Goal: Transaction & Acquisition: Purchase product/service

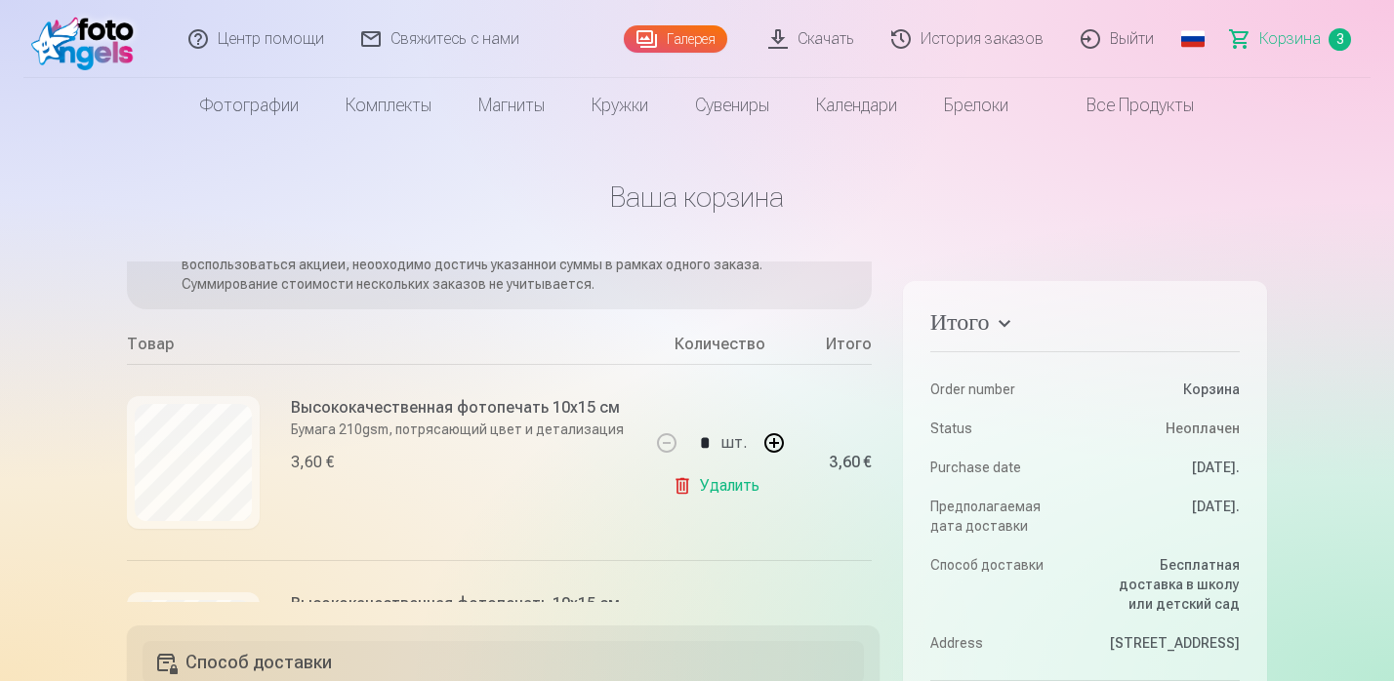
scroll to position [137, 0]
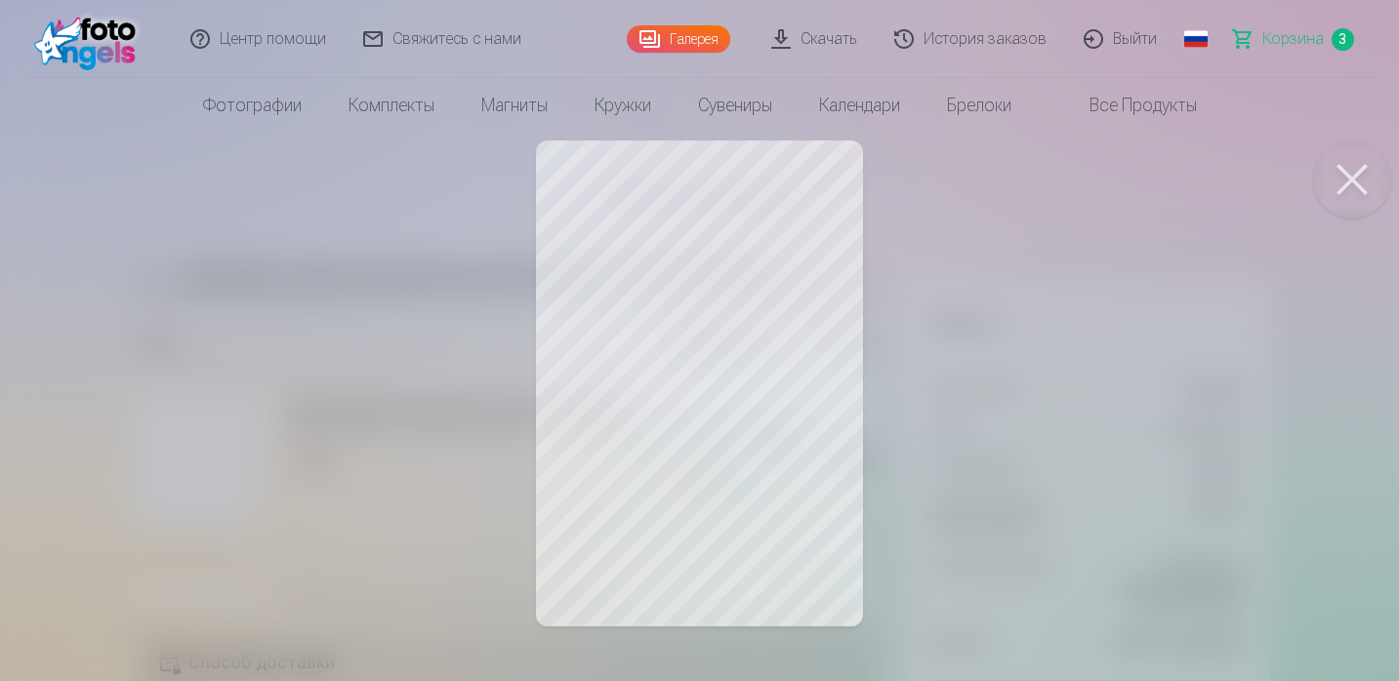
click at [1086, 265] on div at bounding box center [699, 340] width 1399 height 681
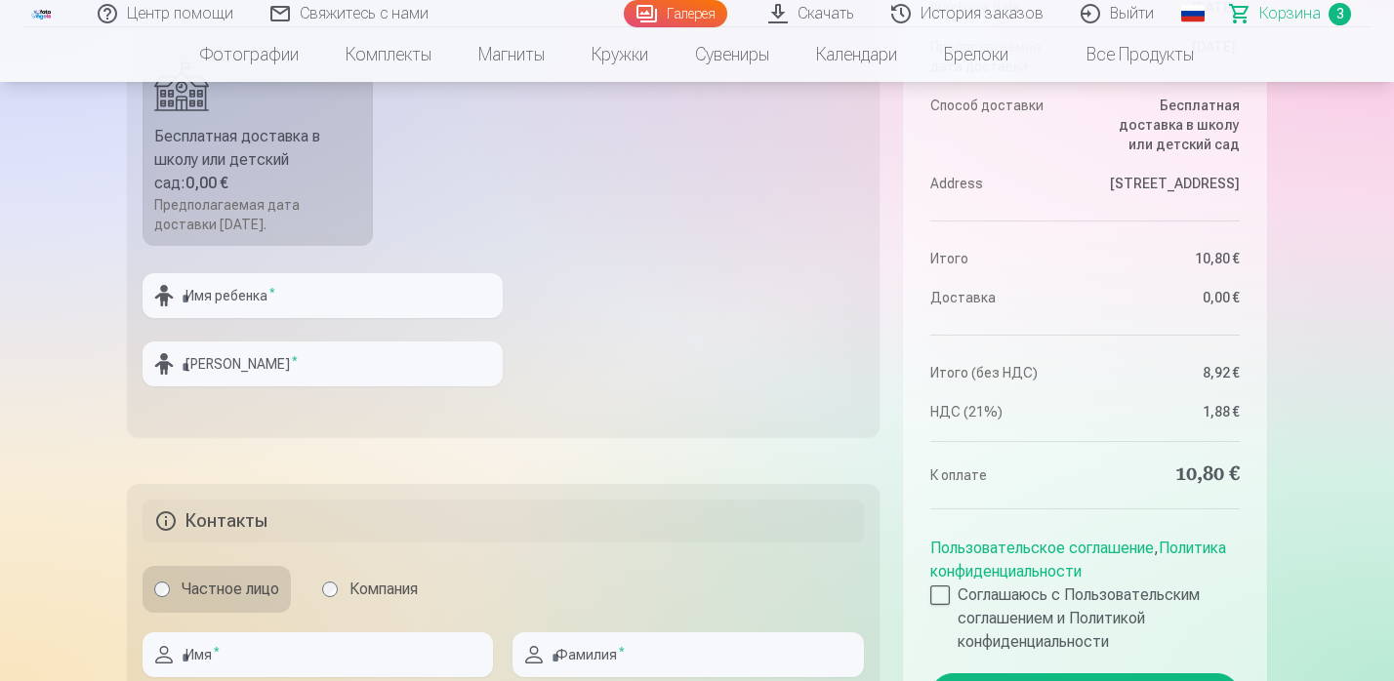
scroll to position [685, 0]
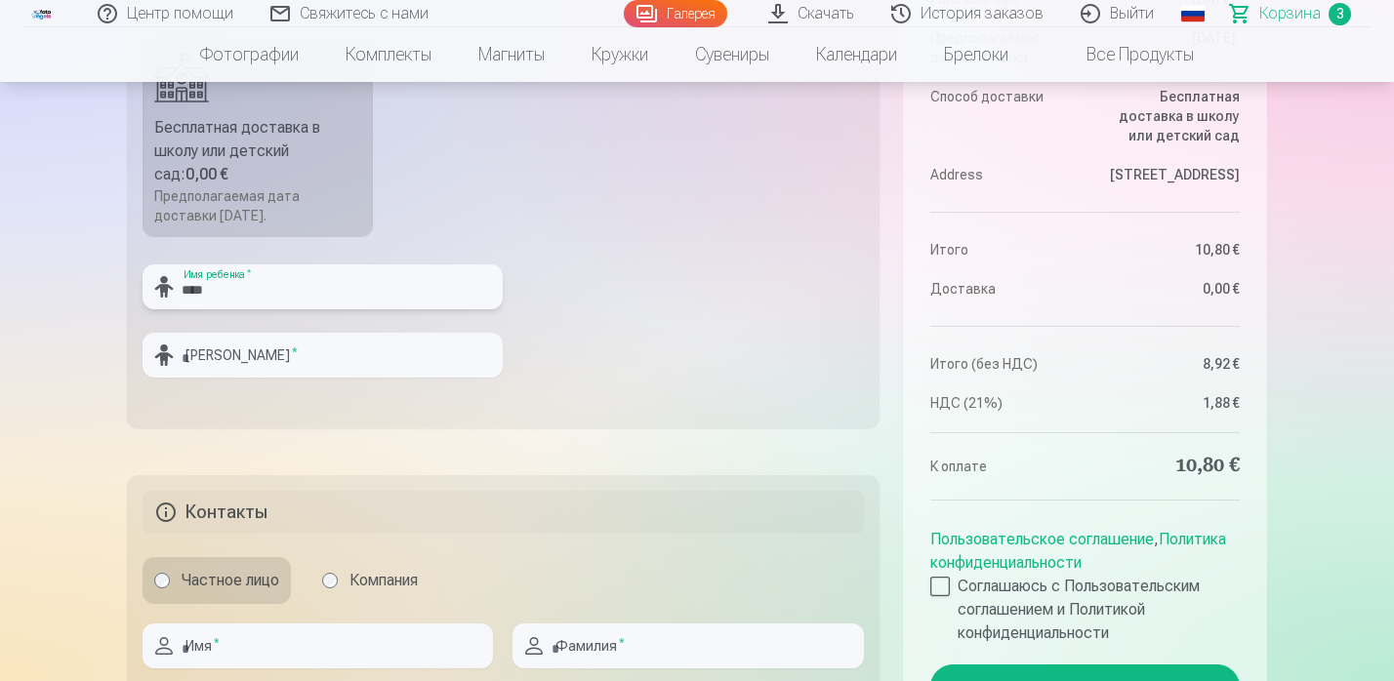
type input "***"
type input "*****"
click at [719, 292] on fieldset "Способ доставки Бесплатная доставка в школу или детский сад : 0,00 € Предполага…" at bounding box center [503, 184] width 753 height 488
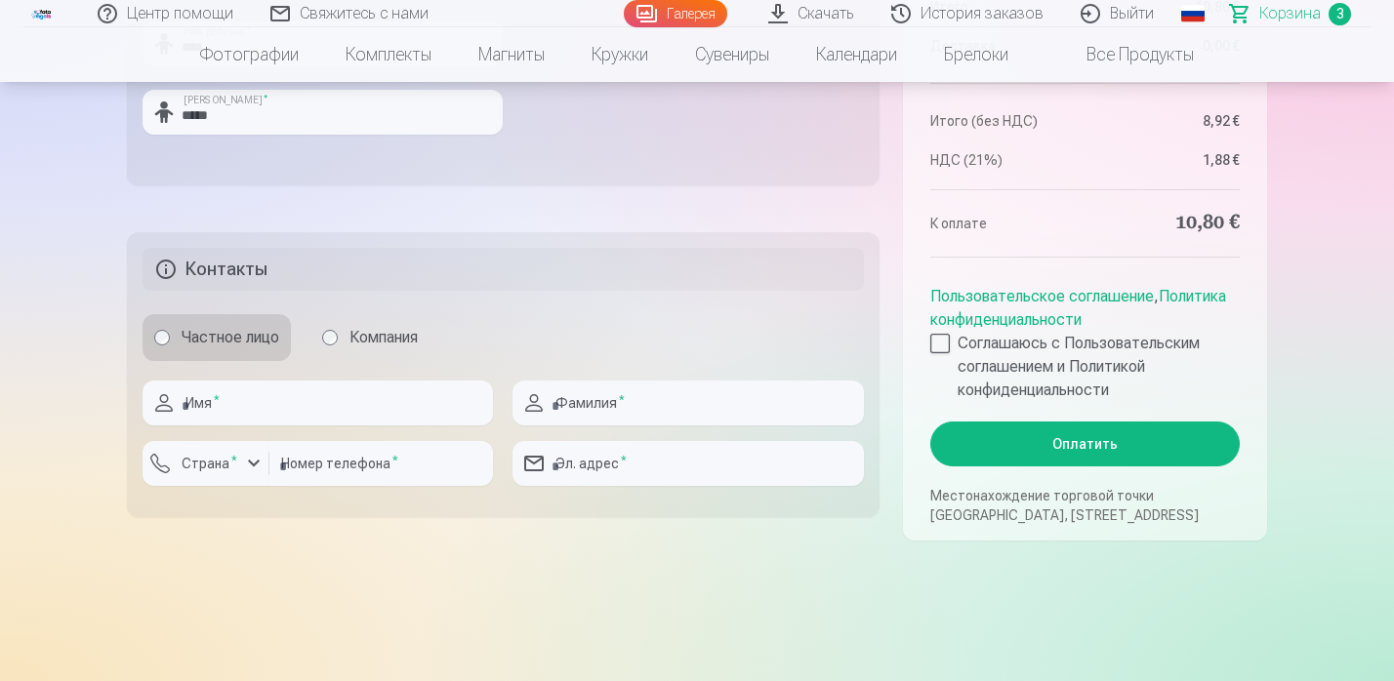
scroll to position [938, 0]
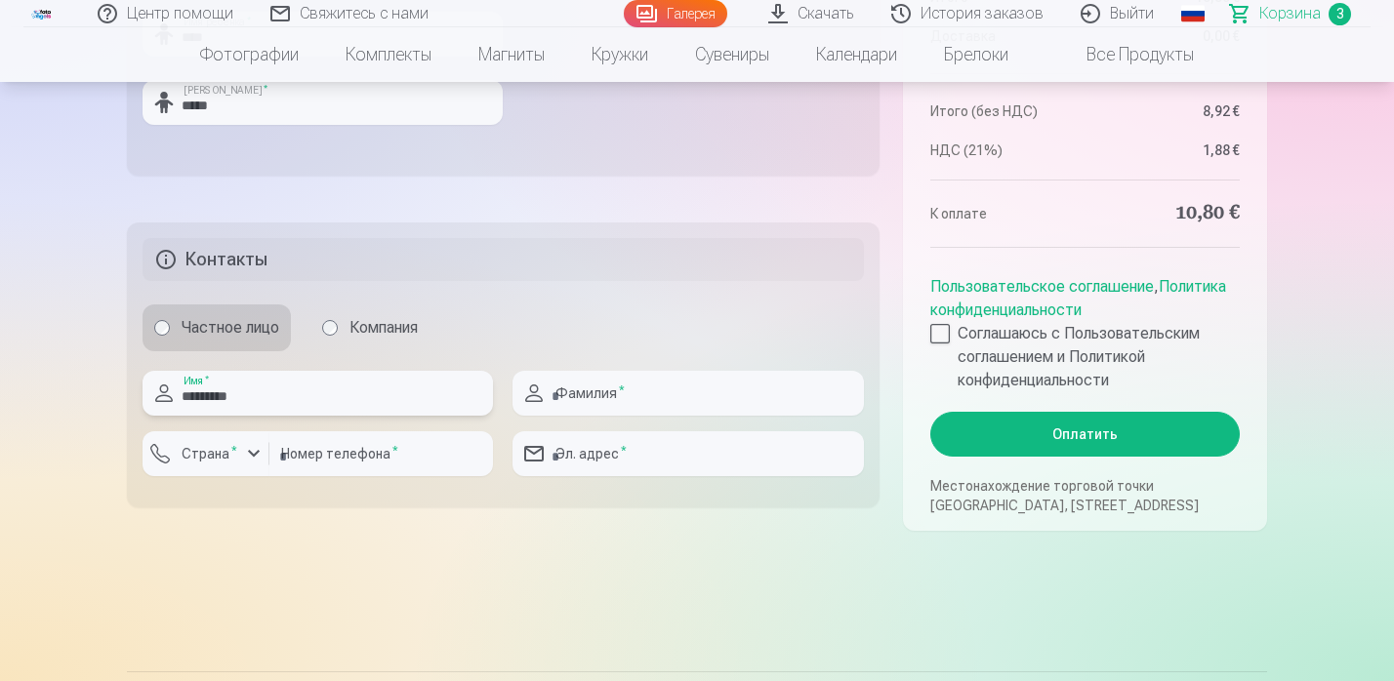
type input "*********"
type input "******"
click at [205, 453] on label "Страна *" at bounding box center [209, 454] width 71 height 20
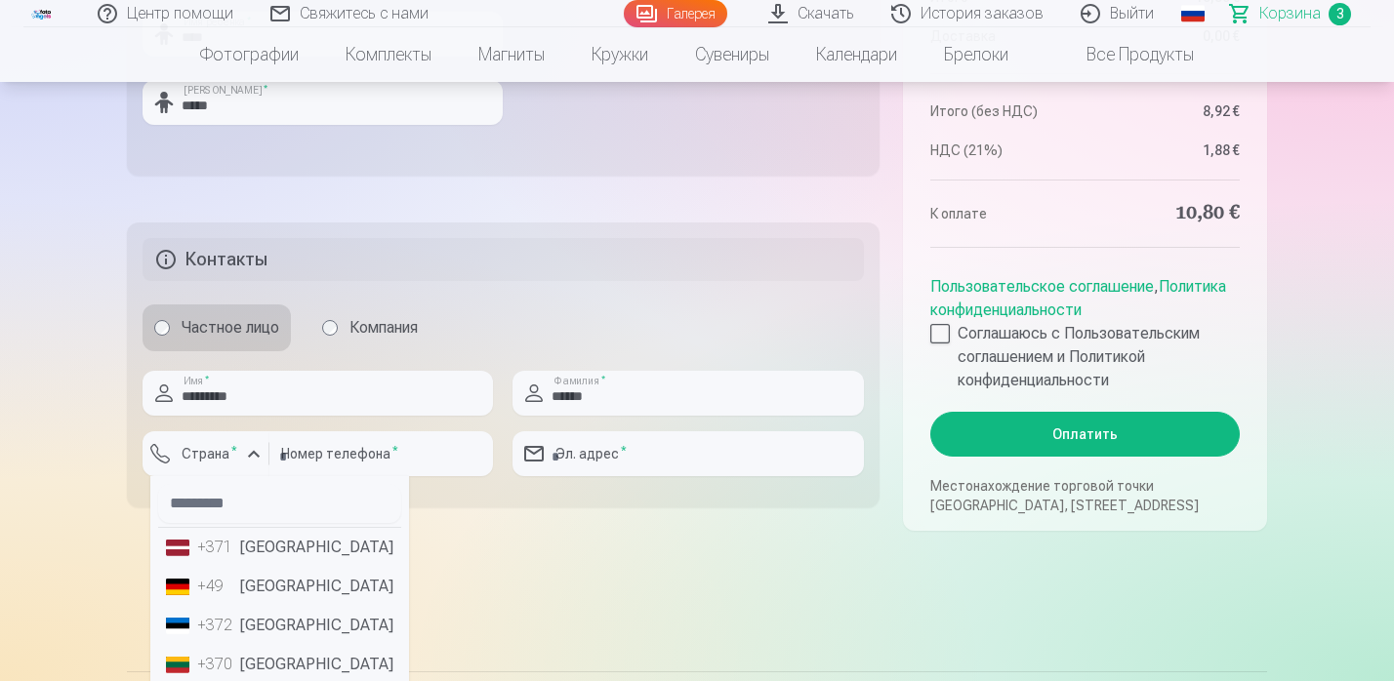
click at [239, 548] on li "+371 Латвия" at bounding box center [279, 547] width 243 height 39
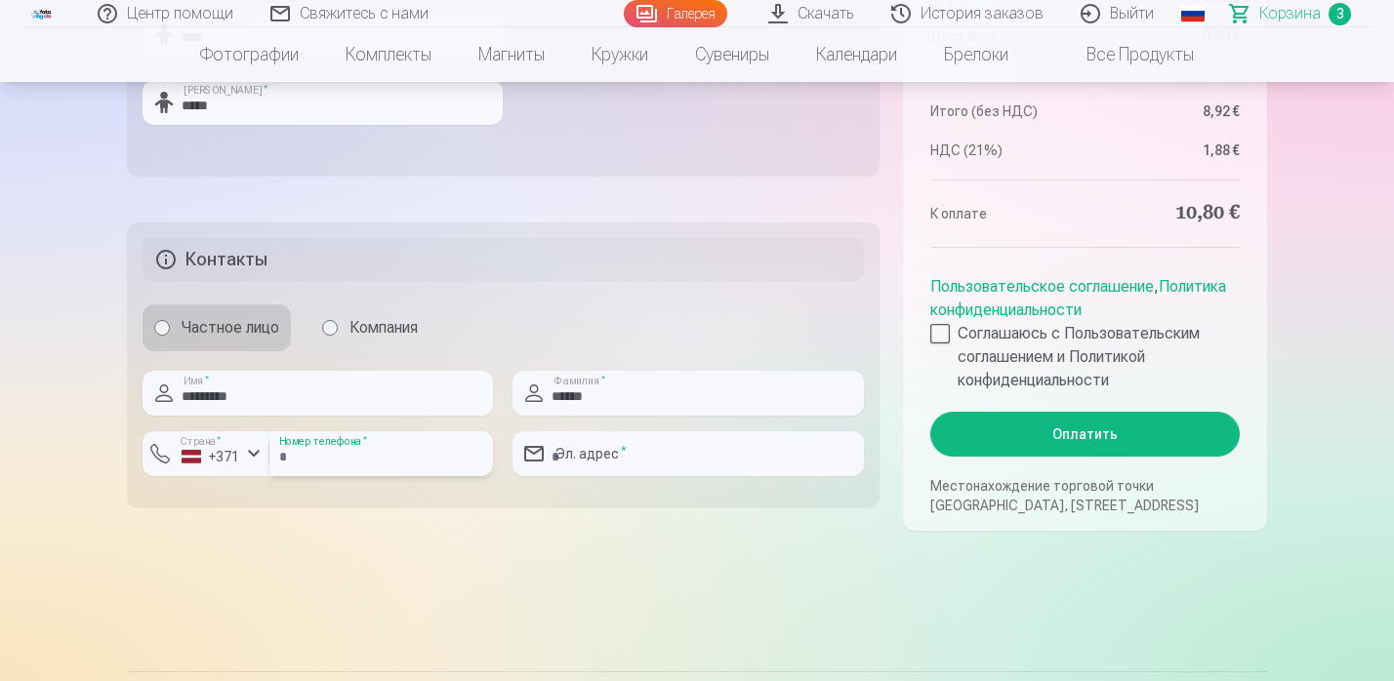
click at [374, 471] on input "number" at bounding box center [381, 453] width 224 height 45
type input "********"
type input "**********"
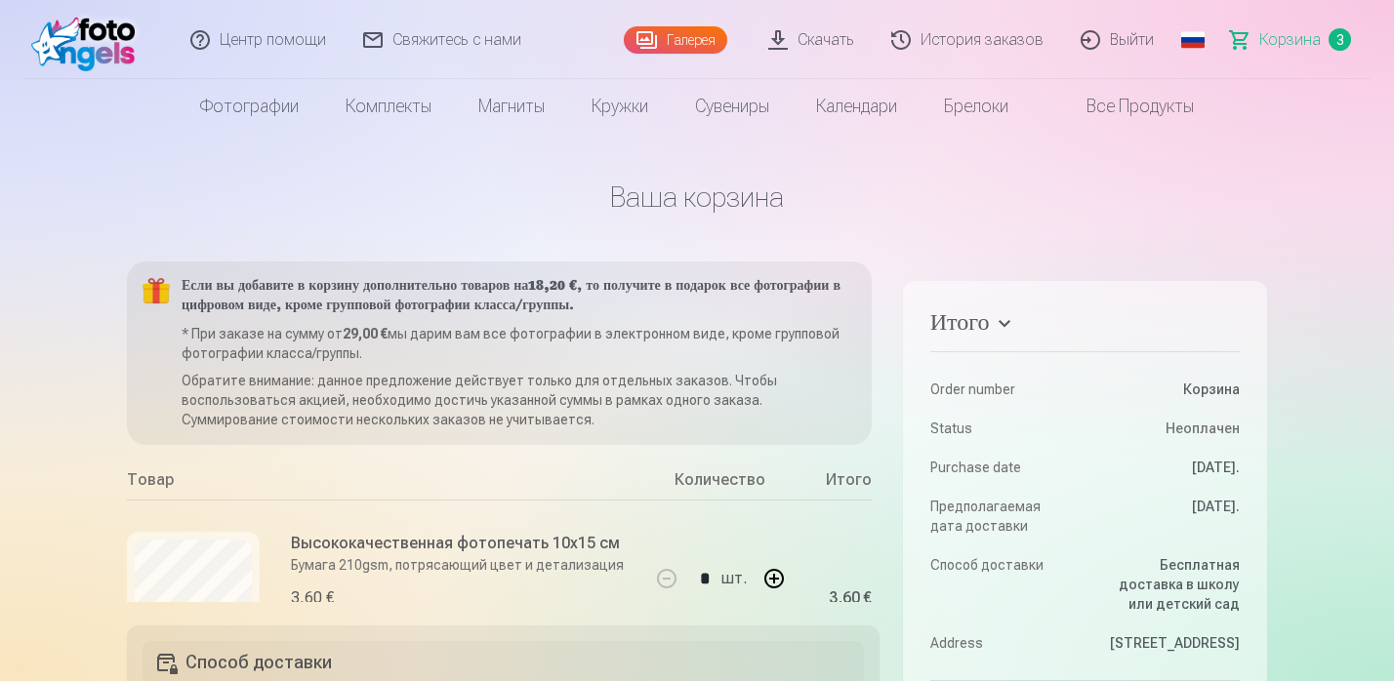
scroll to position [0, 0]
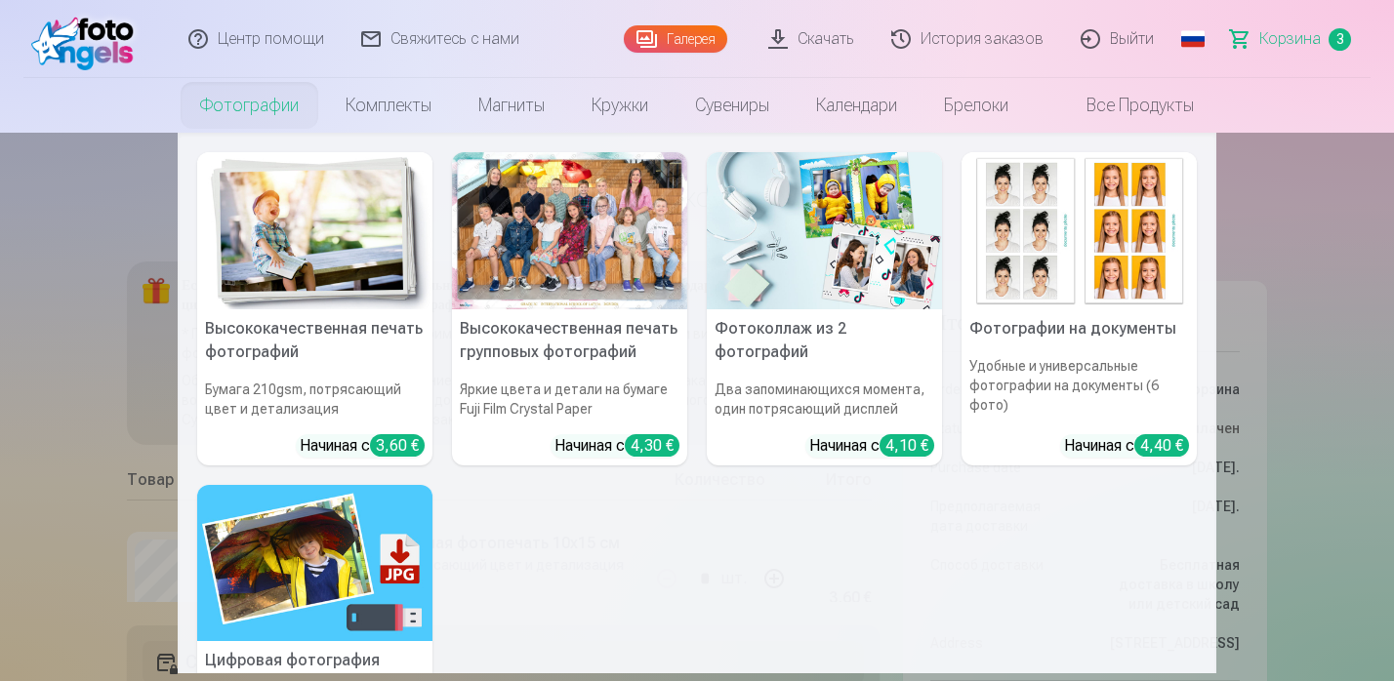
click at [1327, 241] on nav "Высококачественная печать фотографий Бумага 210gsm, потрясающий цвет и детализа…" at bounding box center [697, 403] width 1394 height 541
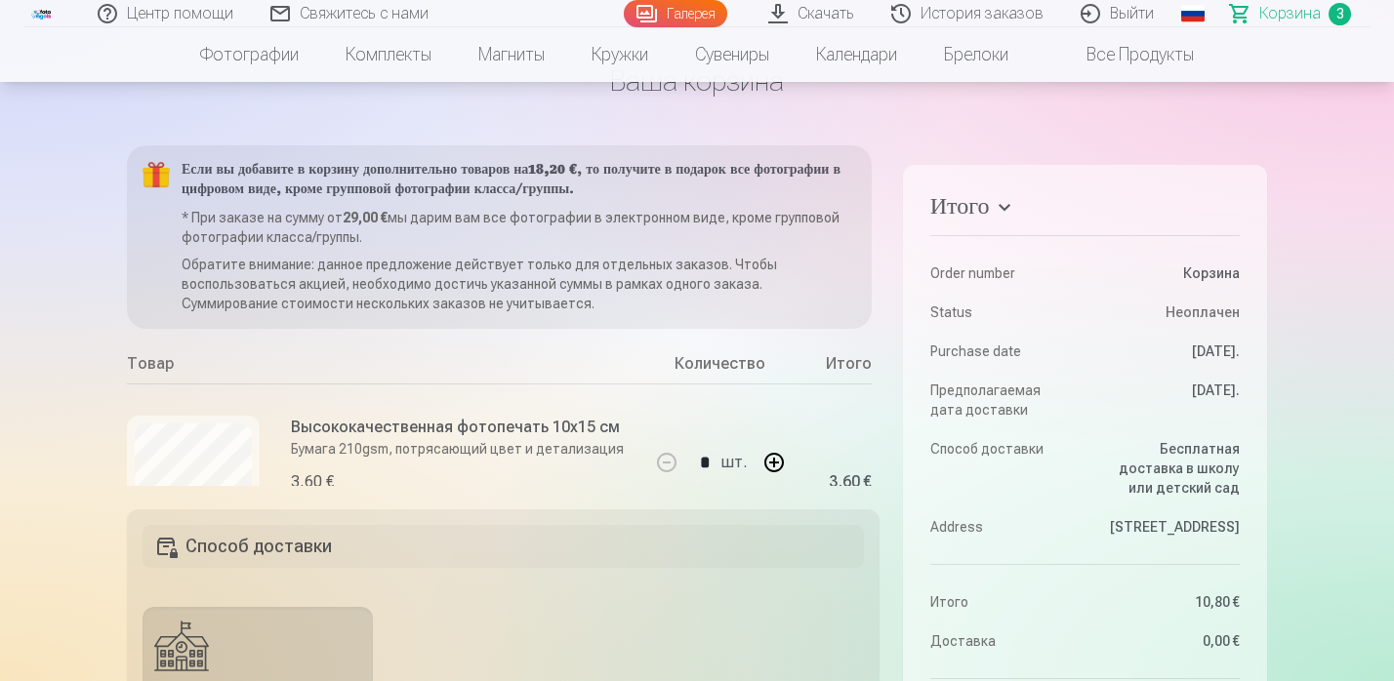
scroll to position [112, 0]
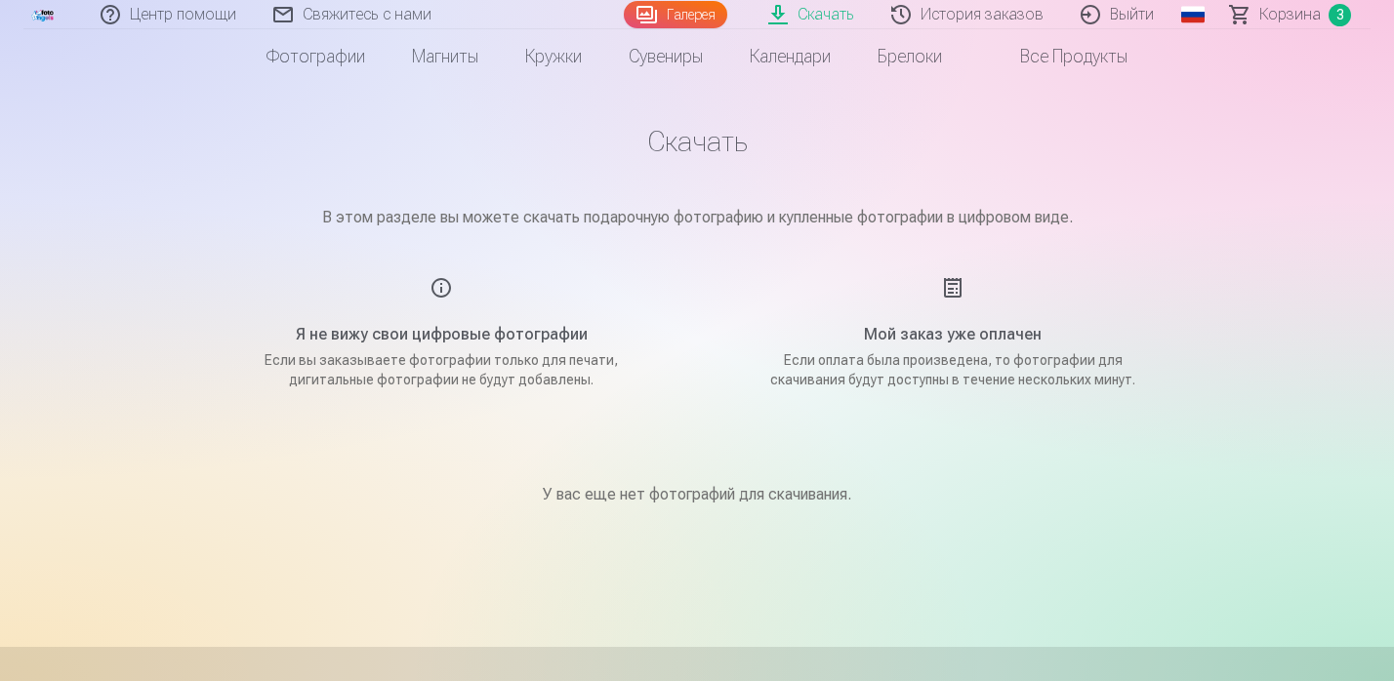
scroll to position [28, 0]
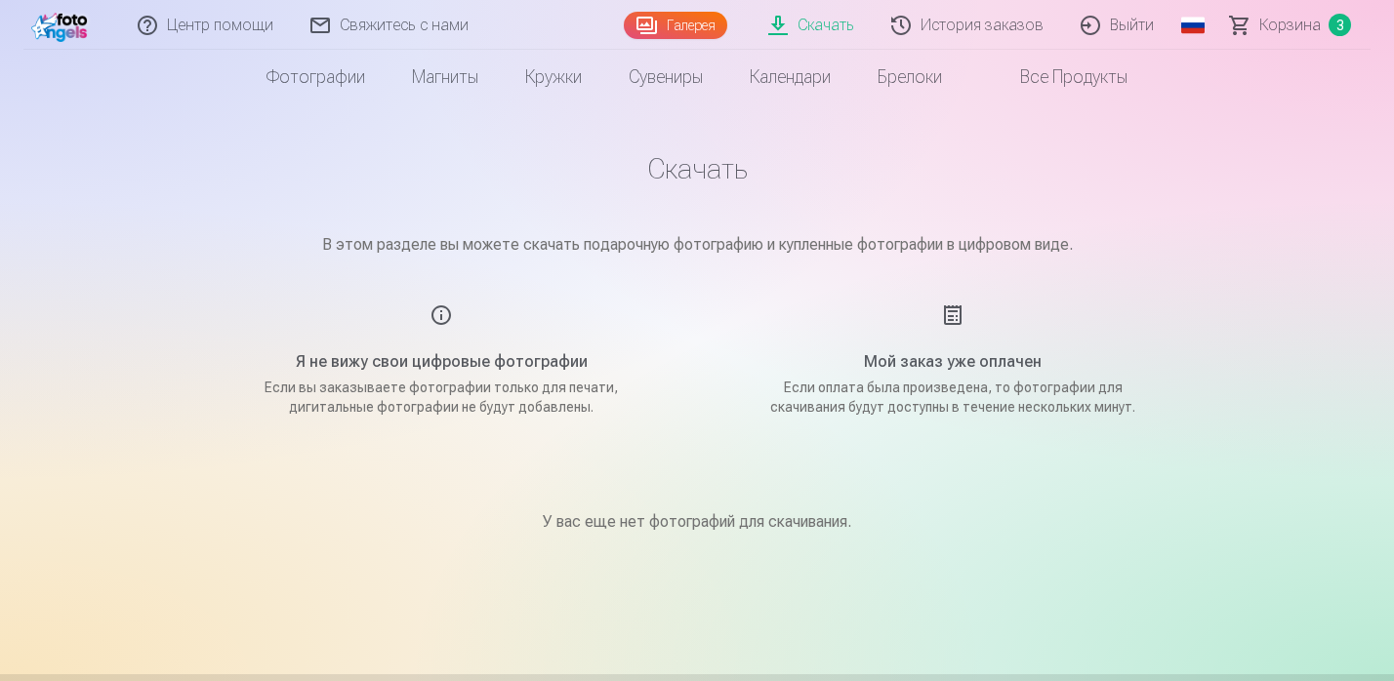
click at [436, 315] on div "Я не вижу свои цифровые фотографии Если вы заказываете фотографии только для пе…" at bounding box center [441, 360] width 465 height 113
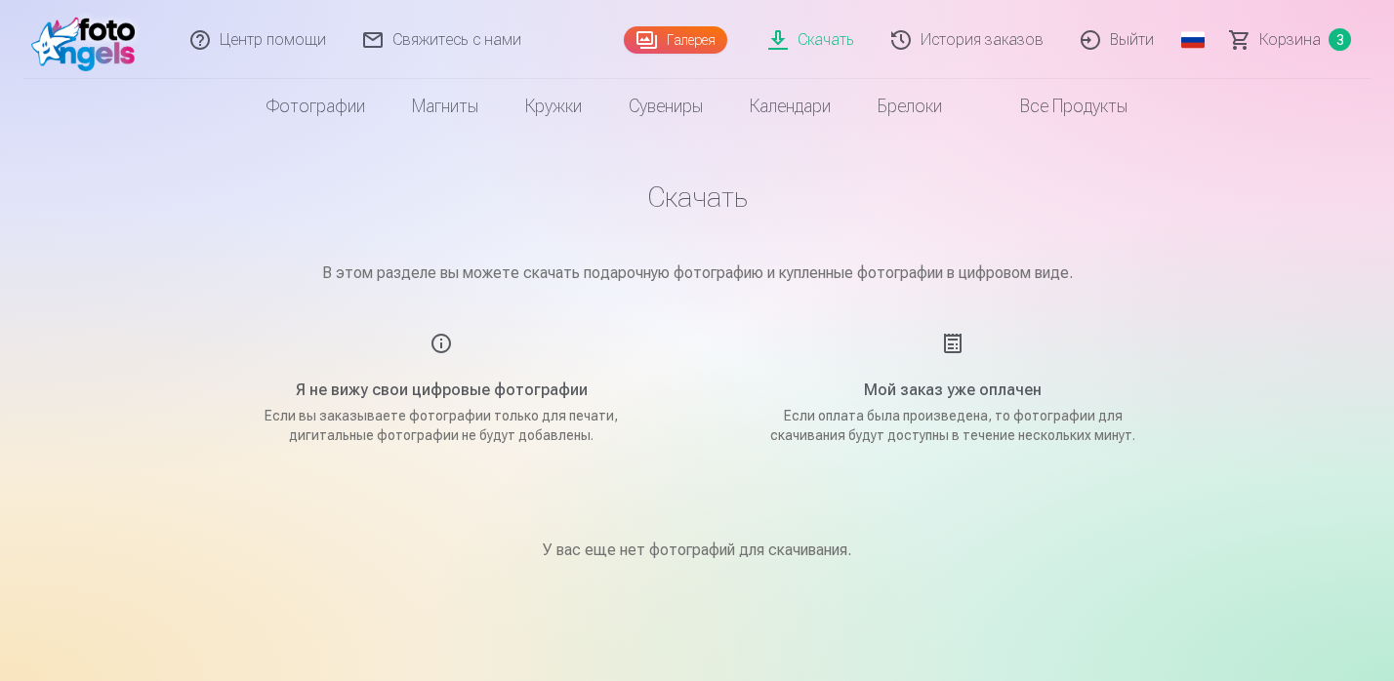
scroll to position [0, 0]
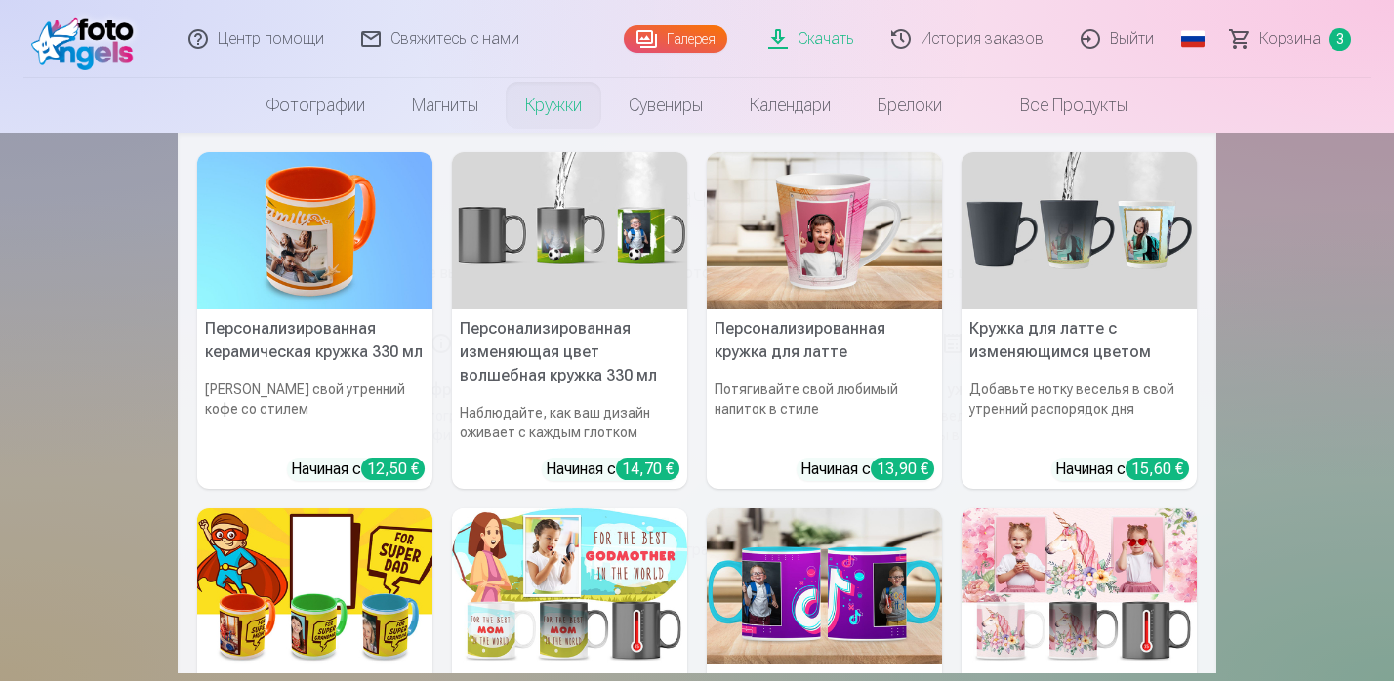
click at [1269, 320] on nav "Персонализированная керамическая кружка 330 мл Пейте свой утренний кофе со стил…" at bounding box center [697, 403] width 1394 height 541
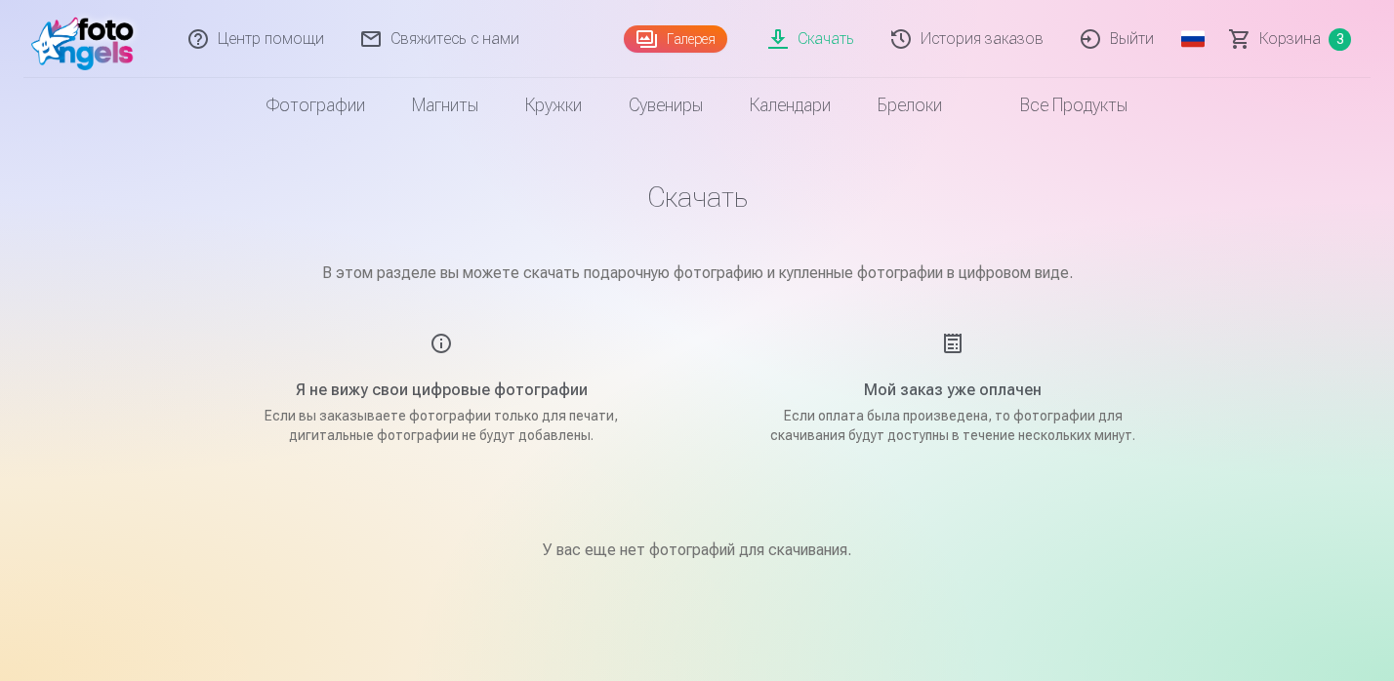
click at [711, 203] on h1 "Скачать" at bounding box center [697, 197] width 976 height 35
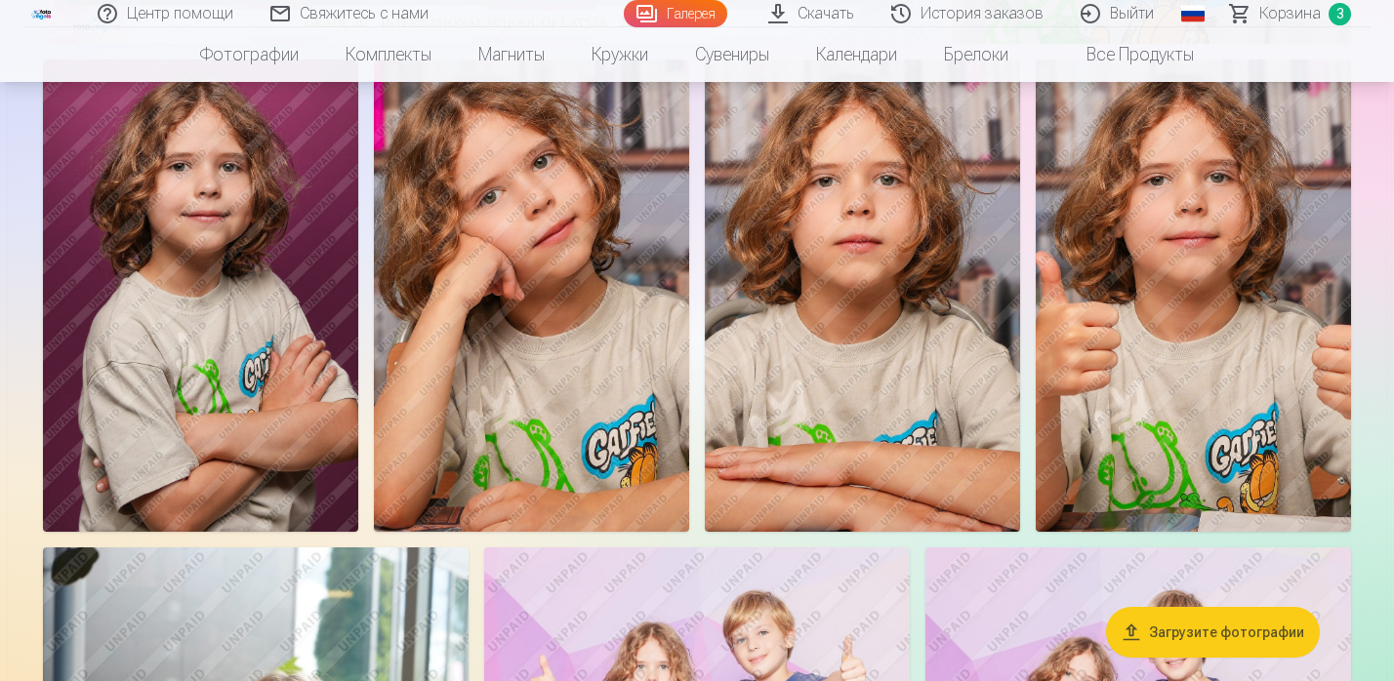
scroll to position [791, 0]
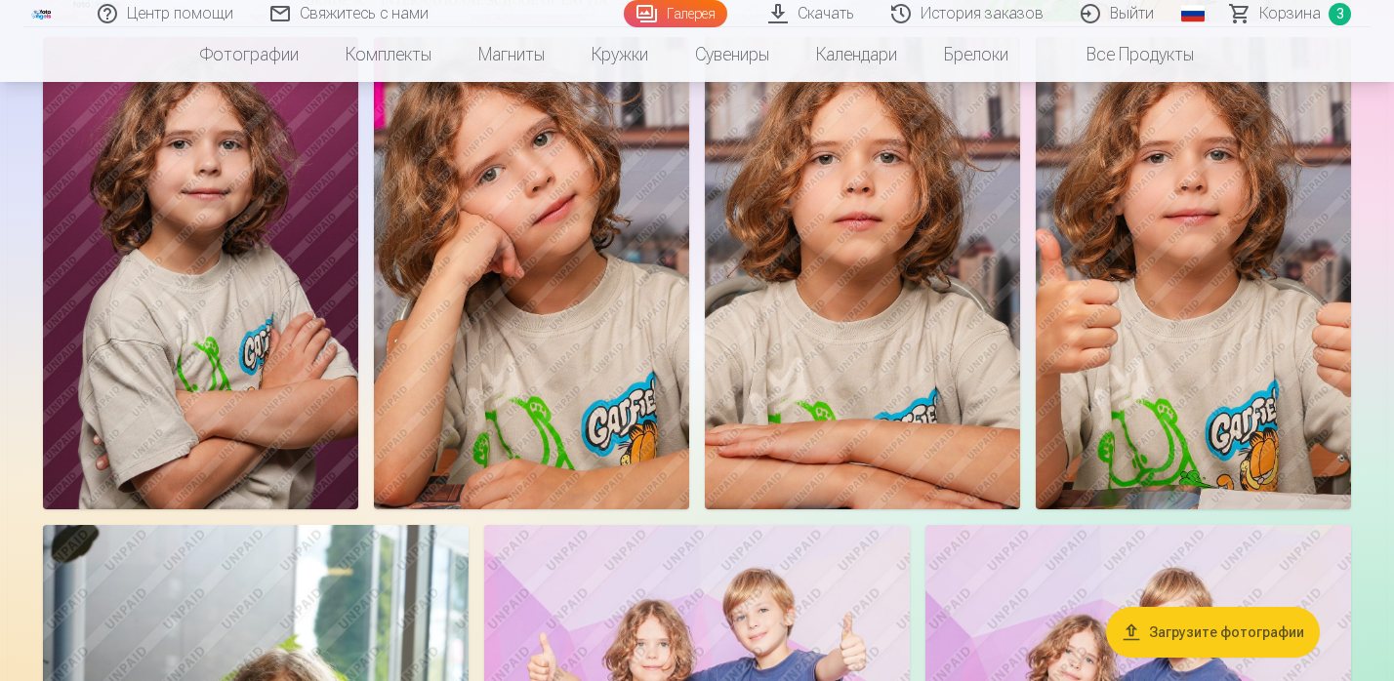
click at [1264, 633] on button "Загрузите фотографии" at bounding box center [1213, 632] width 214 height 51
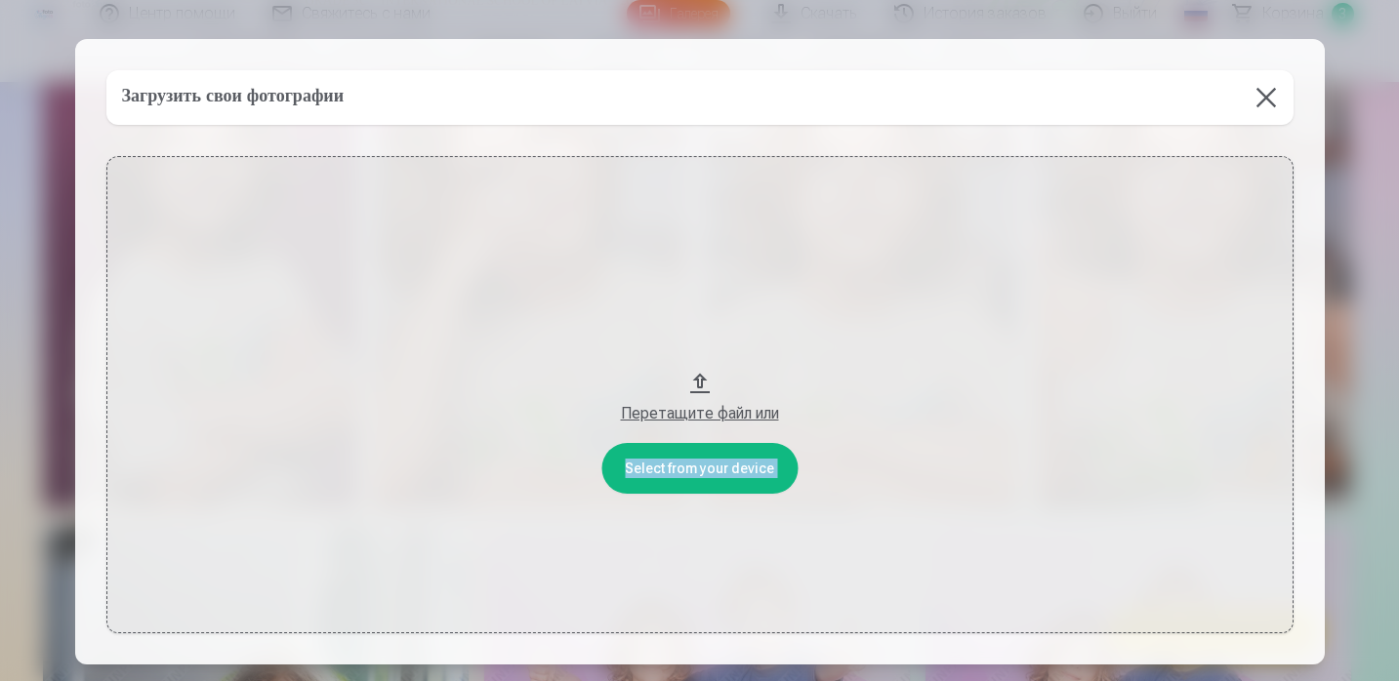
drag, startPoint x: 943, startPoint y: 65, endPoint x: 982, endPoint y: 348, distance: 284.8
click at [982, 348] on div "Загрузить свои фотографии Select from your device Перетащите файл или" at bounding box center [699, 352] width 1249 height 626
click at [839, 272] on button "Перетащите файл или" at bounding box center [699, 394] width 1187 height 477
click at [1267, 95] on button at bounding box center [1266, 97] width 55 height 55
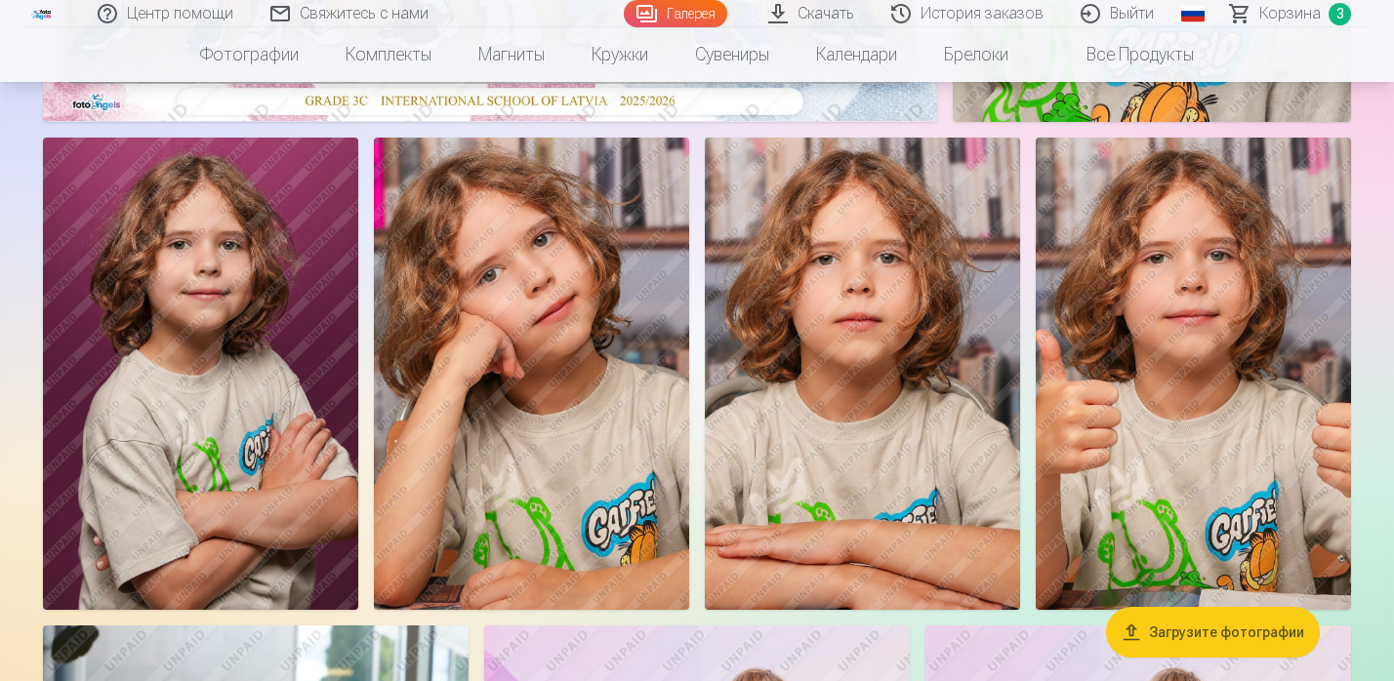
scroll to position [699, 0]
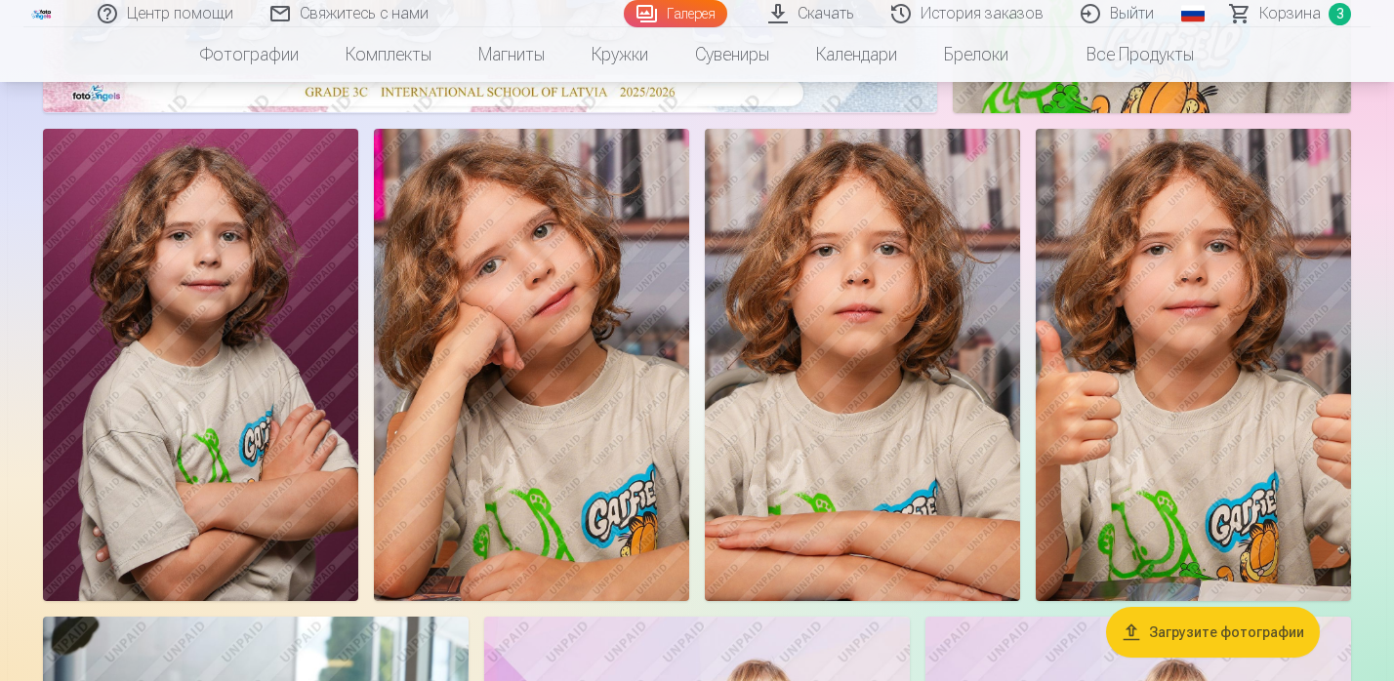
click at [262, 278] on img at bounding box center [200, 365] width 315 height 473
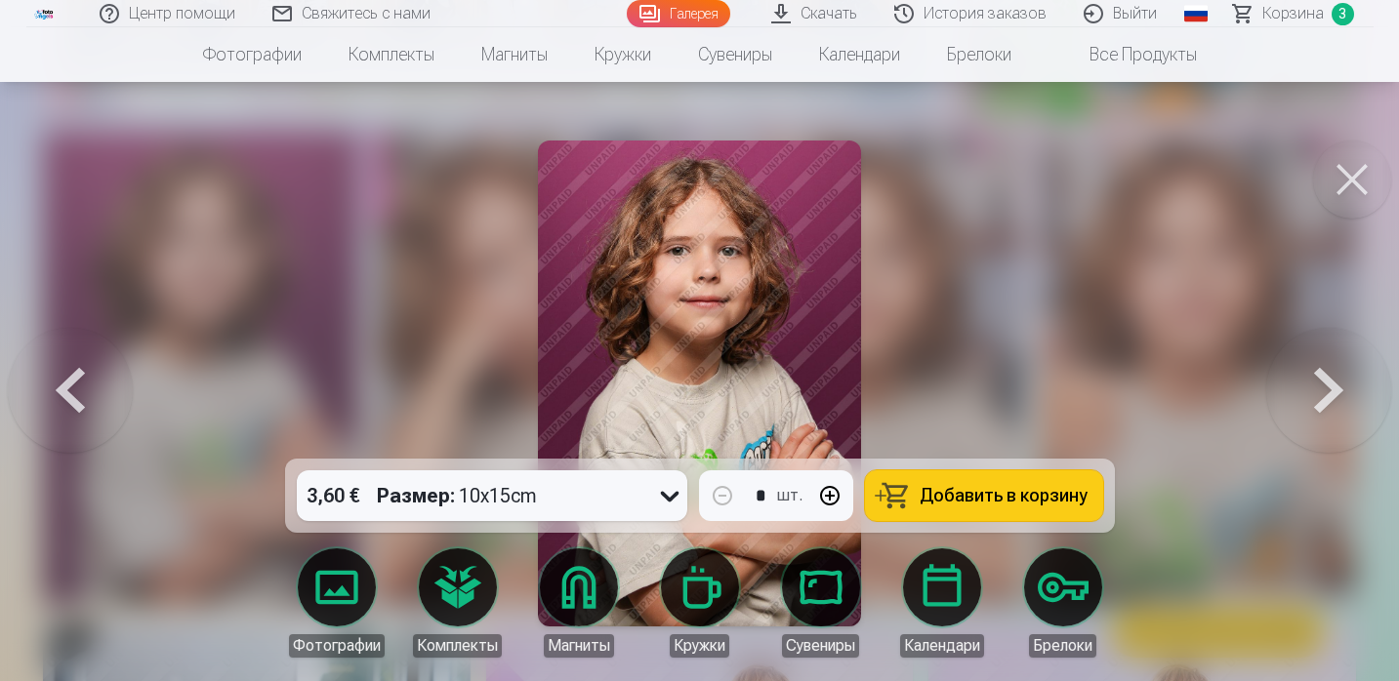
click at [664, 509] on icon at bounding box center [669, 495] width 31 height 31
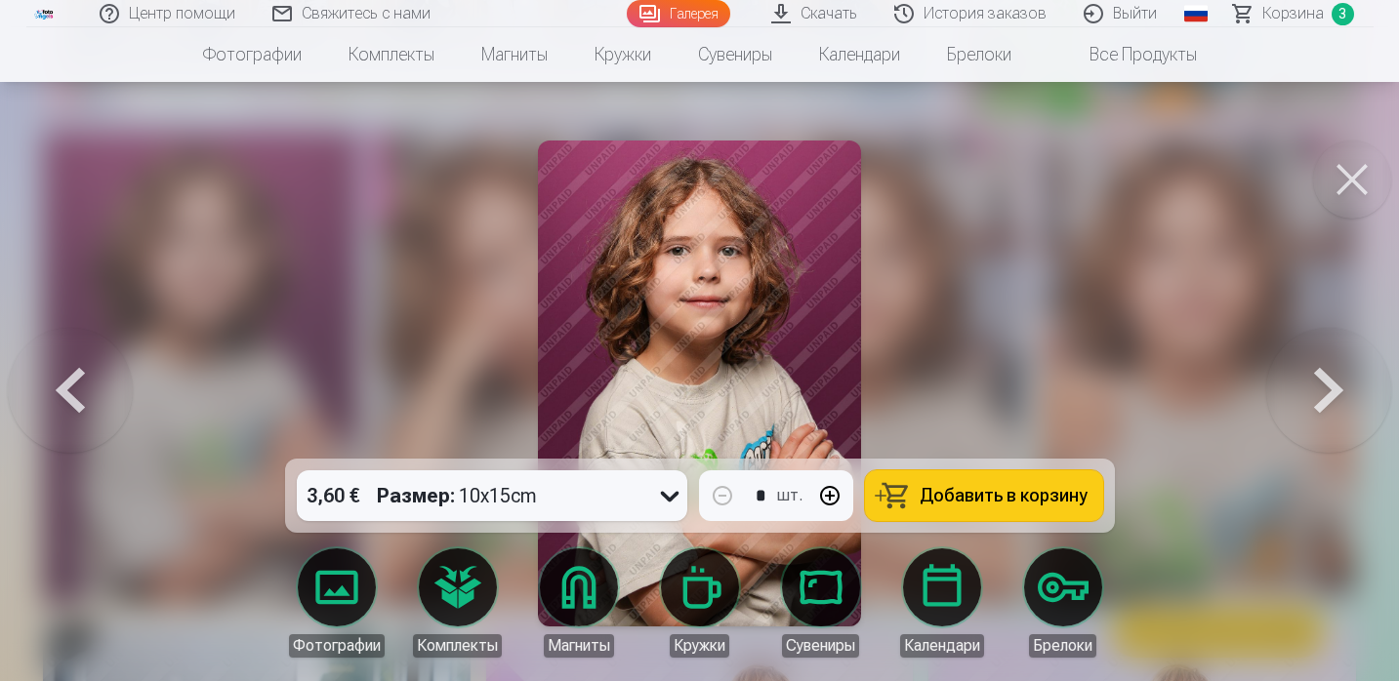
click at [1062, 302] on div at bounding box center [699, 340] width 1399 height 681
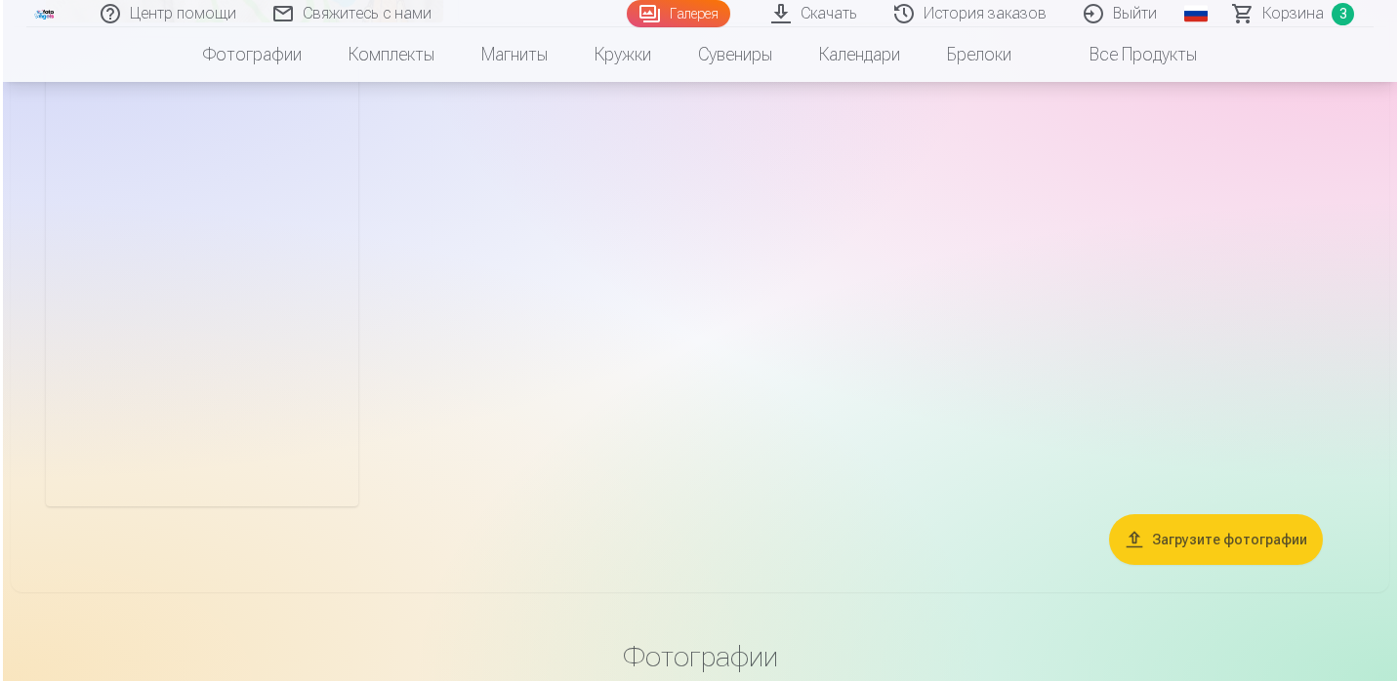
scroll to position [6430, 0]
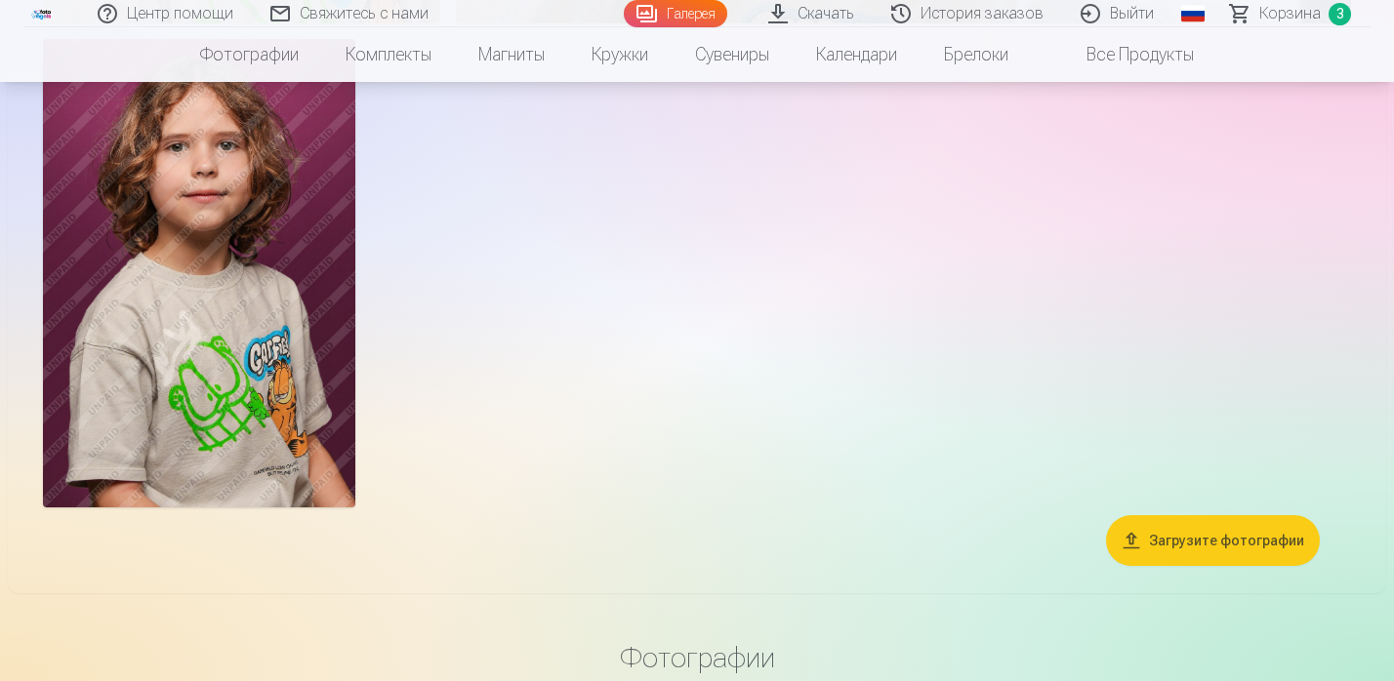
click at [202, 285] on img at bounding box center [199, 273] width 312 height 469
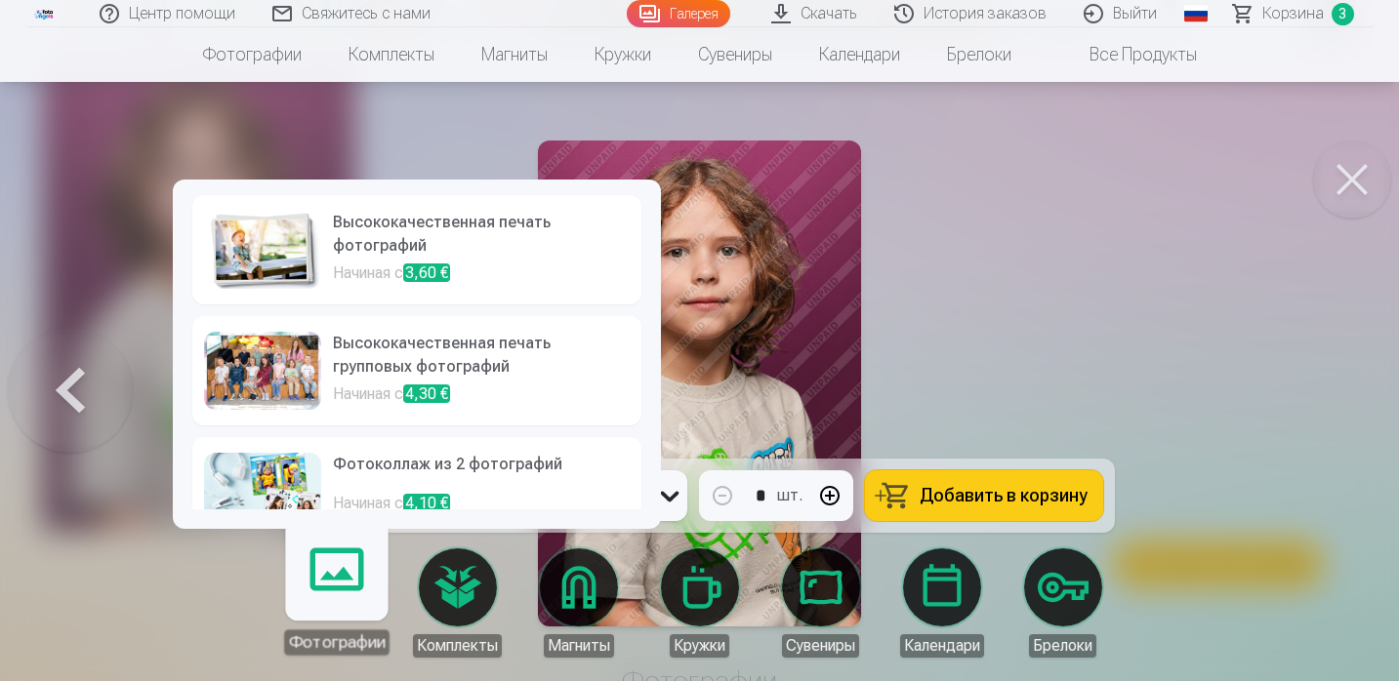
click at [336, 584] on link "Фотографии" at bounding box center [336, 595] width 120 height 120
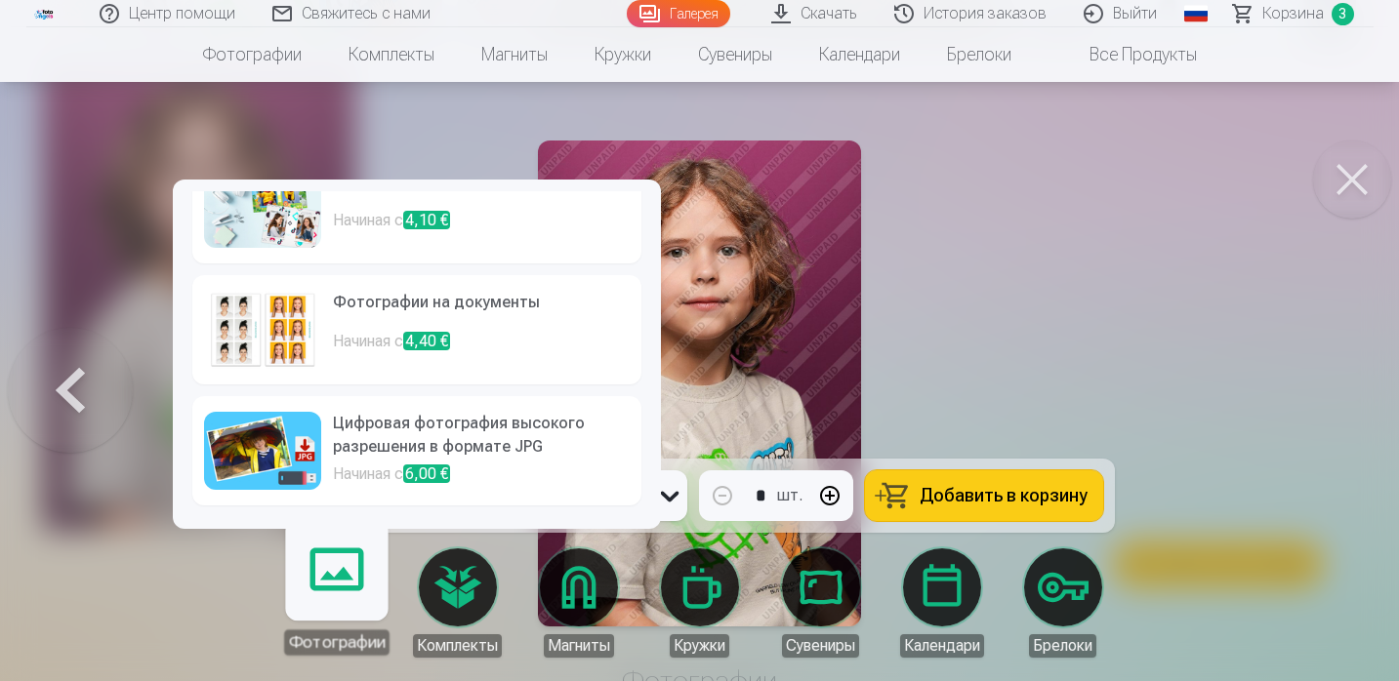
scroll to position [283, 0]
click at [468, 428] on h6 "Цифровая фотография высокого разрешения в формате JPG" at bounding box center [481, 437] width 297 height 51
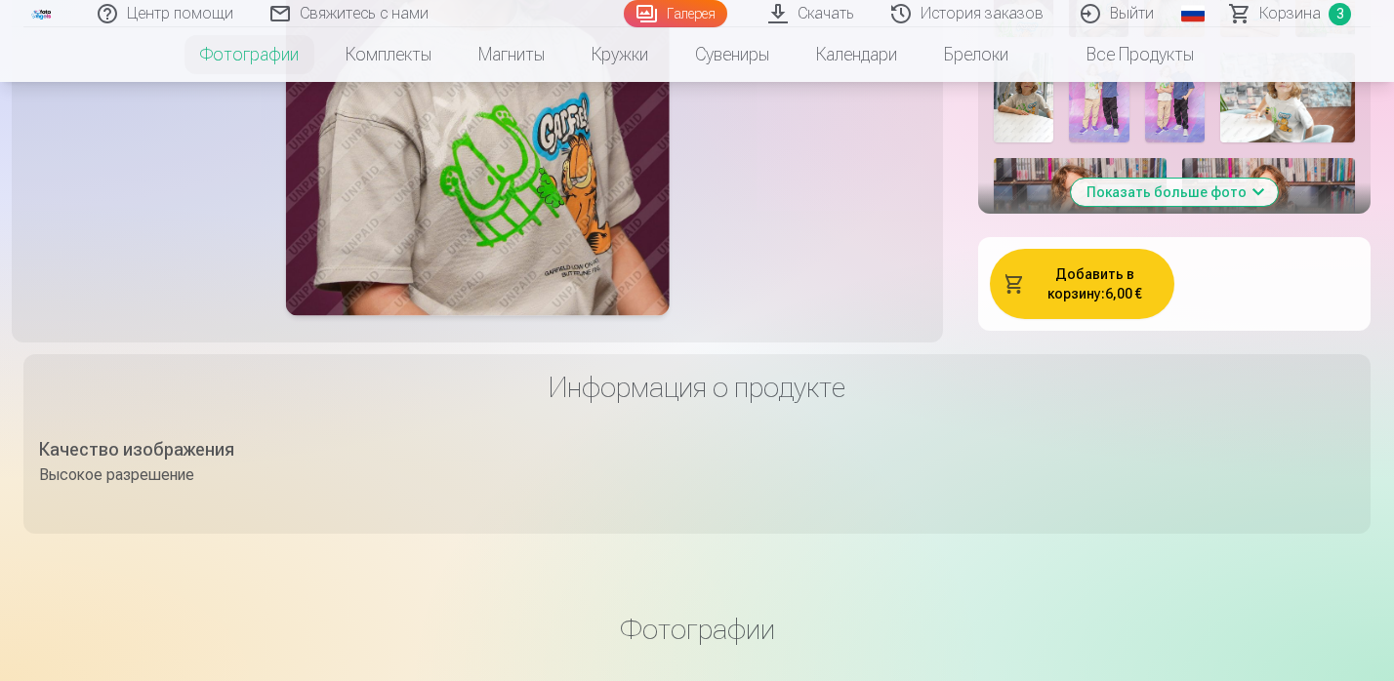
scroll to position [921, 0]
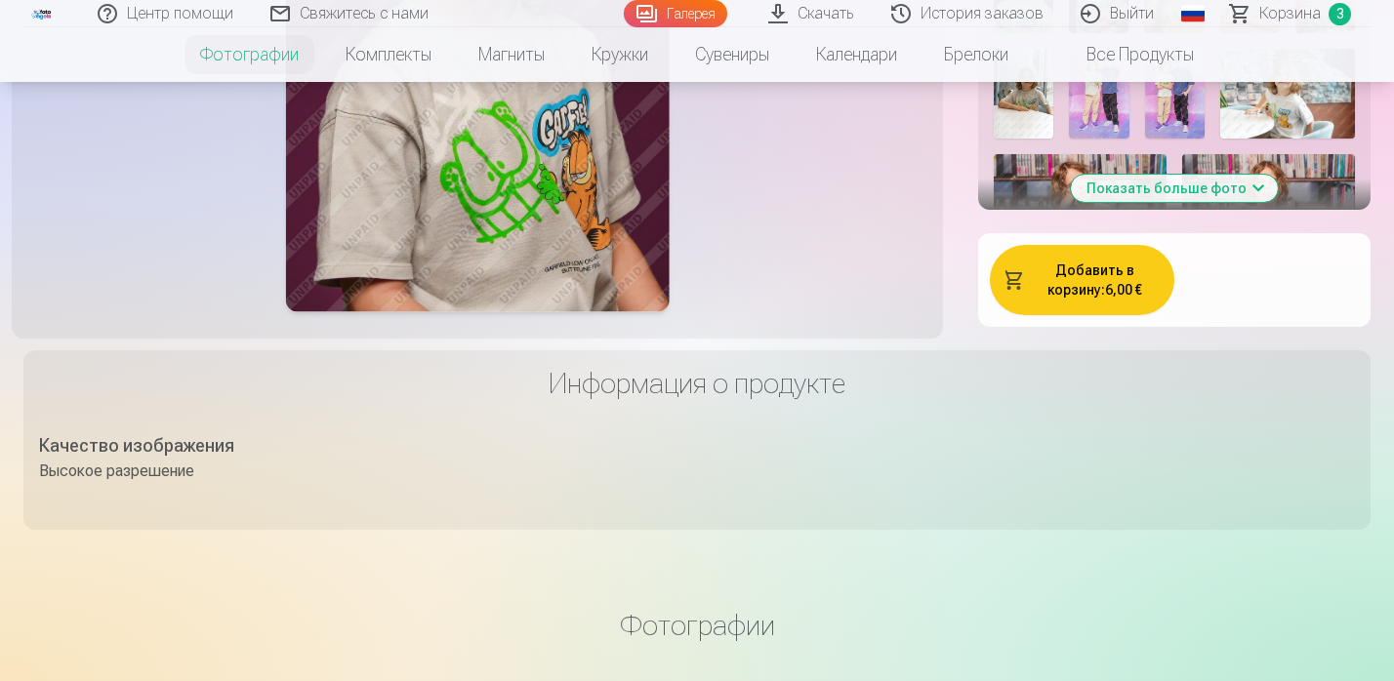
click at [1123, 315] on button "Добавить в корзину : 6,00 €" at bounding box center [1082, 280] width 184 height 70
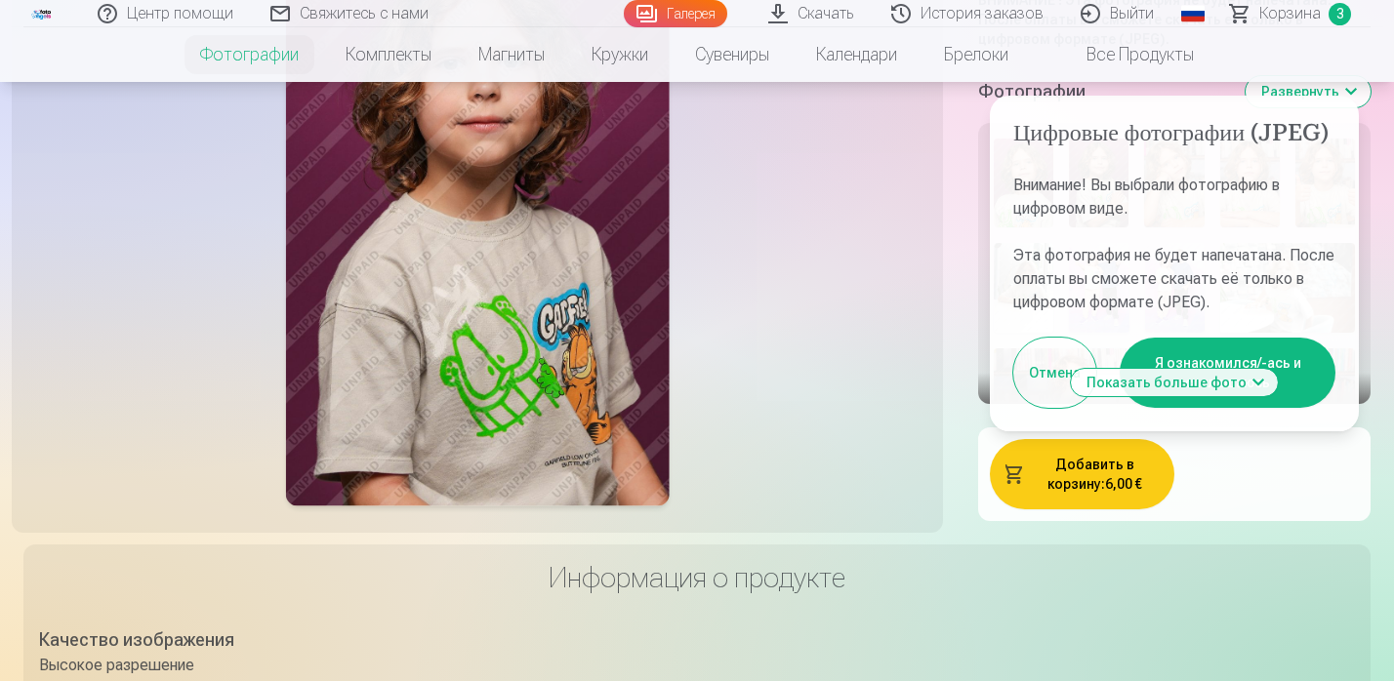
scroll to position [714, 0]
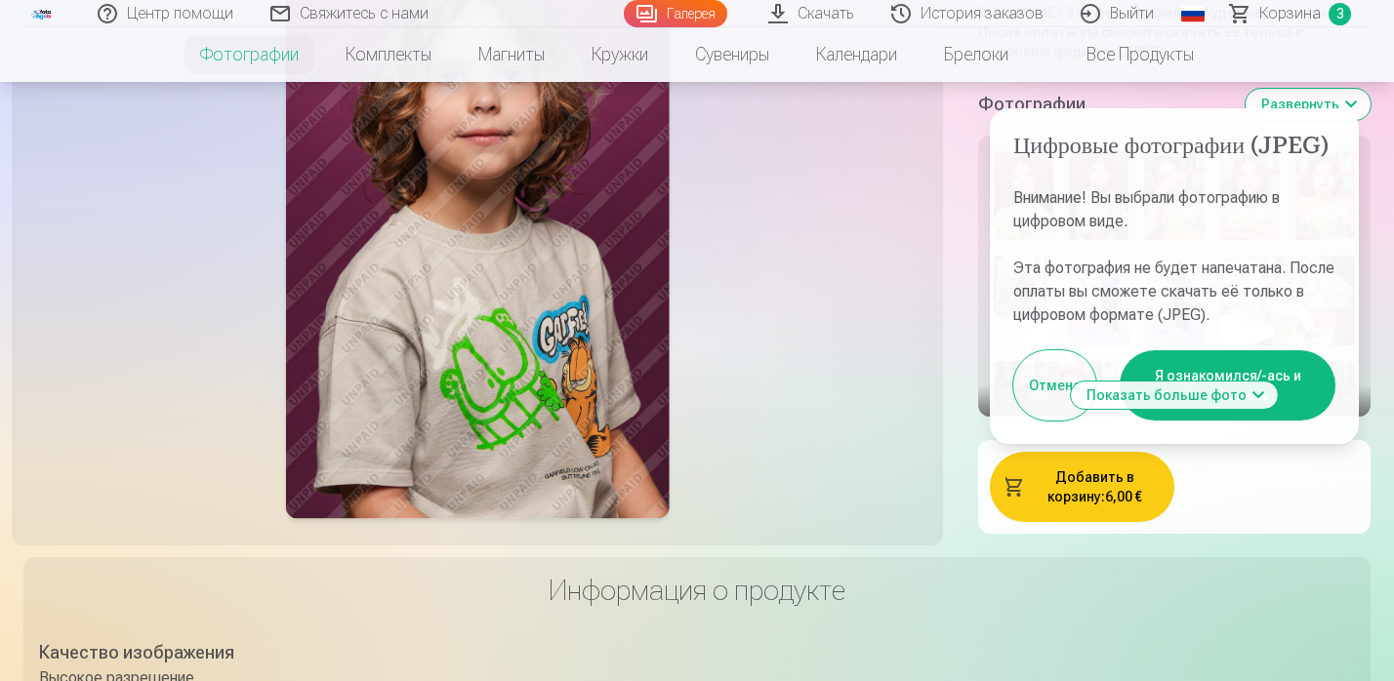
click at [1053, 421] on button "Отмена" at bounding box center [1054, 385] width 83 height 70
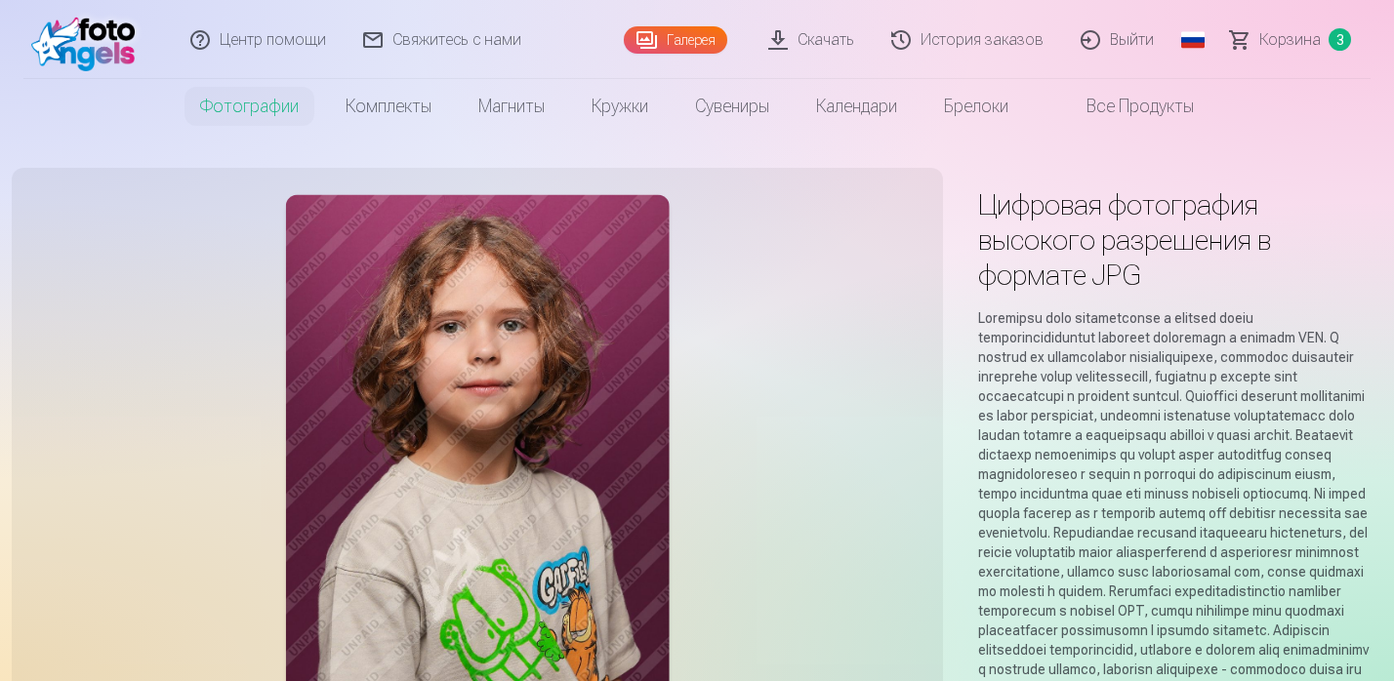
scroll to position [0, 0]
click at [1301, 45] on span "Корзина" at bounding box center [1289, 38] width 61 height 23
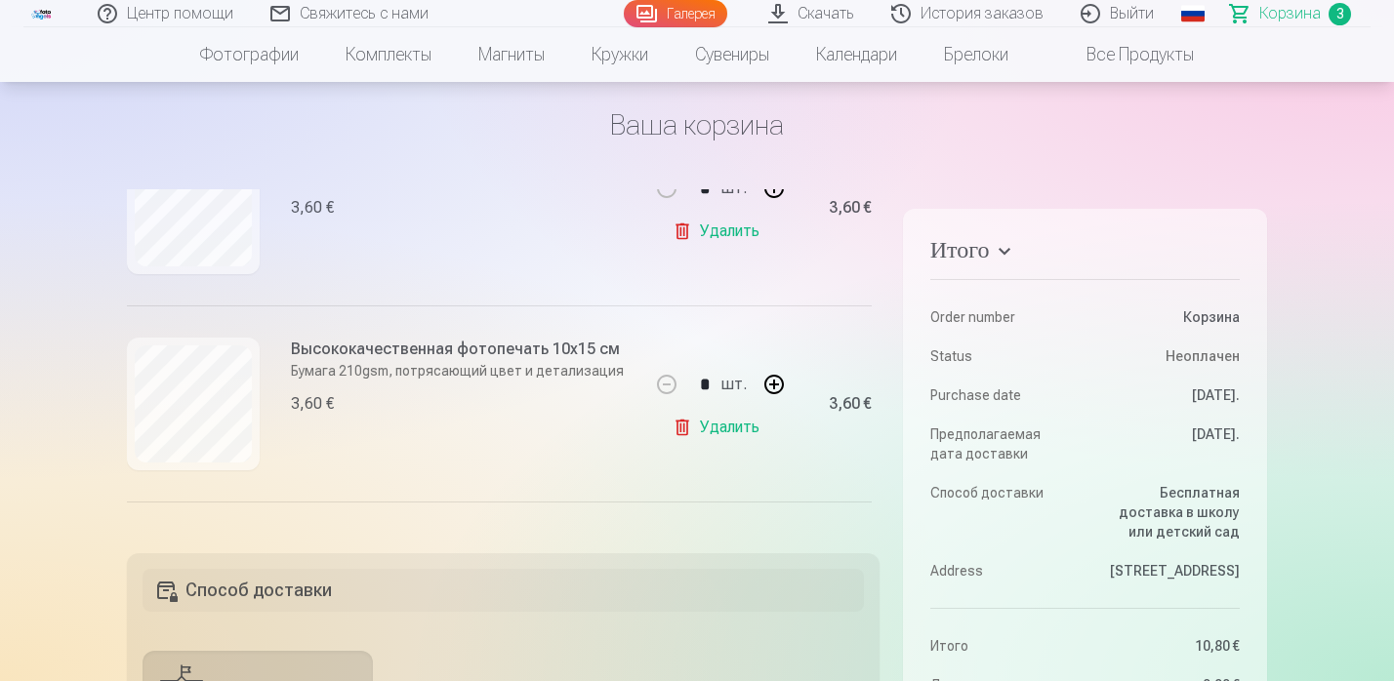
scroll to position [360, 0]
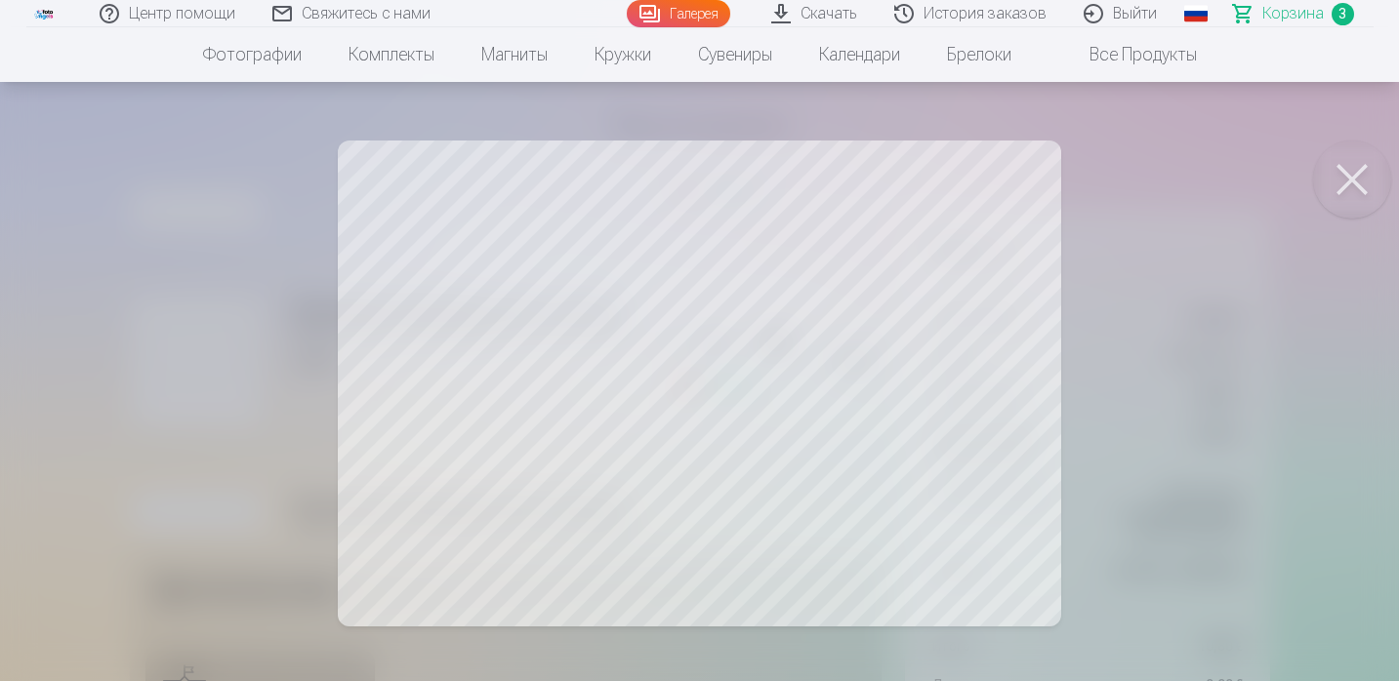
click at [1356, 184] on button at bounding box center [1352, 180] width 78 height 78
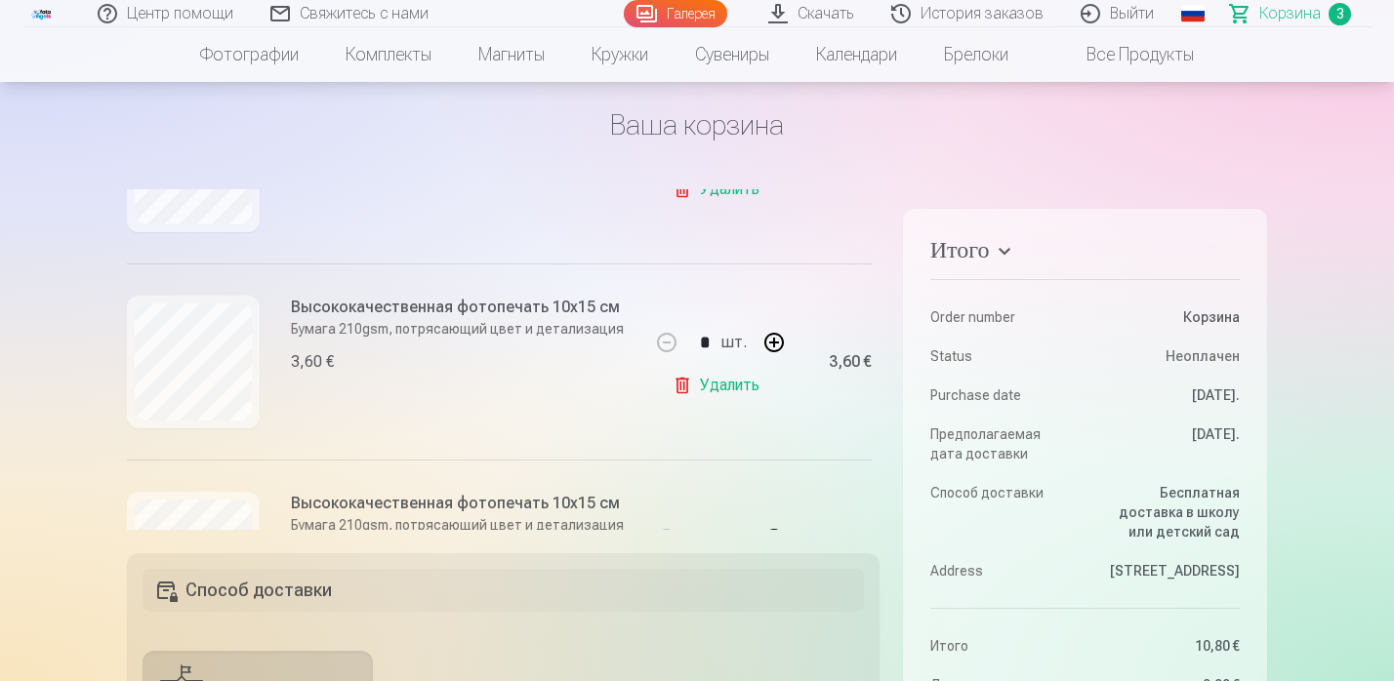
click at [709, 15] on link "Галерея" at bounding box center [675, 13] width 103 height 27
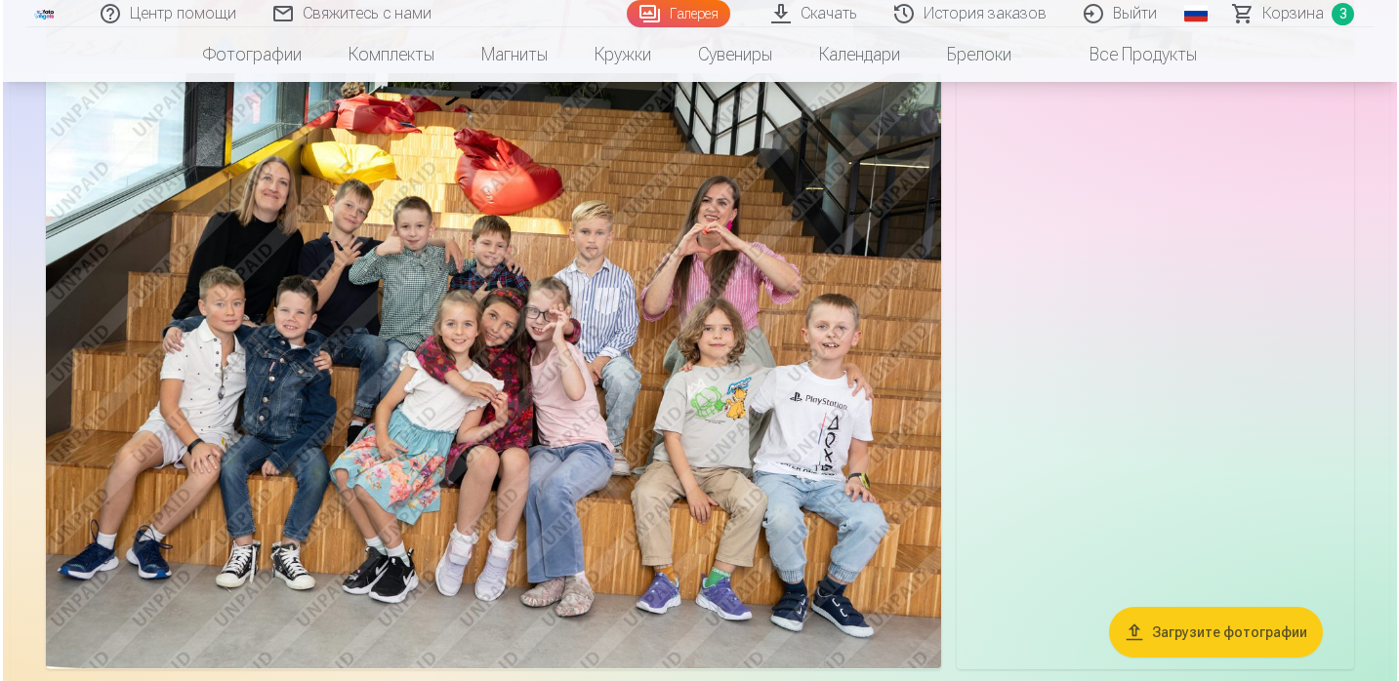
scroll to position [4542, 0]
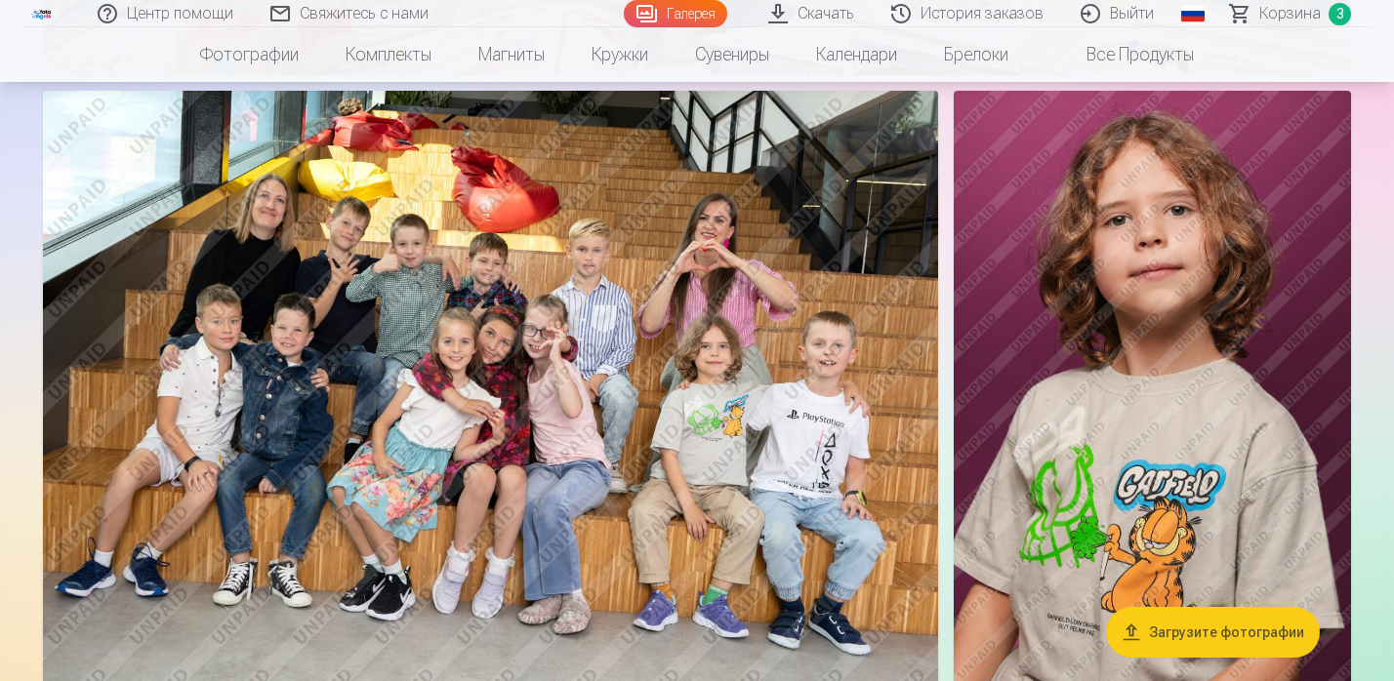
click at [772, 338] on img at bounding box center [490, 389] width 895 height 596
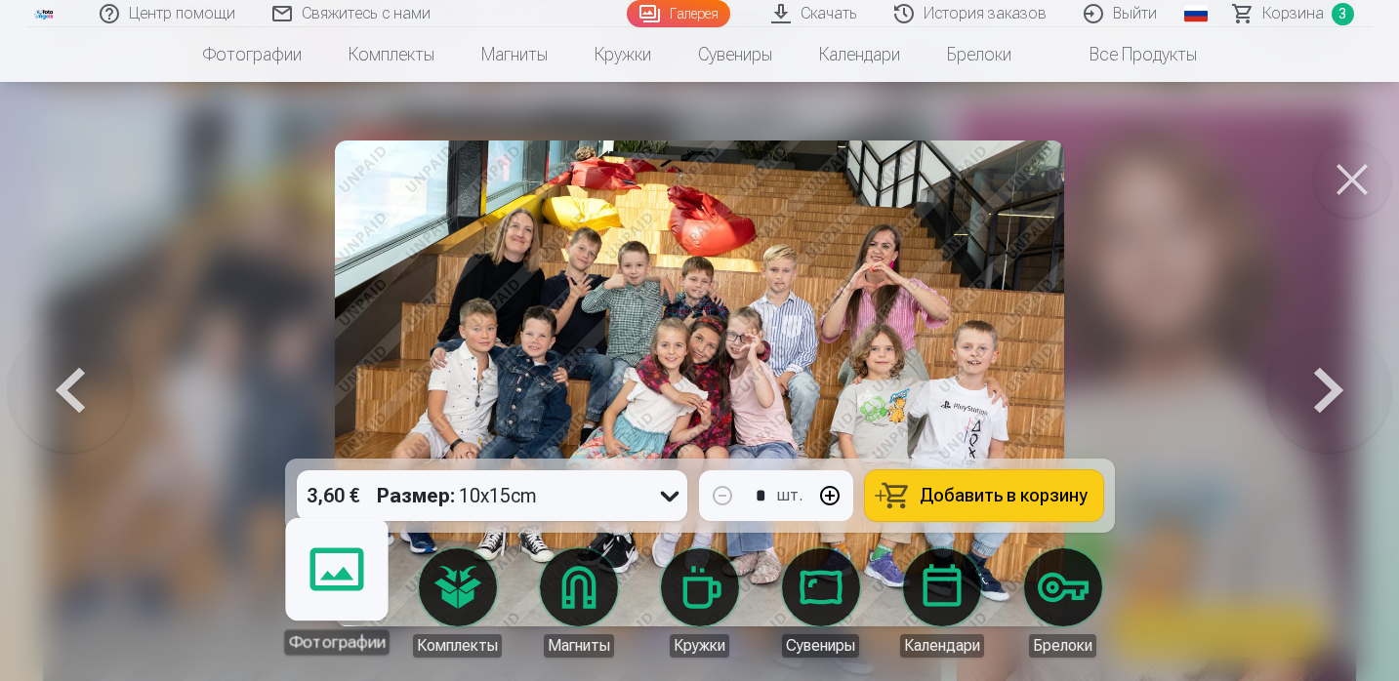
click at [335, 603] on link "Фотографии" at bounding box center [336, 595] width 120 height 120
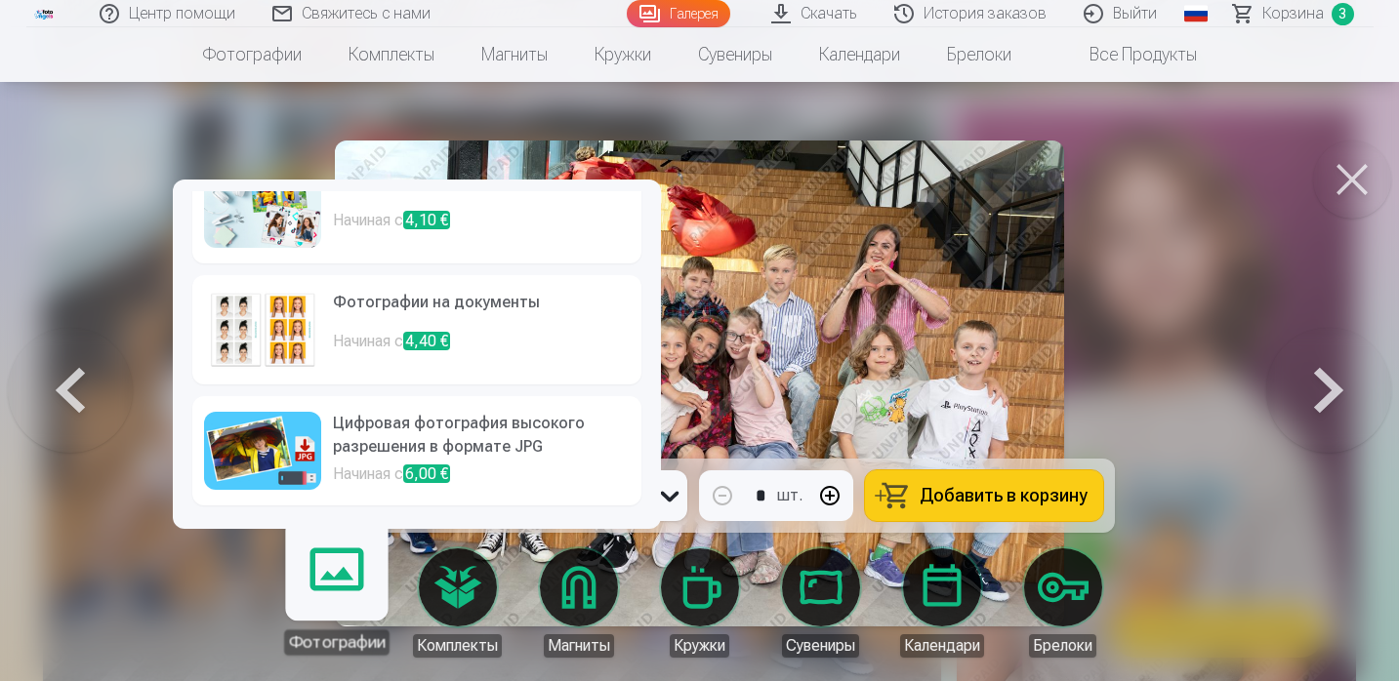
scroll to position [283, 0]
click at [409, 436] on h6 "Цифровая фотография высокого разрешения в формате JPG" at bounding box center [481, 437] width 297 height 51
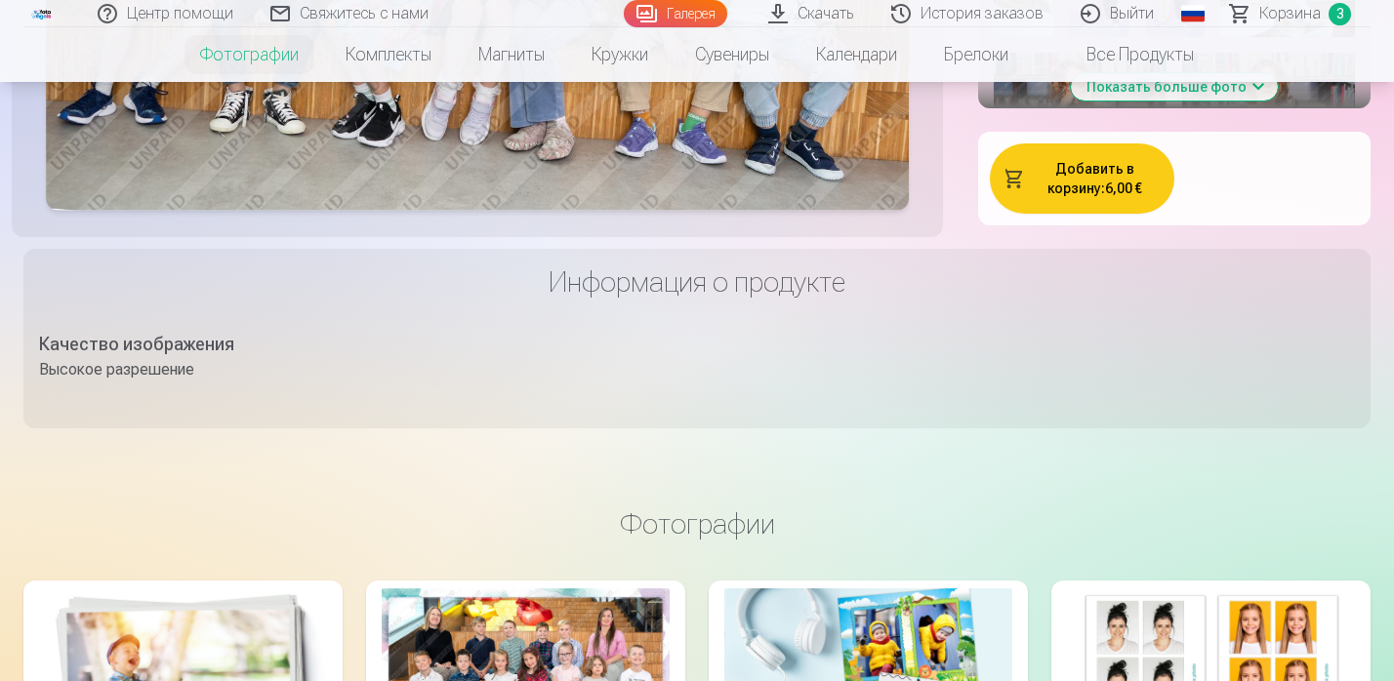
scroll to position [1017, 0]
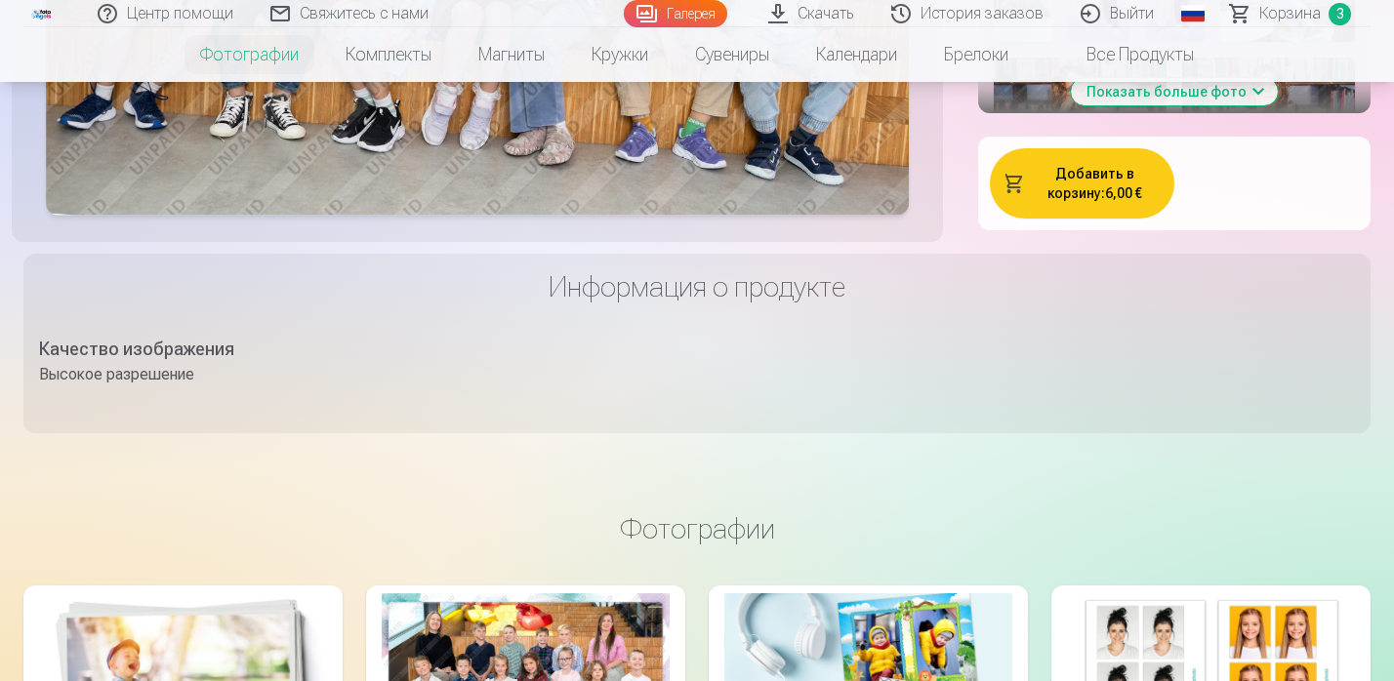
click at [1086, 219] on button "Добавить в корзину : 6,00 €" at bounding box center [1082, 183] width 184 height 70
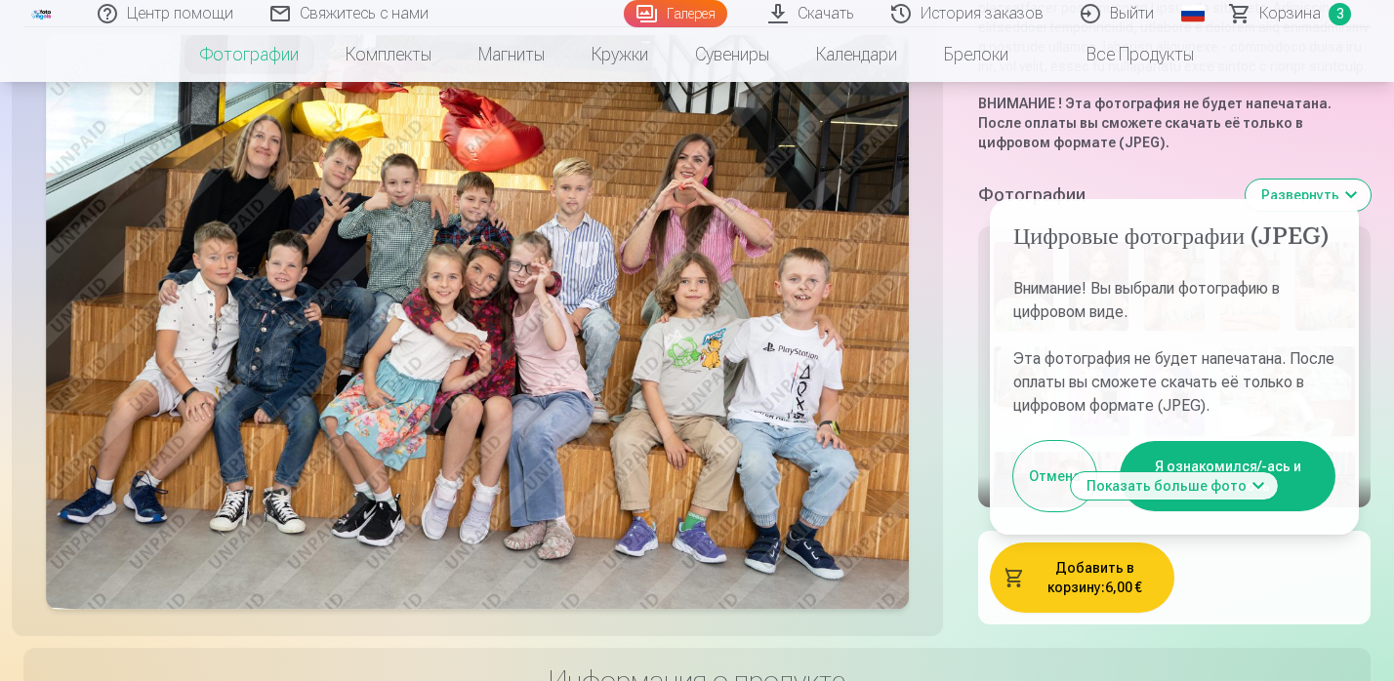
scroll to position [660, 0]
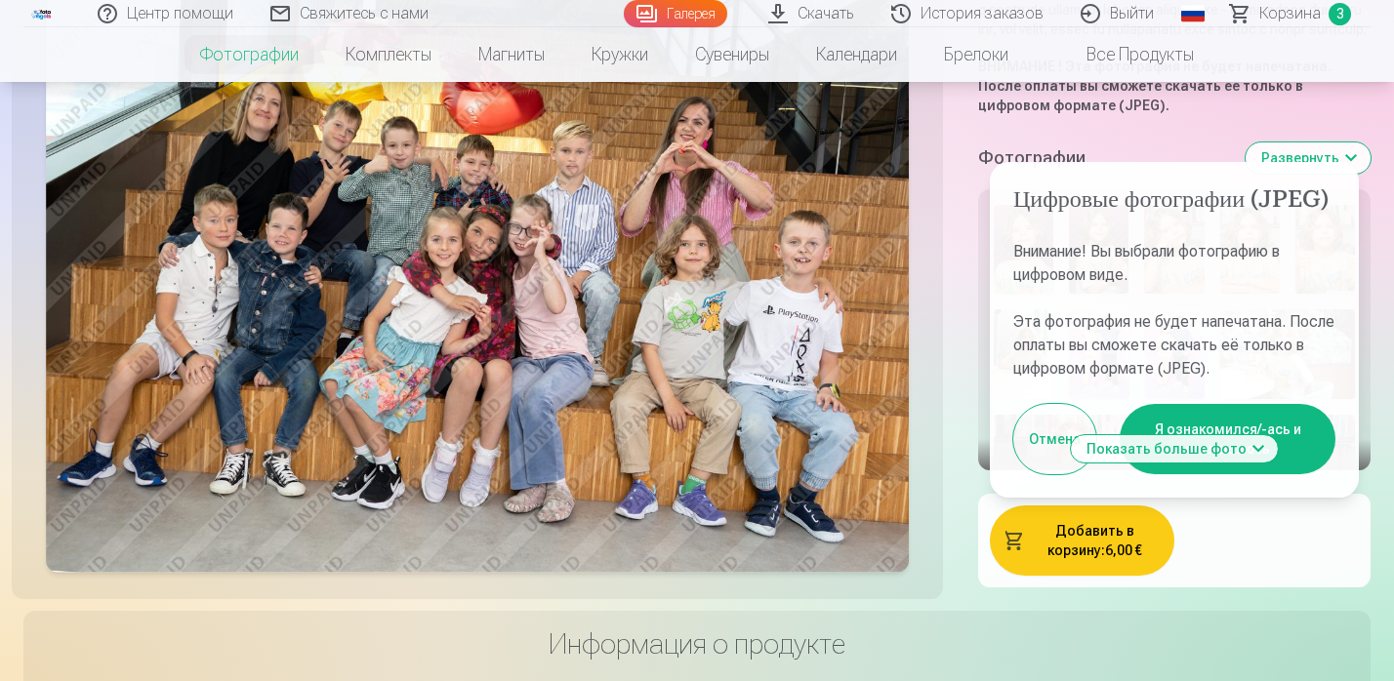
click at [1263, 474] on button "Я ознакомился/-ась и соглашаюсь" at bounding box center [1228, 439] width 216 height 70
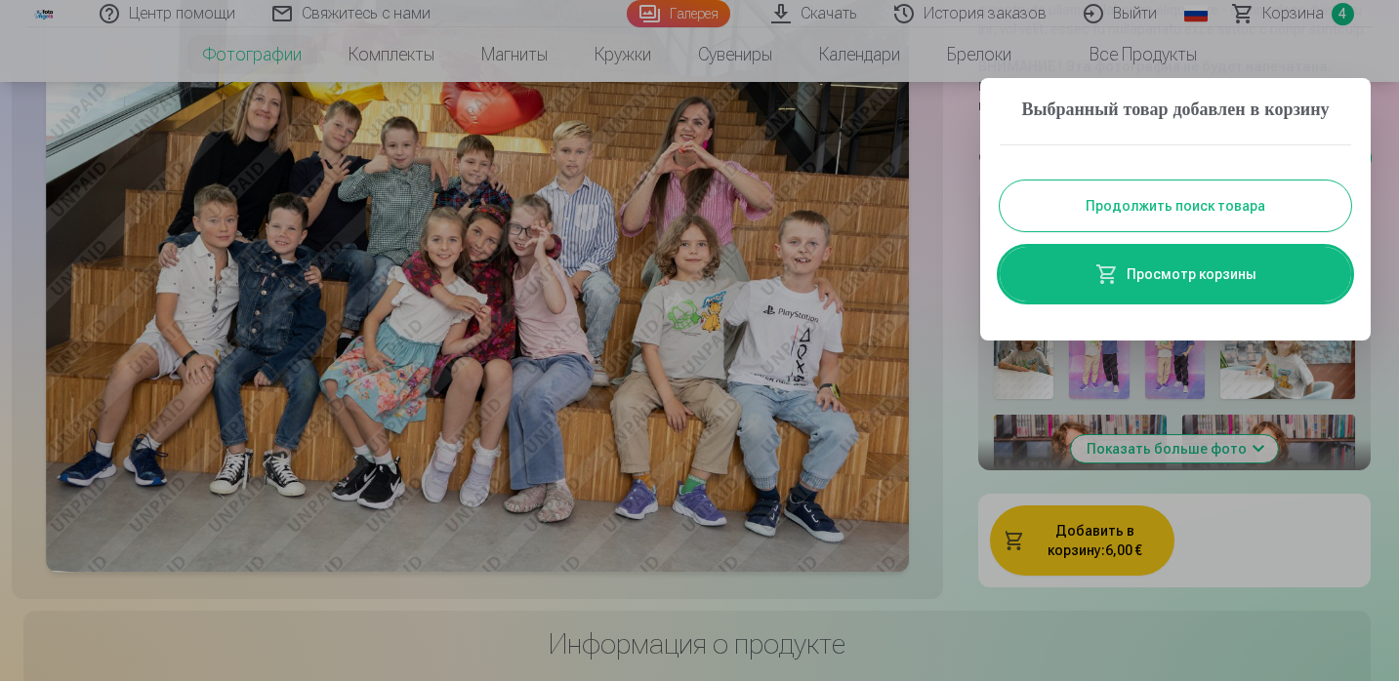
click at [1166, 231] on button "Продолжить поиск товара" at bounding box center [1175, 206] width 351 height 51
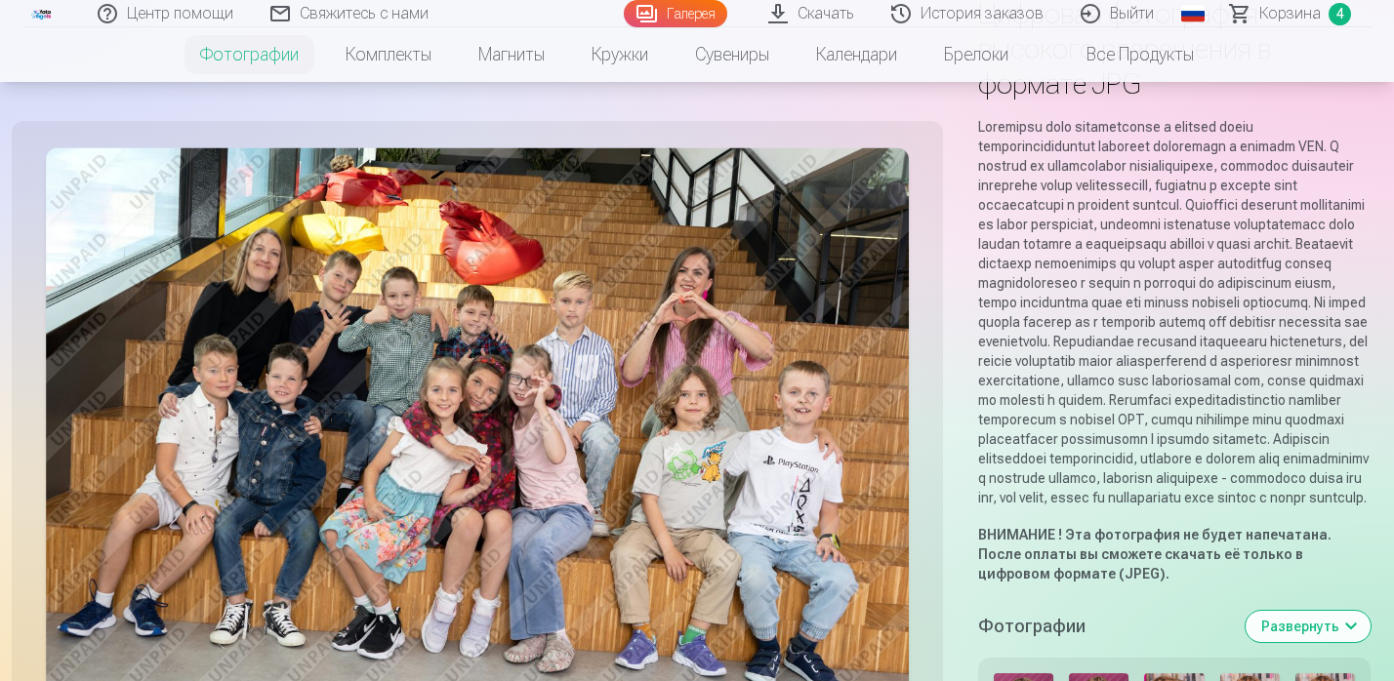
scroll to position [111, 0]
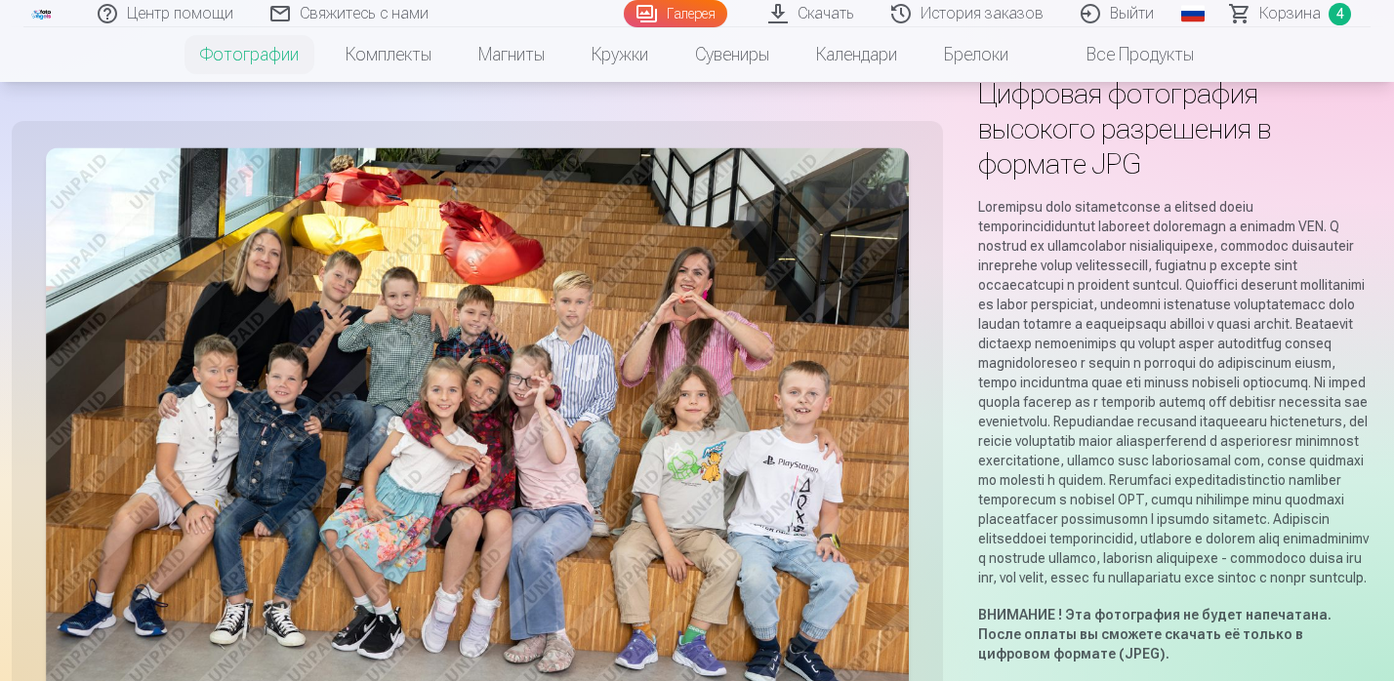
click at [684, 14] on link "Галерея" at bounding box center [675, 13] width 103 height 27
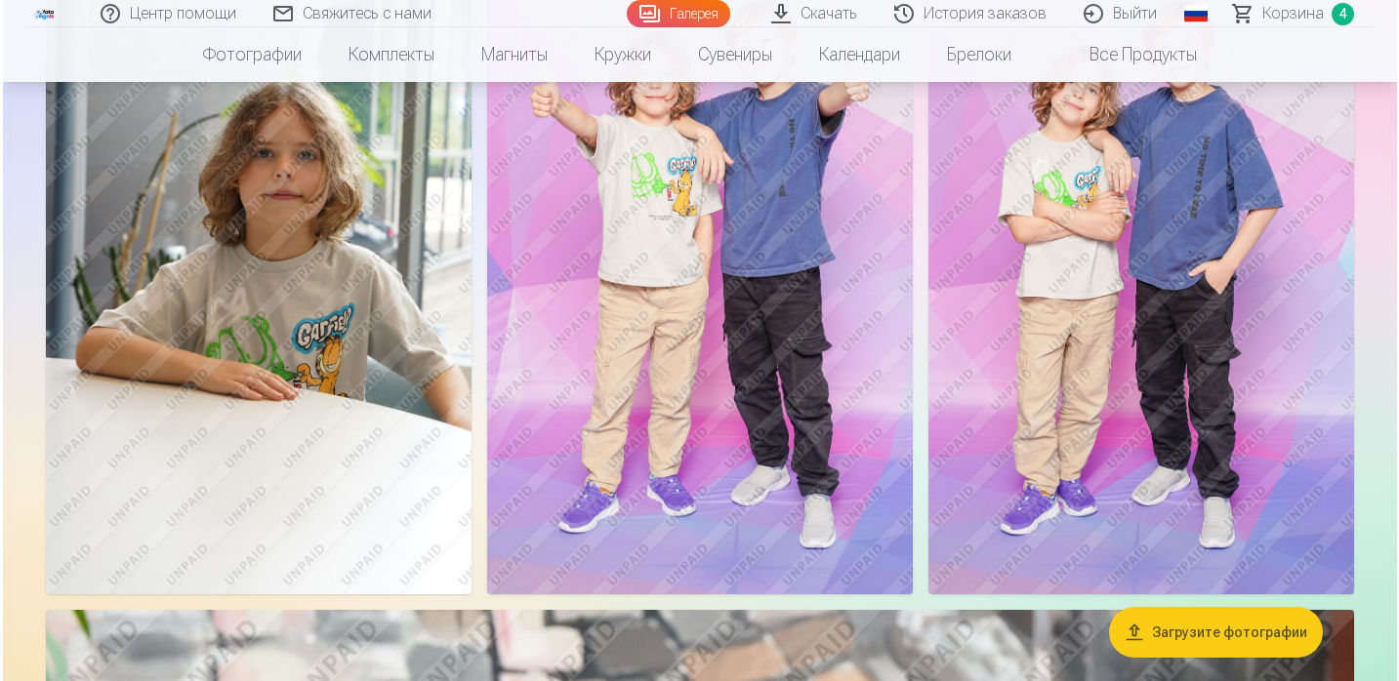
scroll to position [1347, 0]
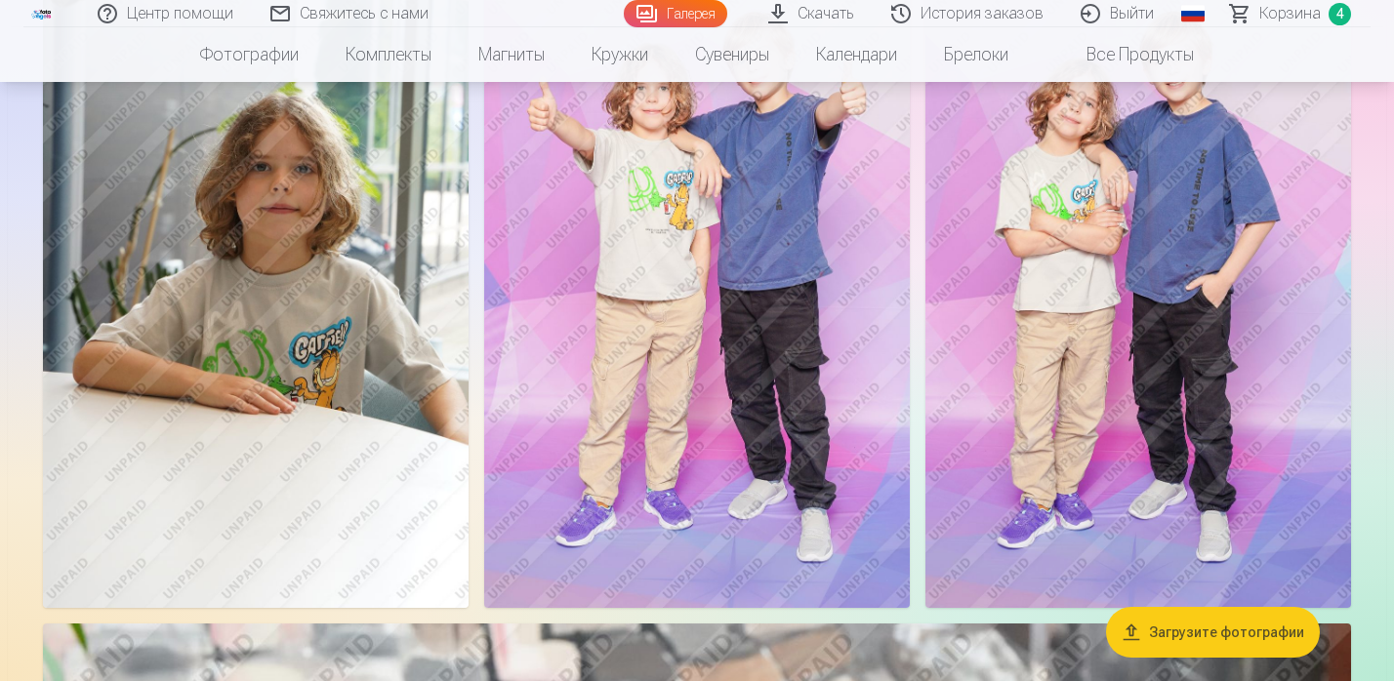
click at [1115, 300] on img at bounding box center [1138, 288] width 426 height 638
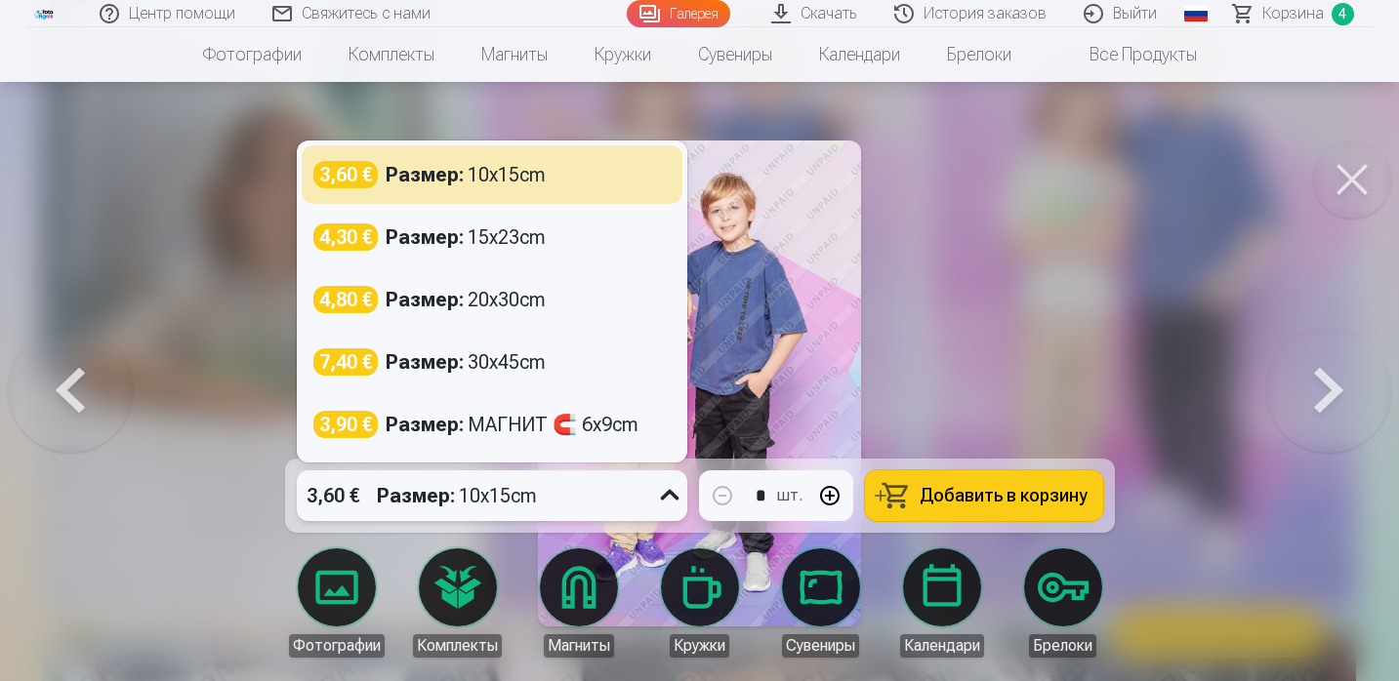
click at [512, 498] on div "Размер : 10x15cm" at bounding box center [457, 496] width 160 height 51
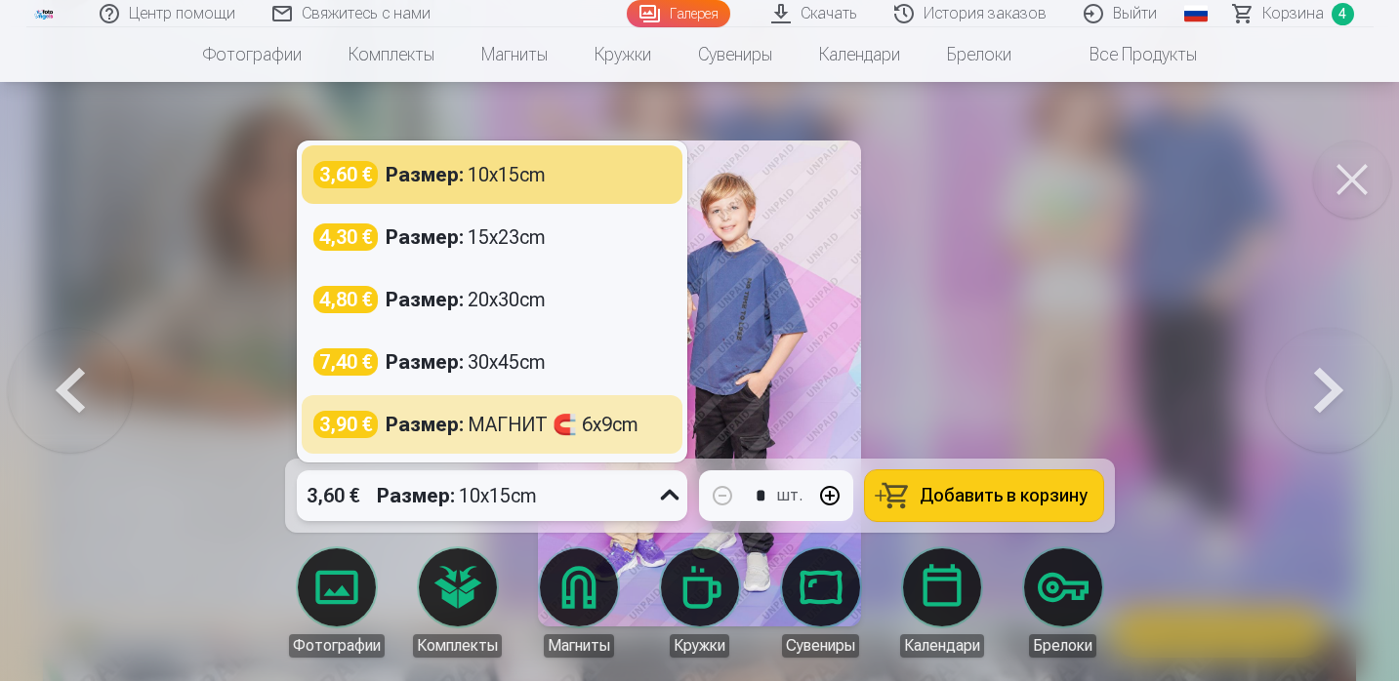
click at [215, 441] on div at bounding box center [699, 340] width 1399 height 681
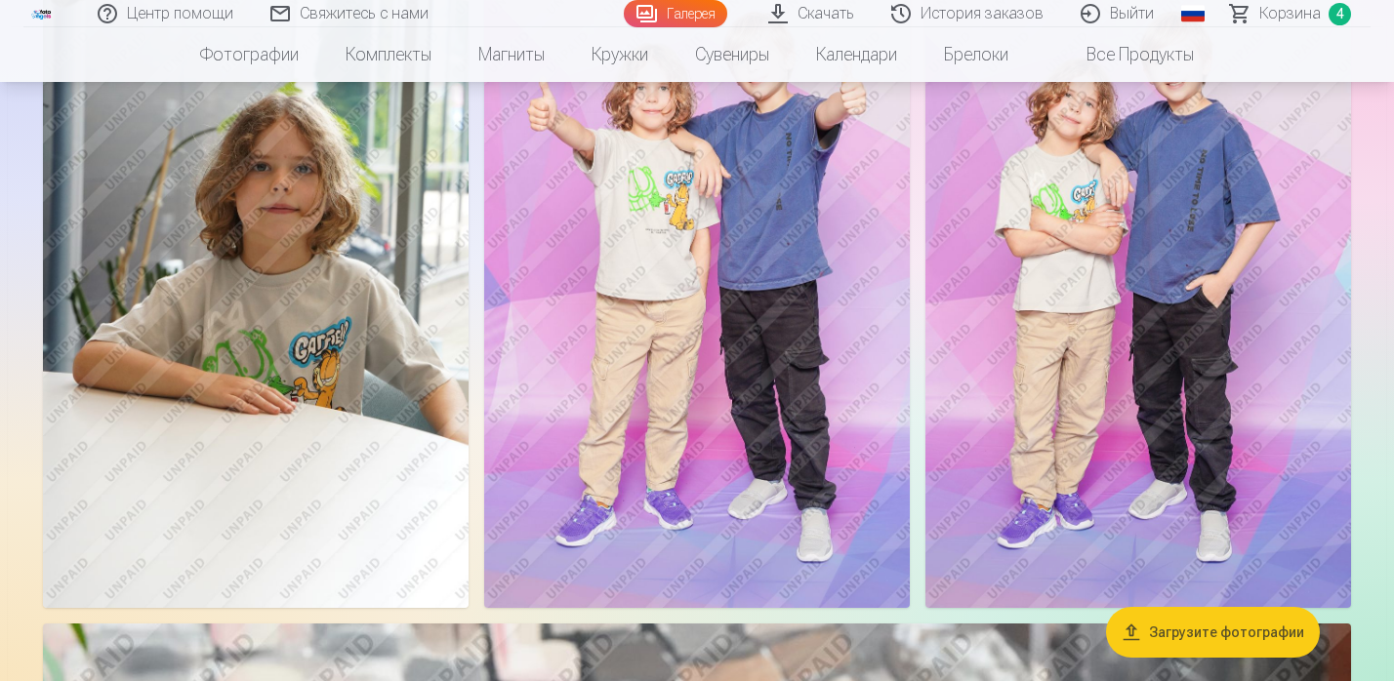
click at [1144, 376] on img at bounding box center [1138, 288] width 426 height 638
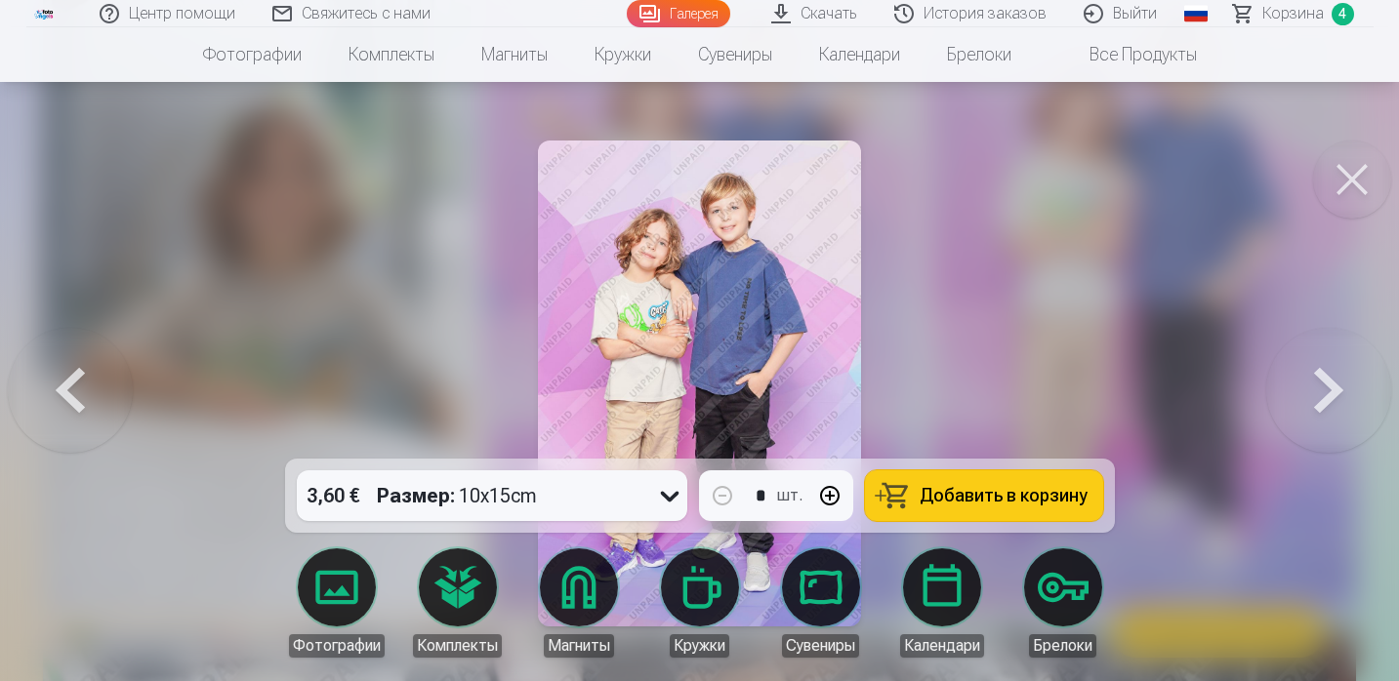
click at [340, 606] on link "Фотографии" at bounding box center [336, 603] width 109 height 109
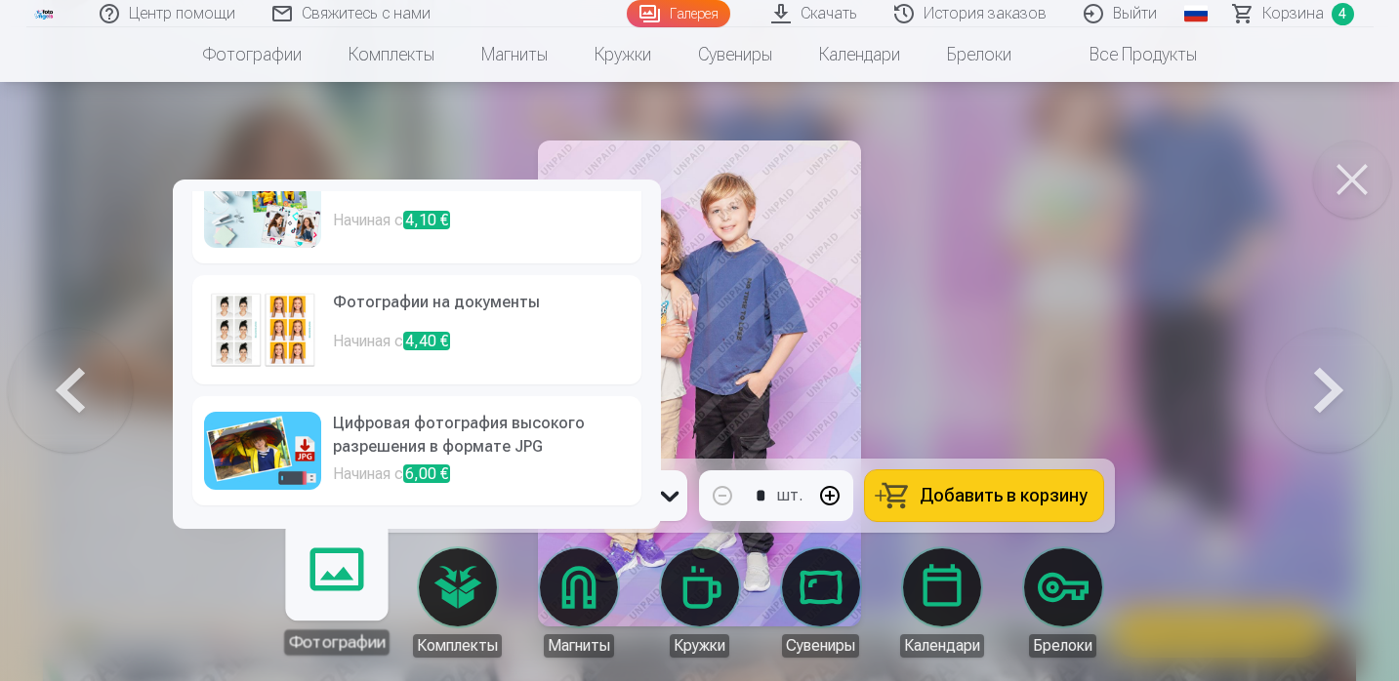
scroll to position [283, 0]
click at [398, 455] on h6 "Цифровая фотография высокого разрешения в формате JPG" at bounding box center [481, 437] width 297 height 51
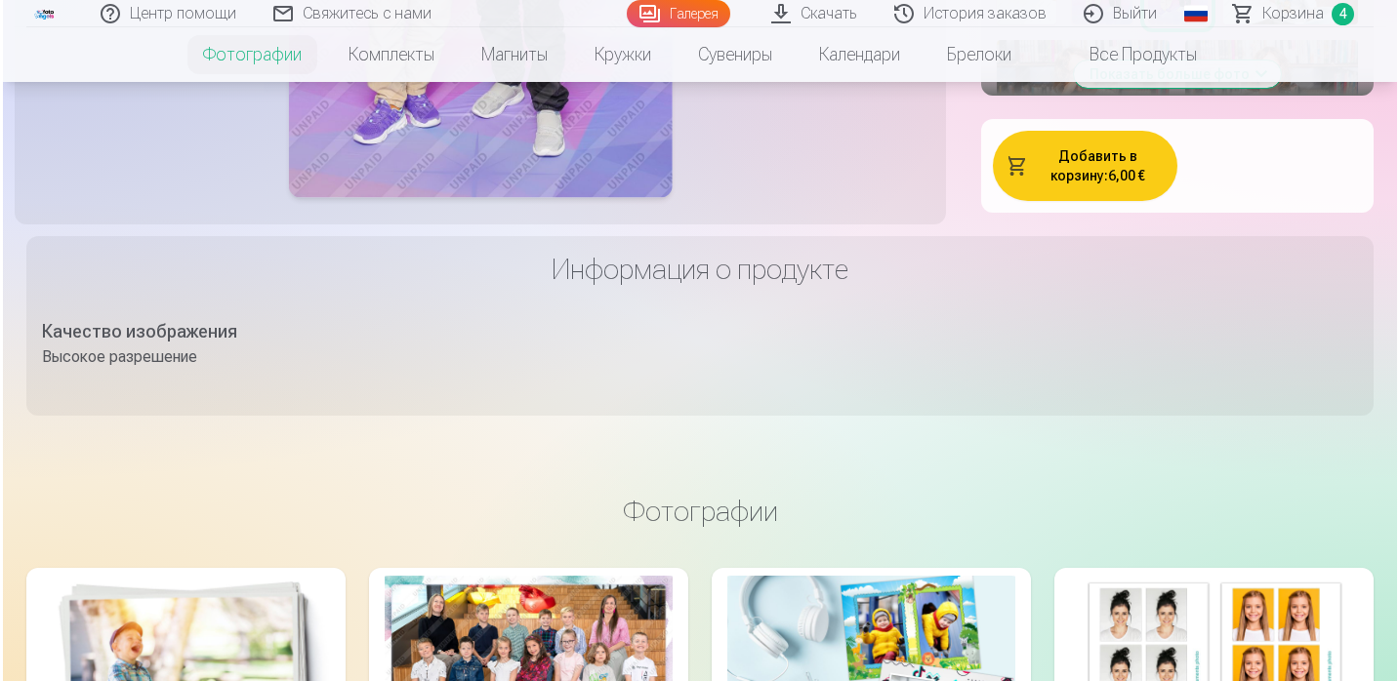
scroll to position [1040, 0]
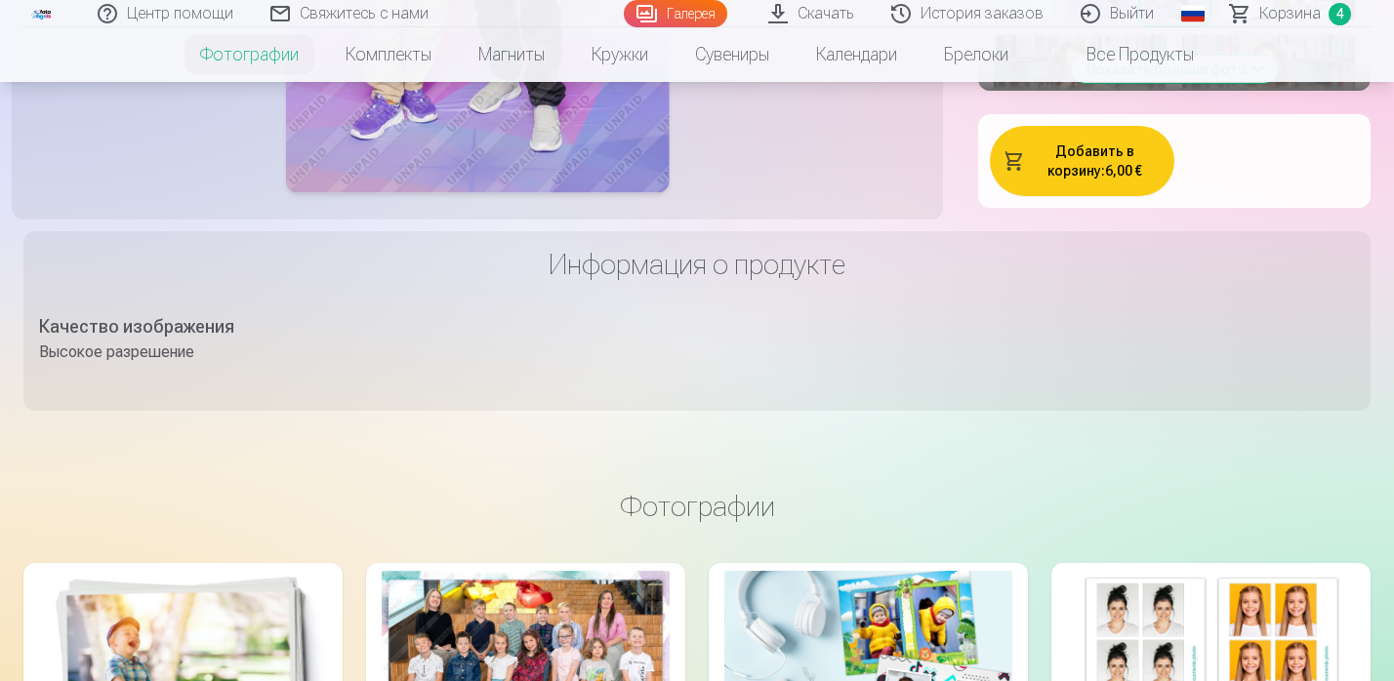
click at [1141, 196] on button "Добавить в корзину : 6,00 €" at bounding box center [1082, 161] width 184 height 70
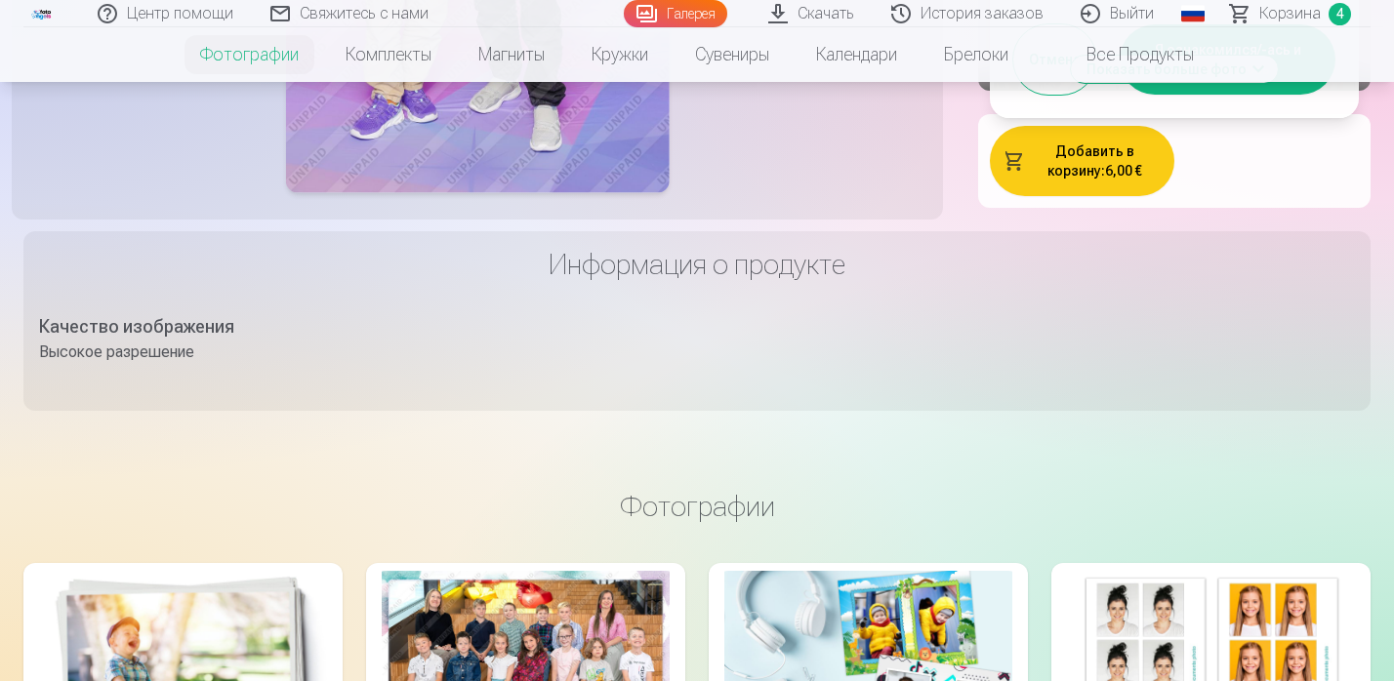
click at [1309, 95] on button "Я ознакомился/-ась и соглашаюсь" at bounding box center [1228, 59] width 216 height 70
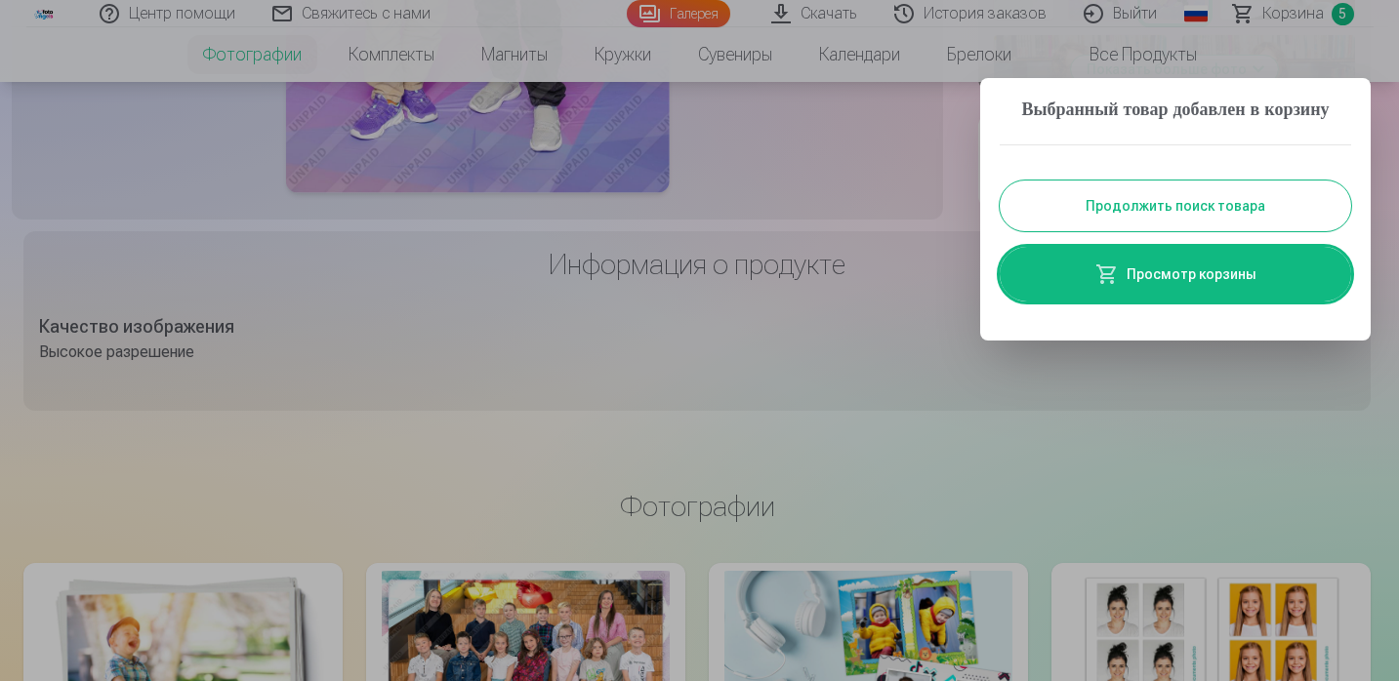
click at [1170, 302] on link "Просмотр корзины" at bounding box center [1175, 274] width 351 height 55
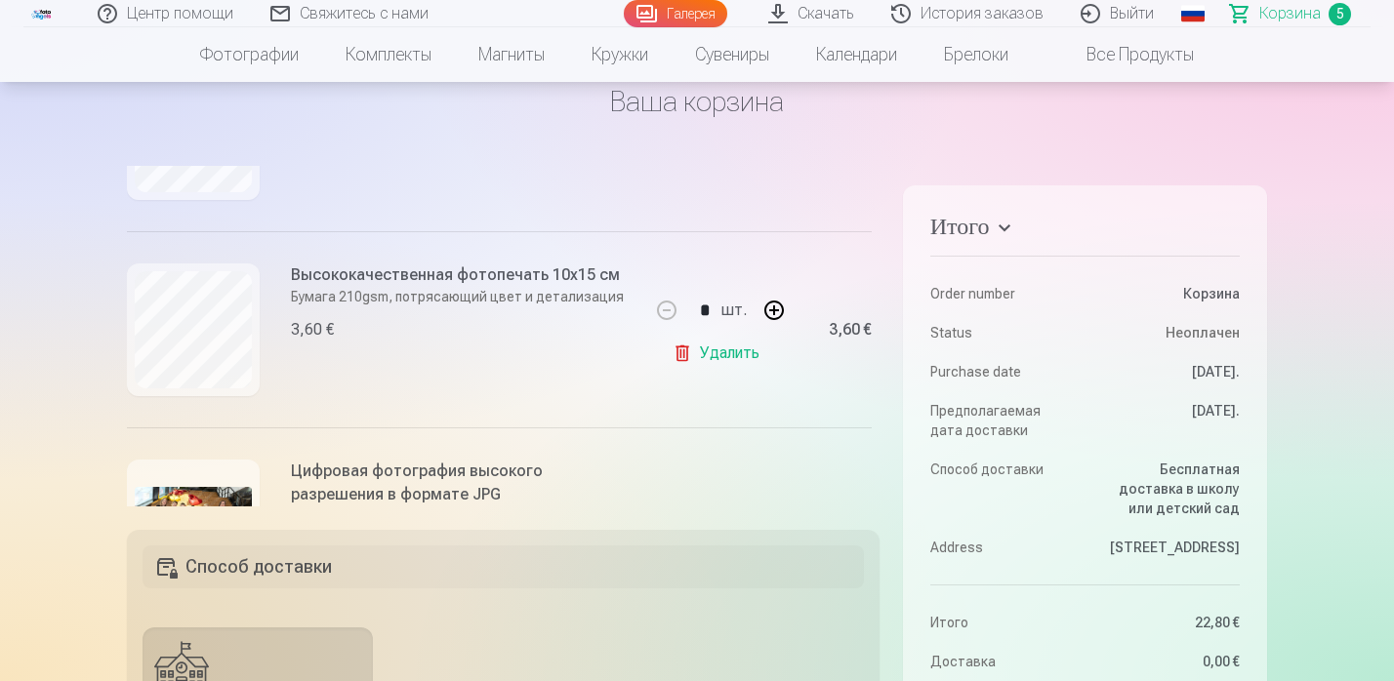
scroll to position [542, 0]
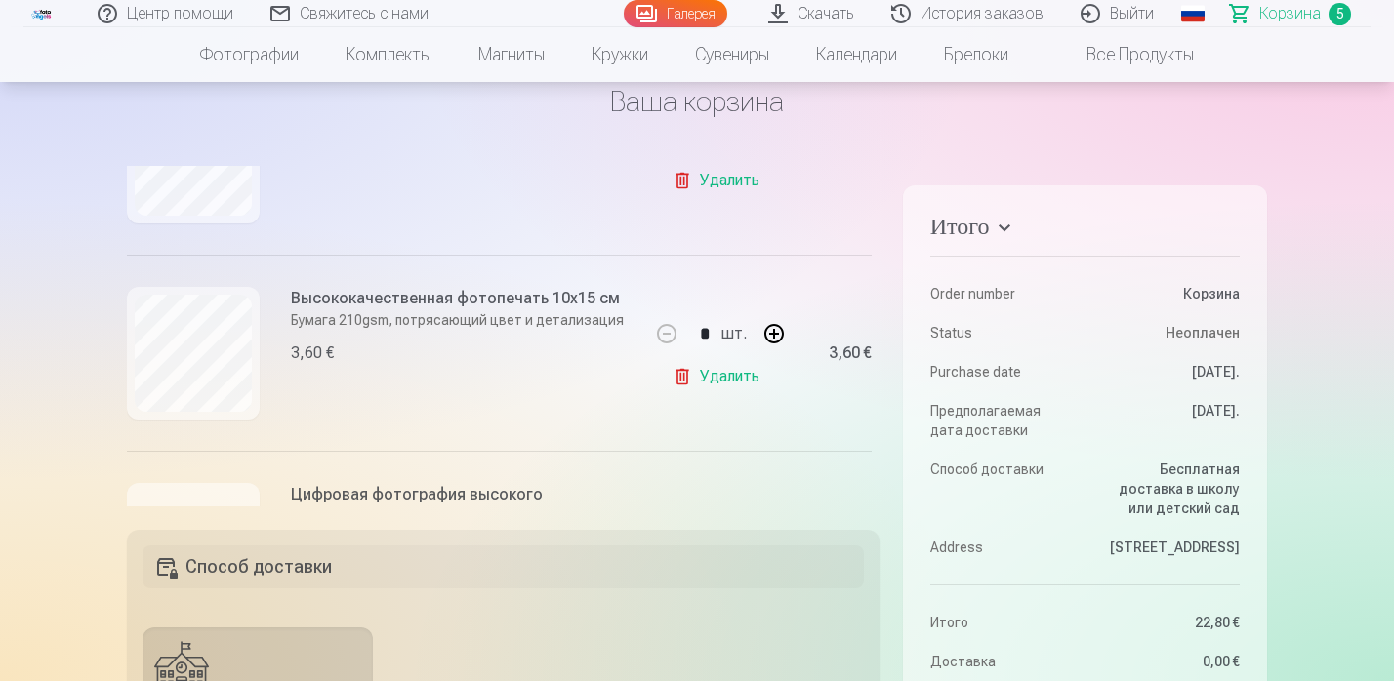
click at [719, 373] on link "Удалить" at bounding box center [720, 376] width 95 height 39
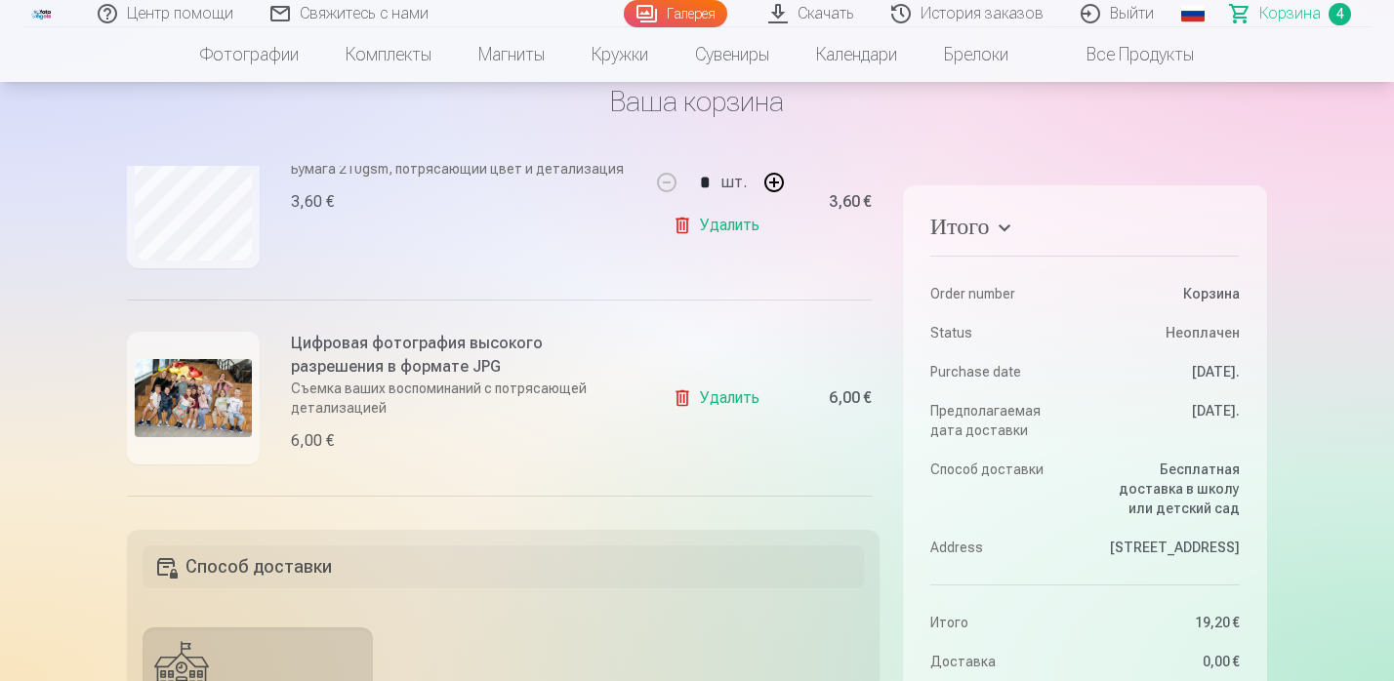
scroll to position [504, 0]
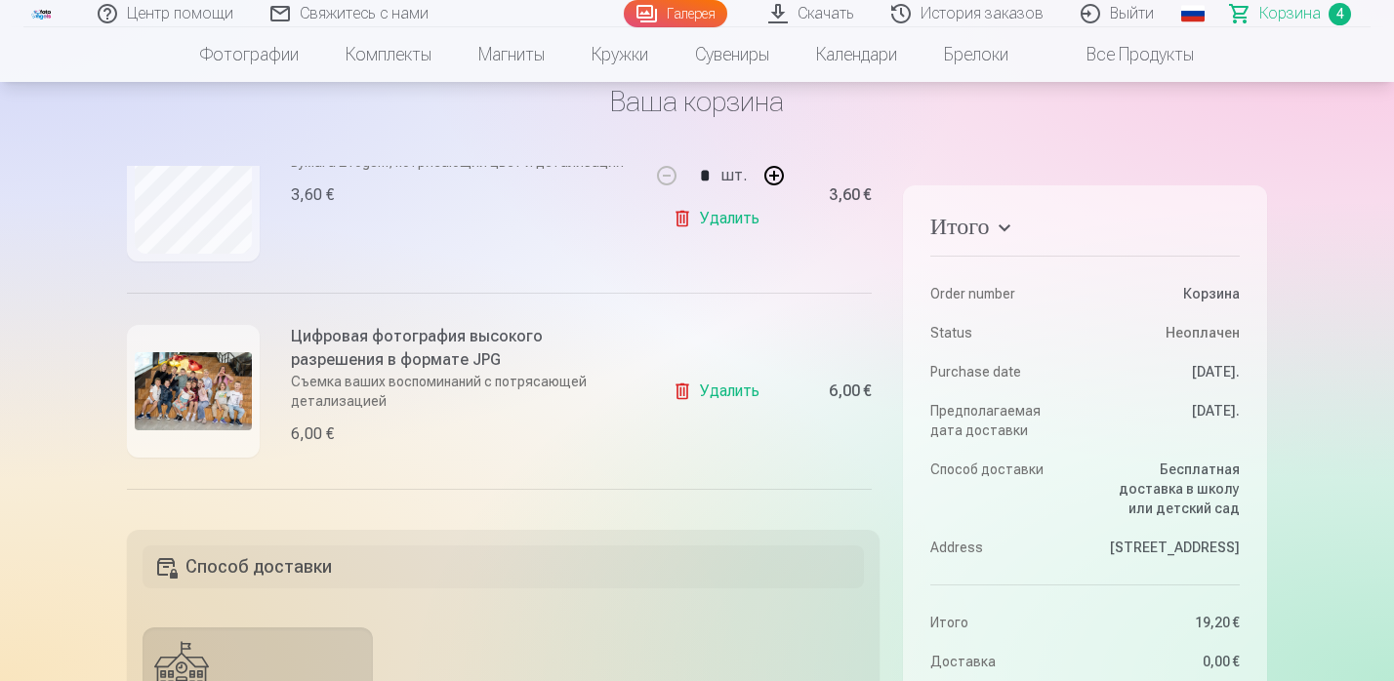
click at [716, 385] on link "Удалить" at bounding box center [720, 391] width 95 height 39
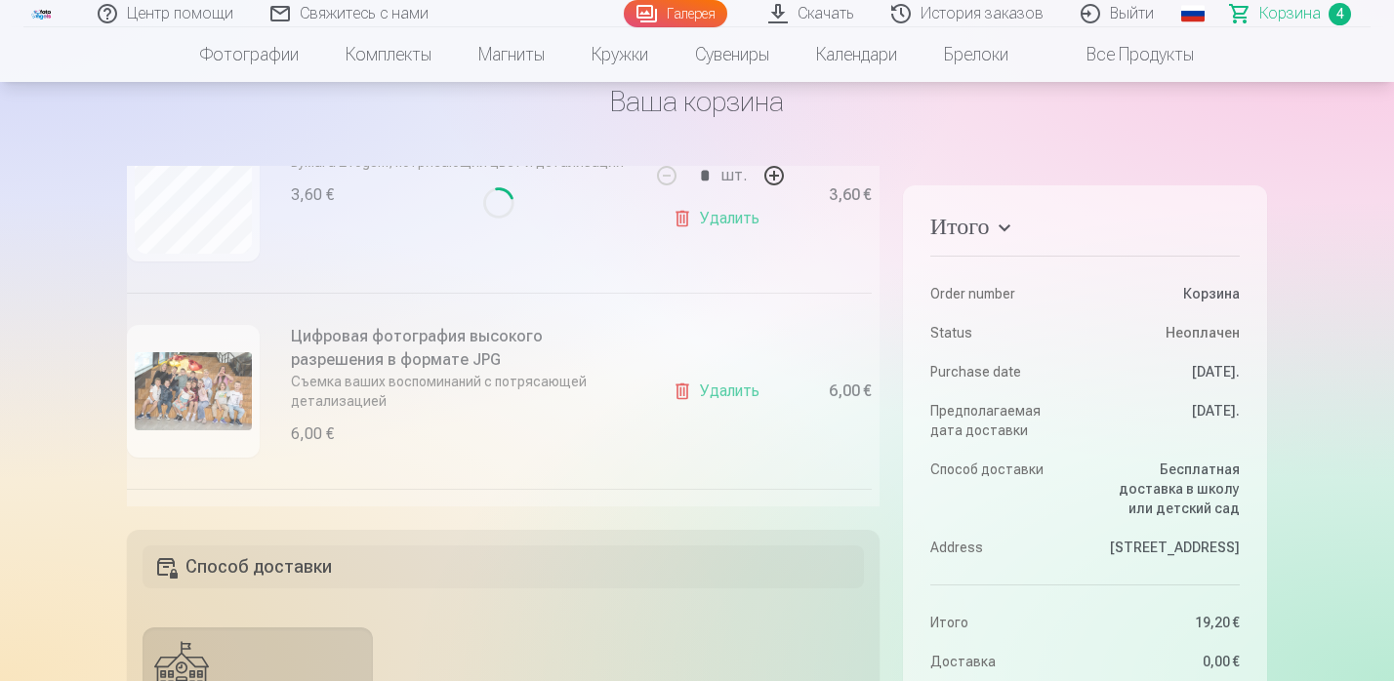
click at [698, 10] on link "Галерея" at bounding box center [675, 13] width 103 height 27
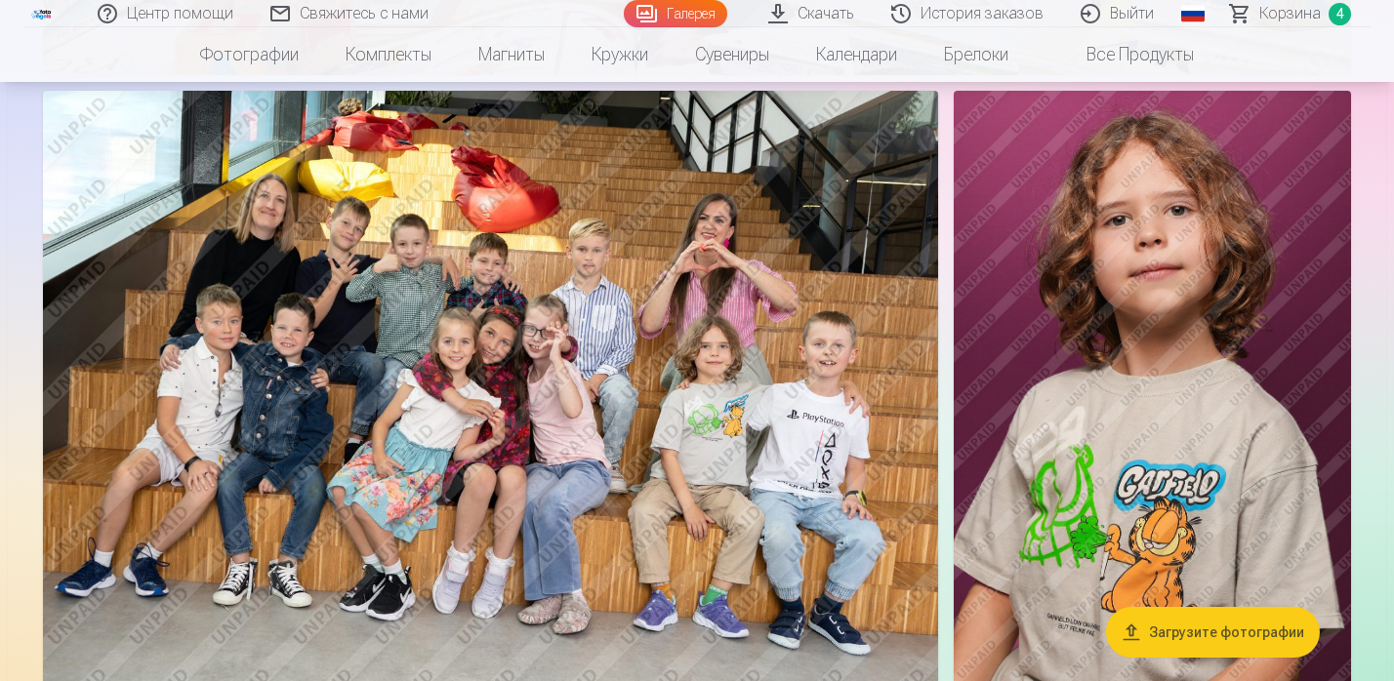
scroll to position [4546, 0]
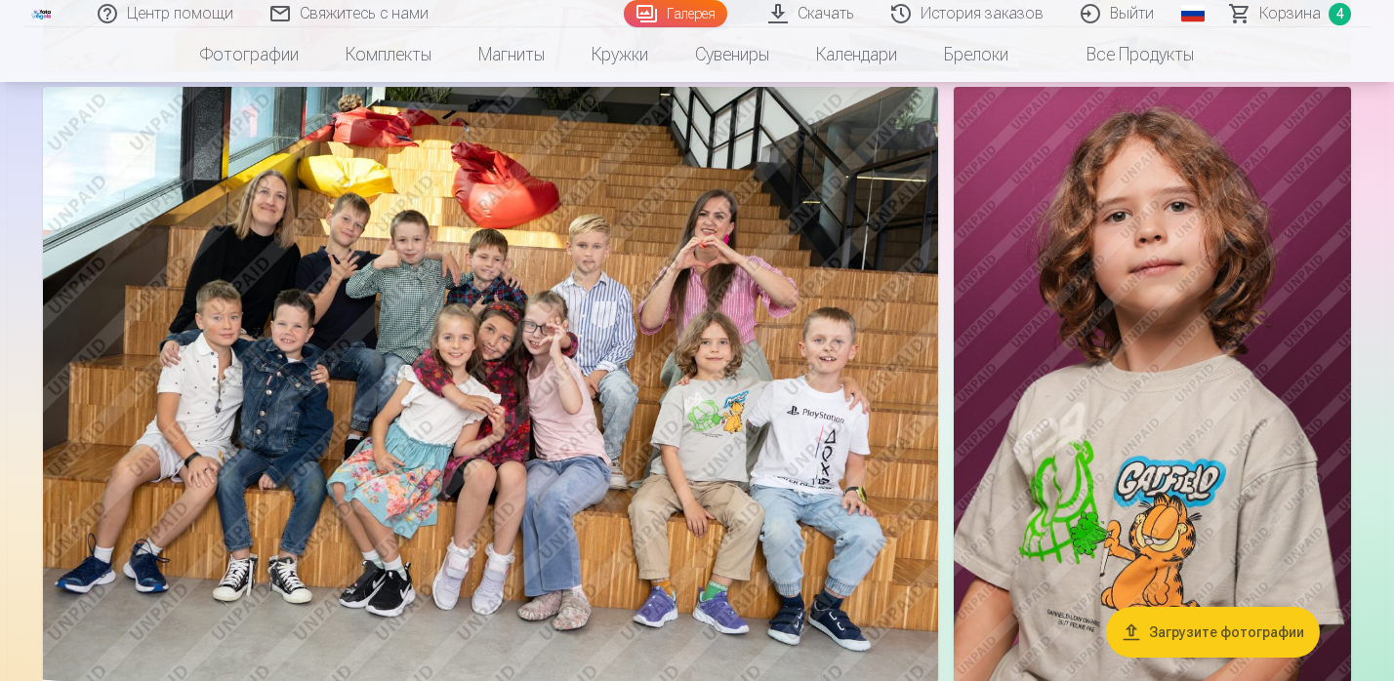
click at [650, 375] on img at bounding box center [490, 385] width 895 height 596
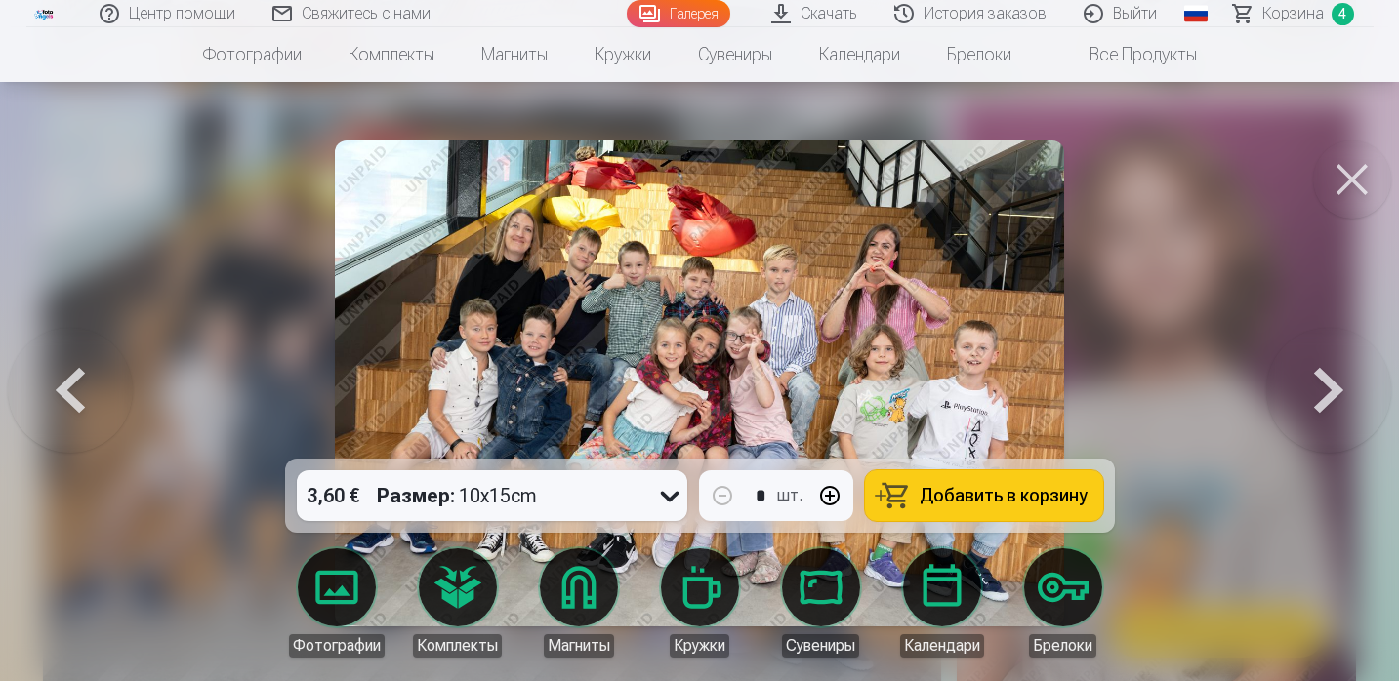
click at [1031, 495] on span "Добавить в корзину" at bounding box center [1004, 496] width 168 height 18
click at [1355, 184] on button at bounding box center [1352, 180] width 78 height 78
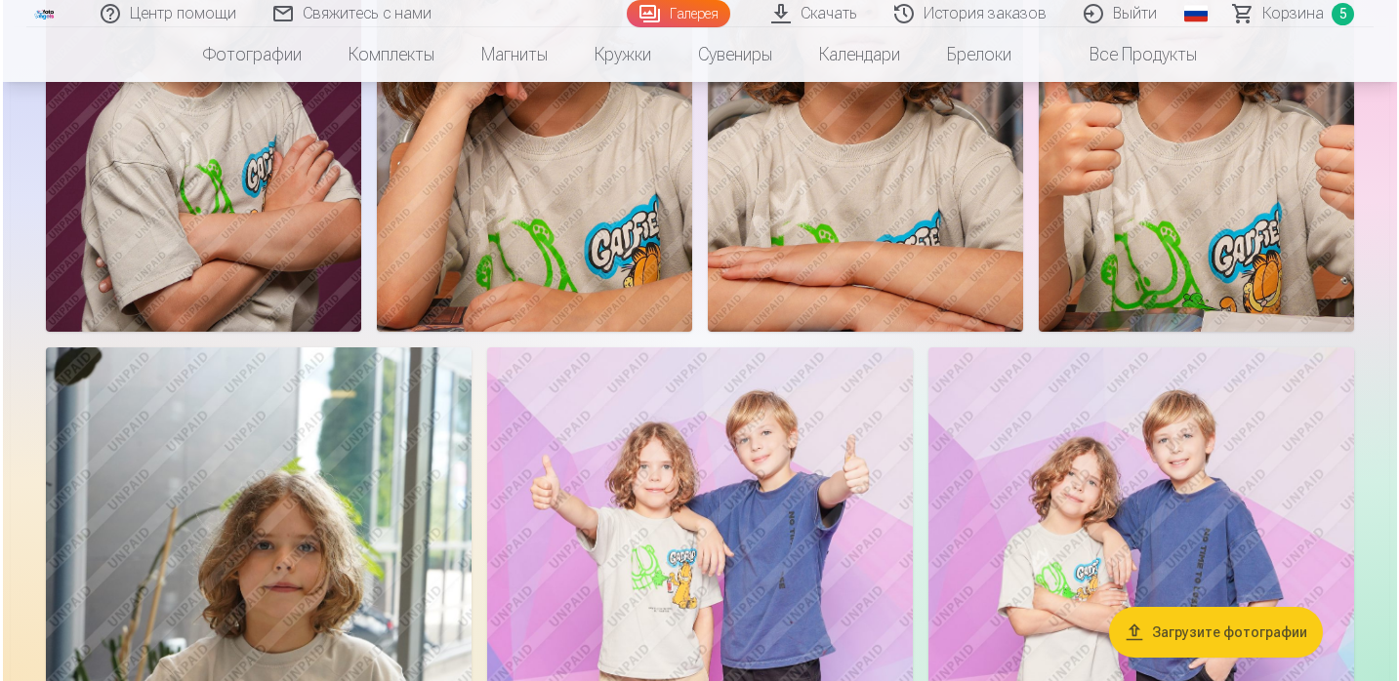
scroll to position [1071, 0]
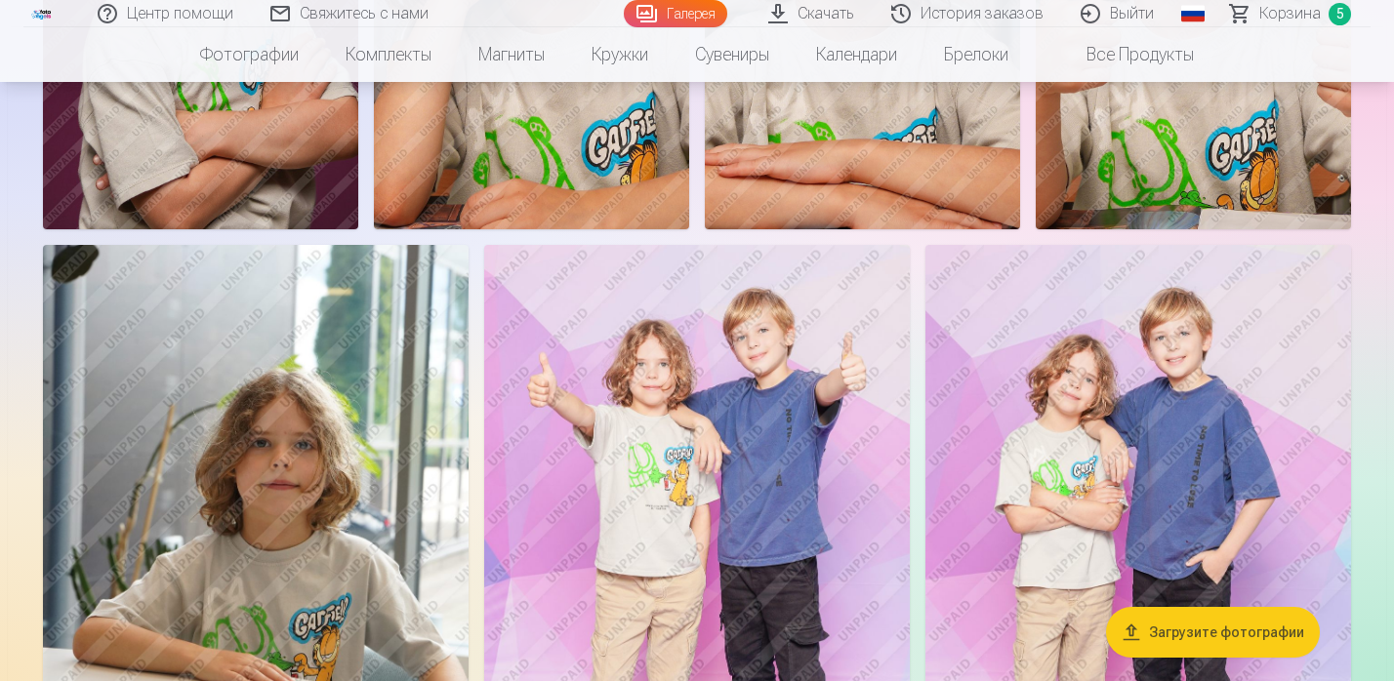
click at [1131, 424] on img at bounding box center [1138, 564] width 426 height 638
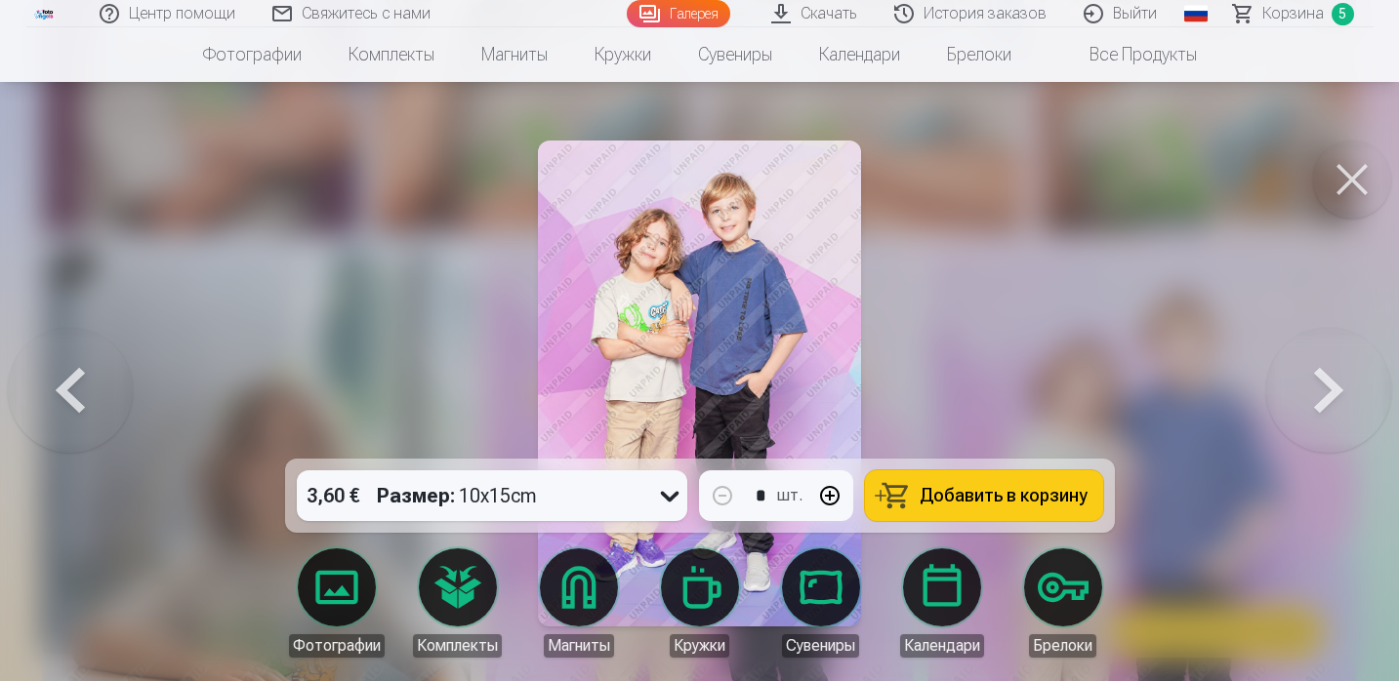
click at [339, 588] on link "Фотографии" at bounding box center [336, 603] width 109 height 109
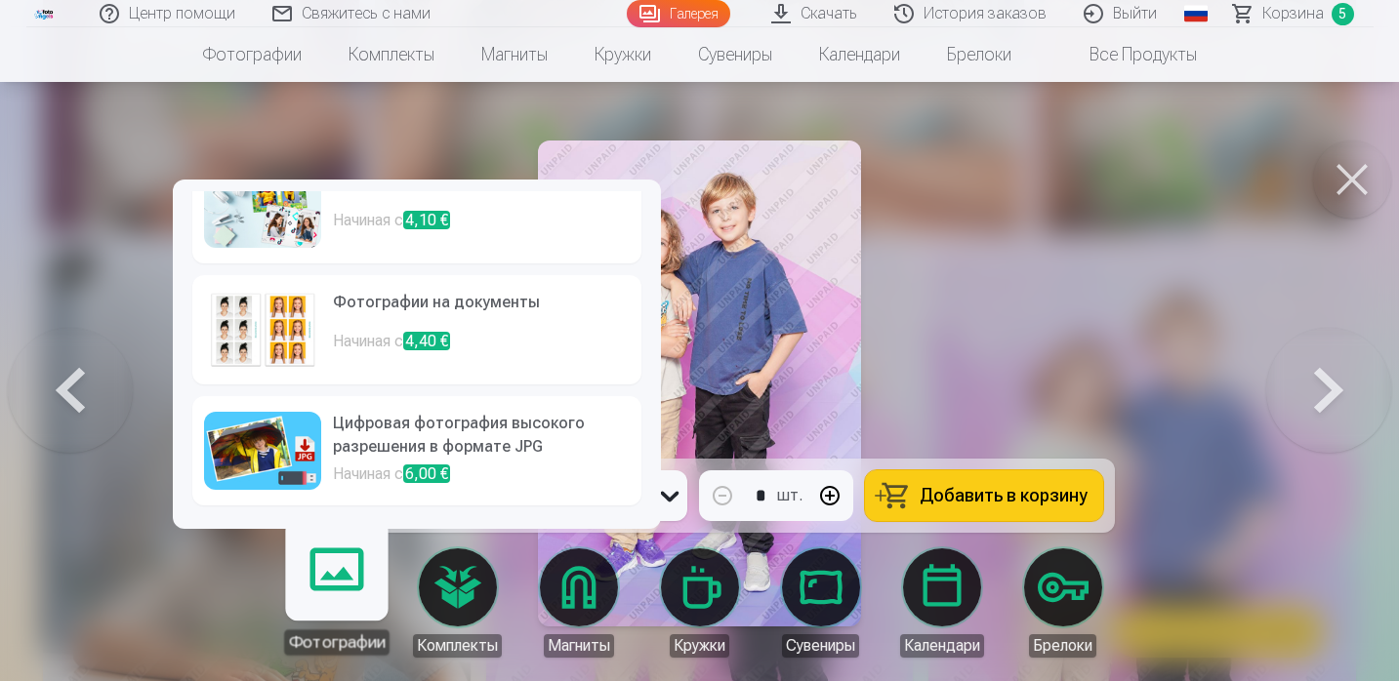
scroll to position [283, 0]
click at [365, 429] on h6 "Цифровая фотография высокого разрешения в формате JPG" at bounding box center [481, 437] width 297 height 51
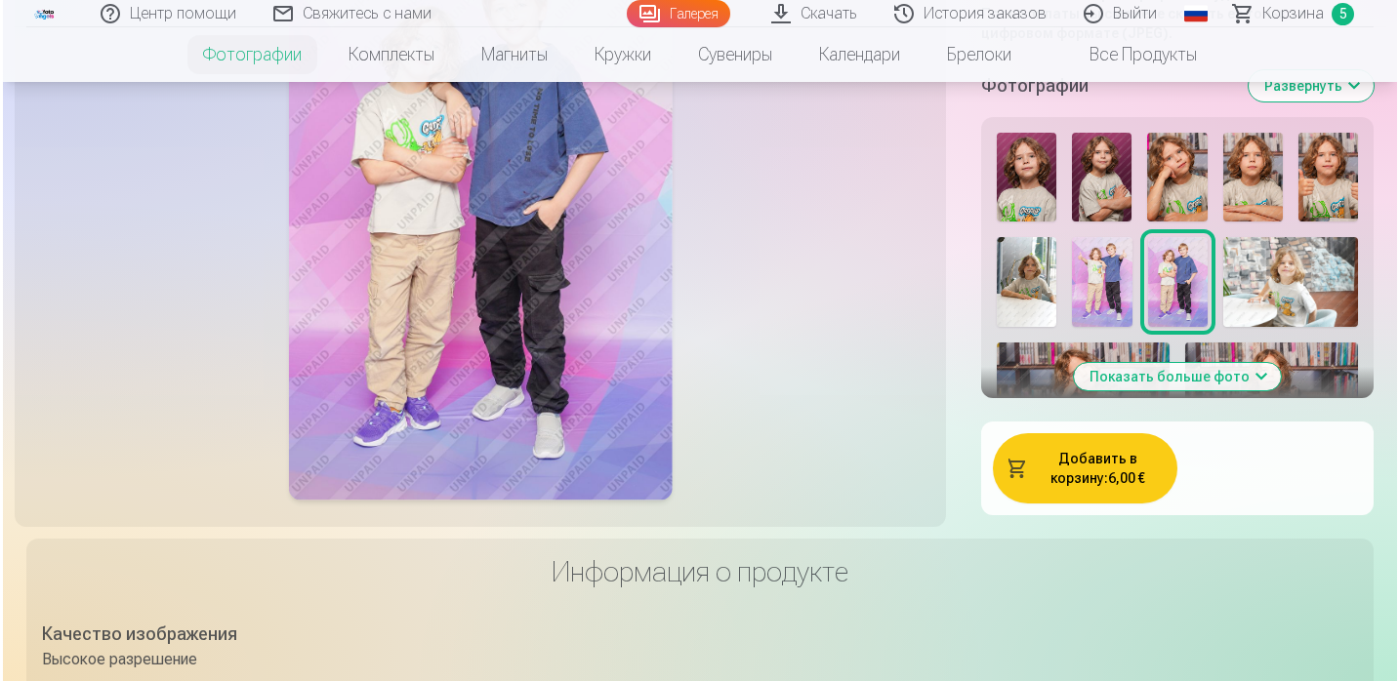
scroll to position [768, 0]
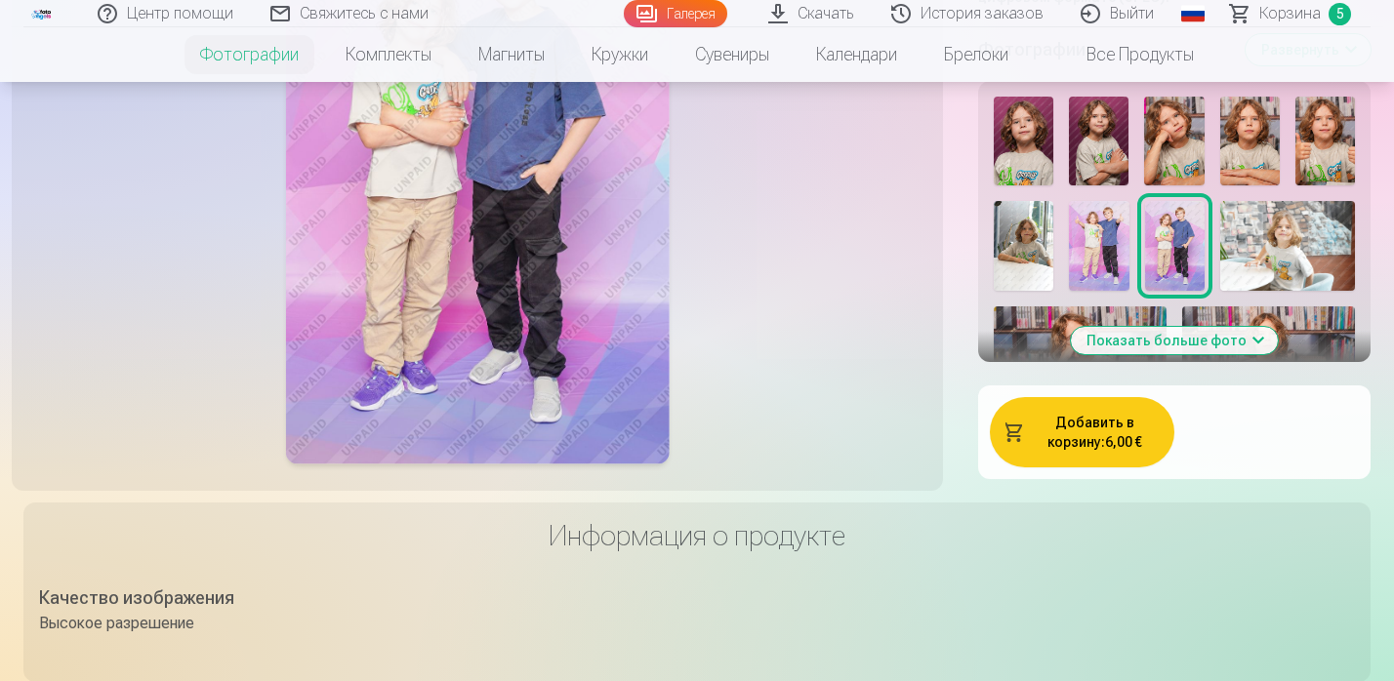
click at [1130, 468] on button "Добавить в корзину : 6,00 €" at bounding box center [1082, 432] width 184 height 70
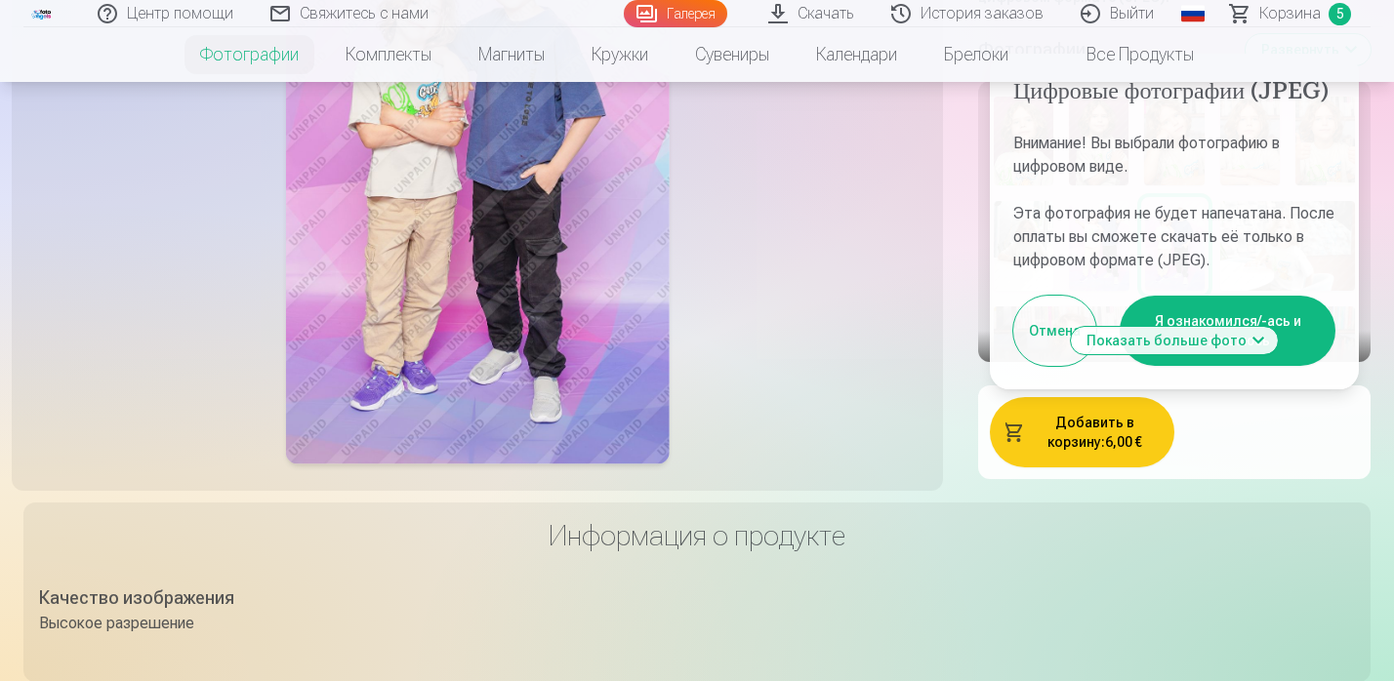
click at [1274, 366] on button "Я ознакомился/-ась и соглашаюсь" at bounding box center [1228, 331] width 216 height 70
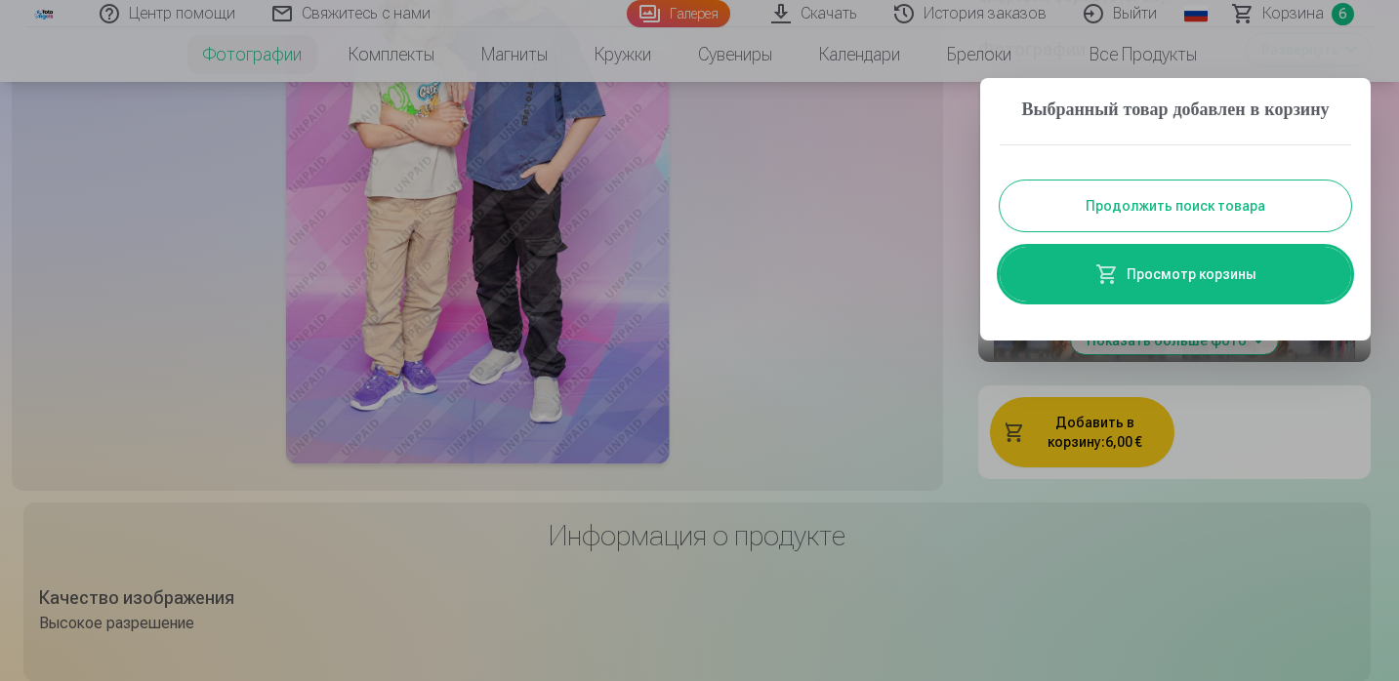
click at [1181, 302] on link "Просмотр корзины" at bounding box center [1175, 274] width 351 height 55
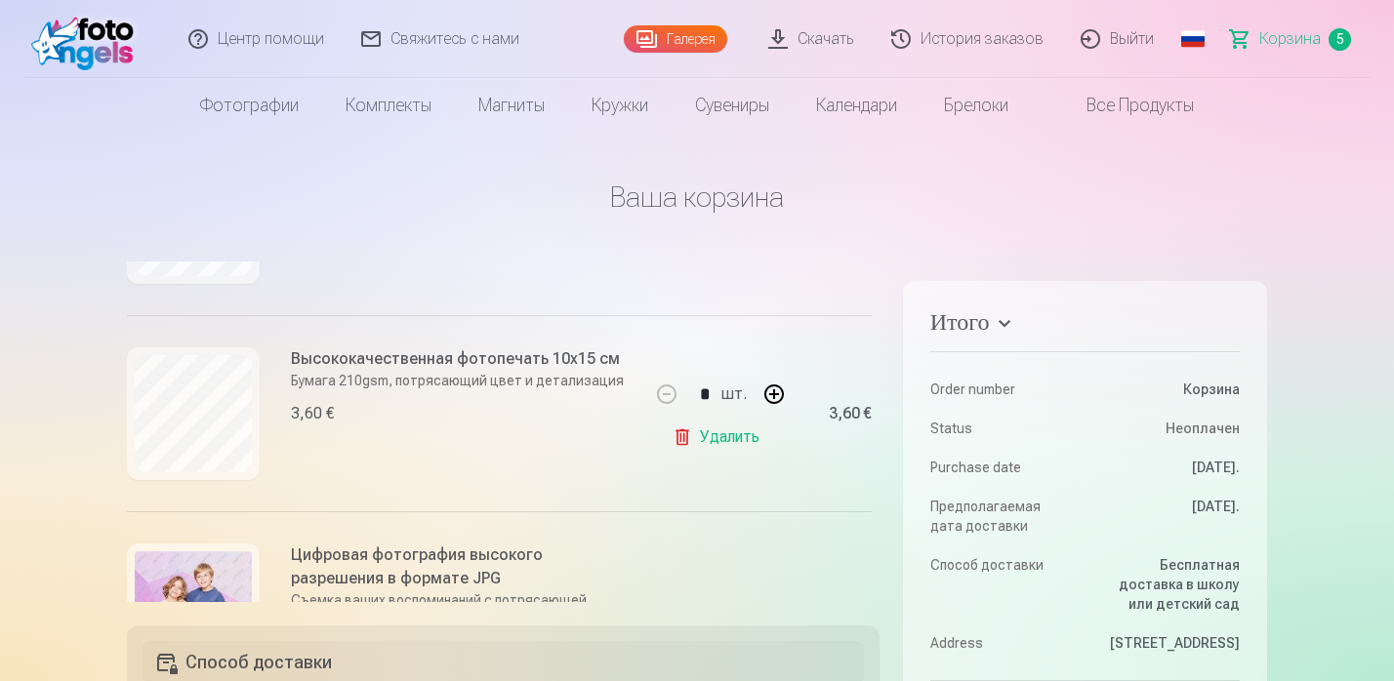
scroll to position [408, 0]
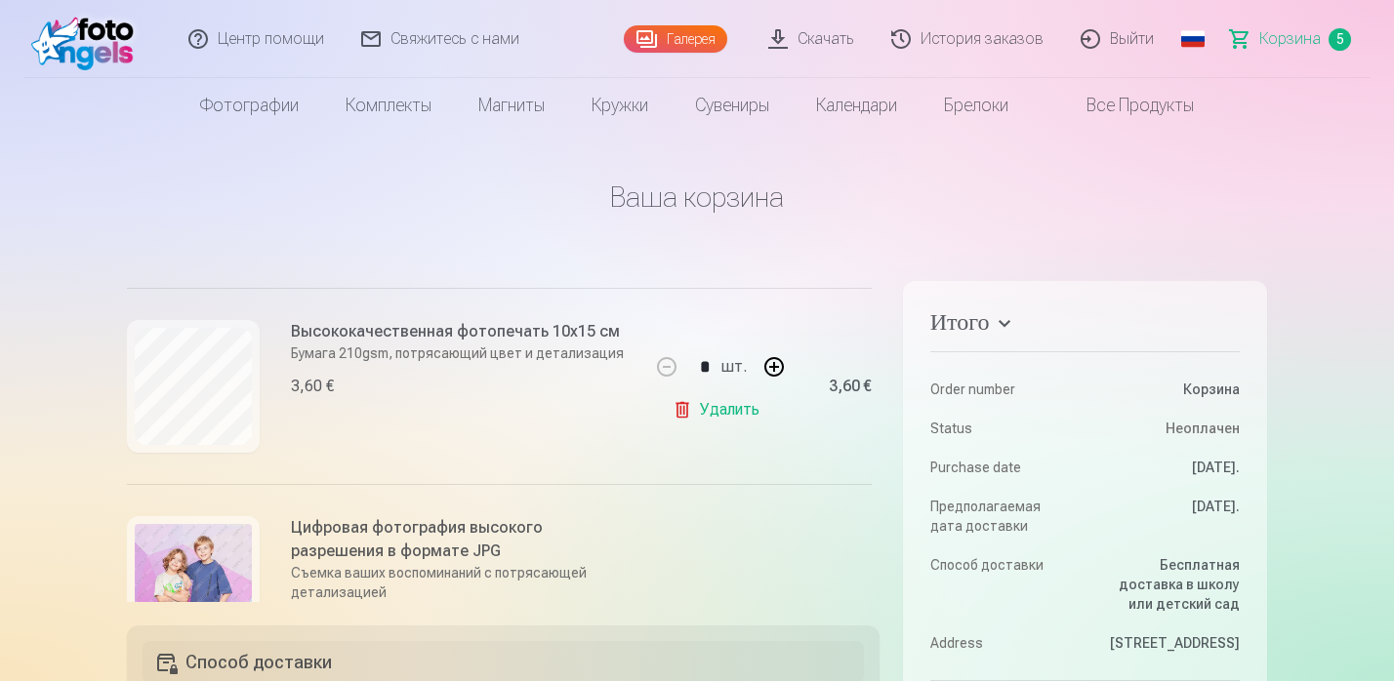
click at [708, 411] on link "Удалить" at bounding box center [720, 409] width 95 height 39
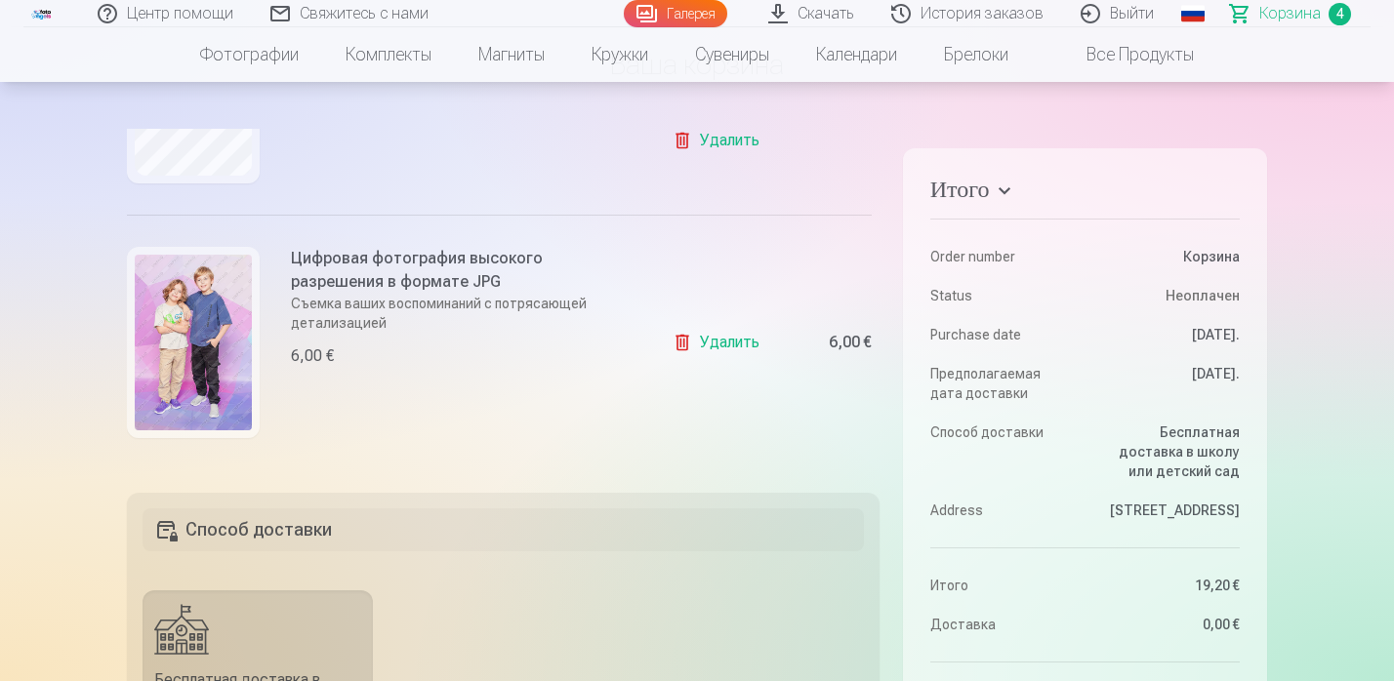
scroll to position [134, 0]
click at [723, 348] on link "Удалить" at bounding box center [720, 341] width 95 height 39
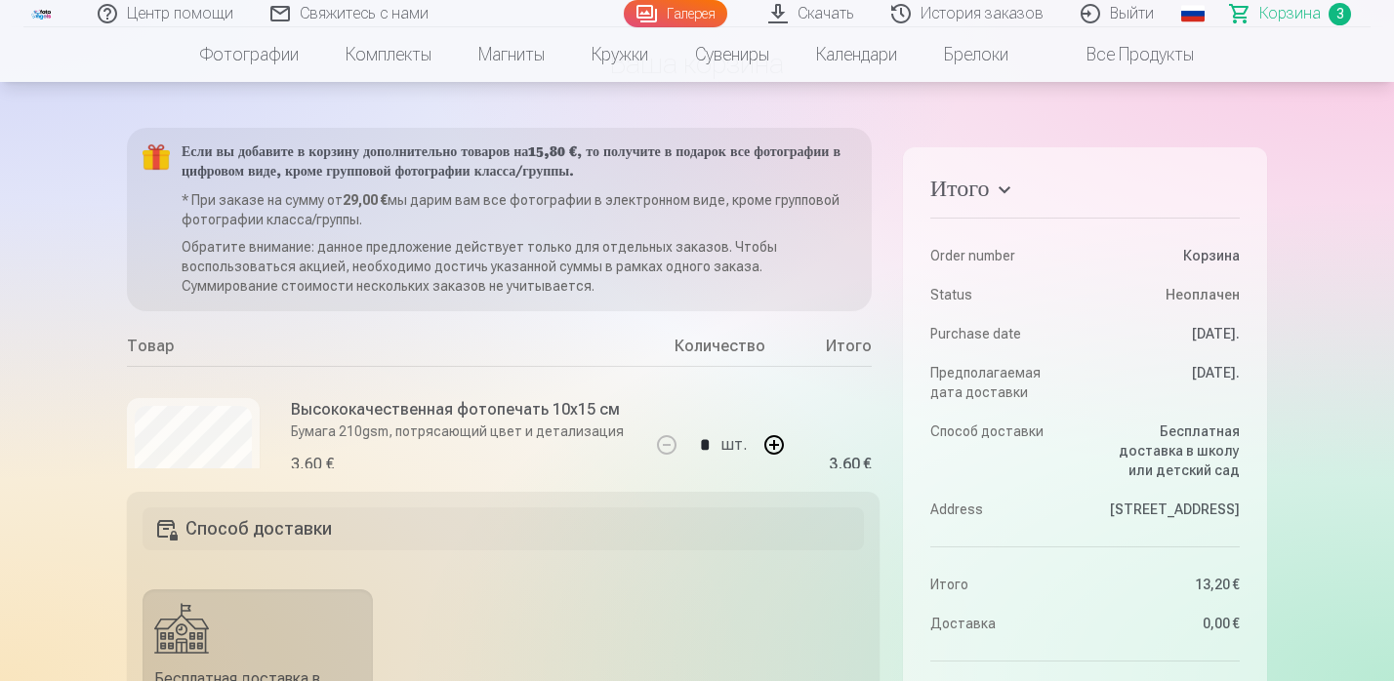
scroll to position [0, 0]
click at [695, 21] on link "Галерея" at bounding box center [675, 13] width 103 height 27
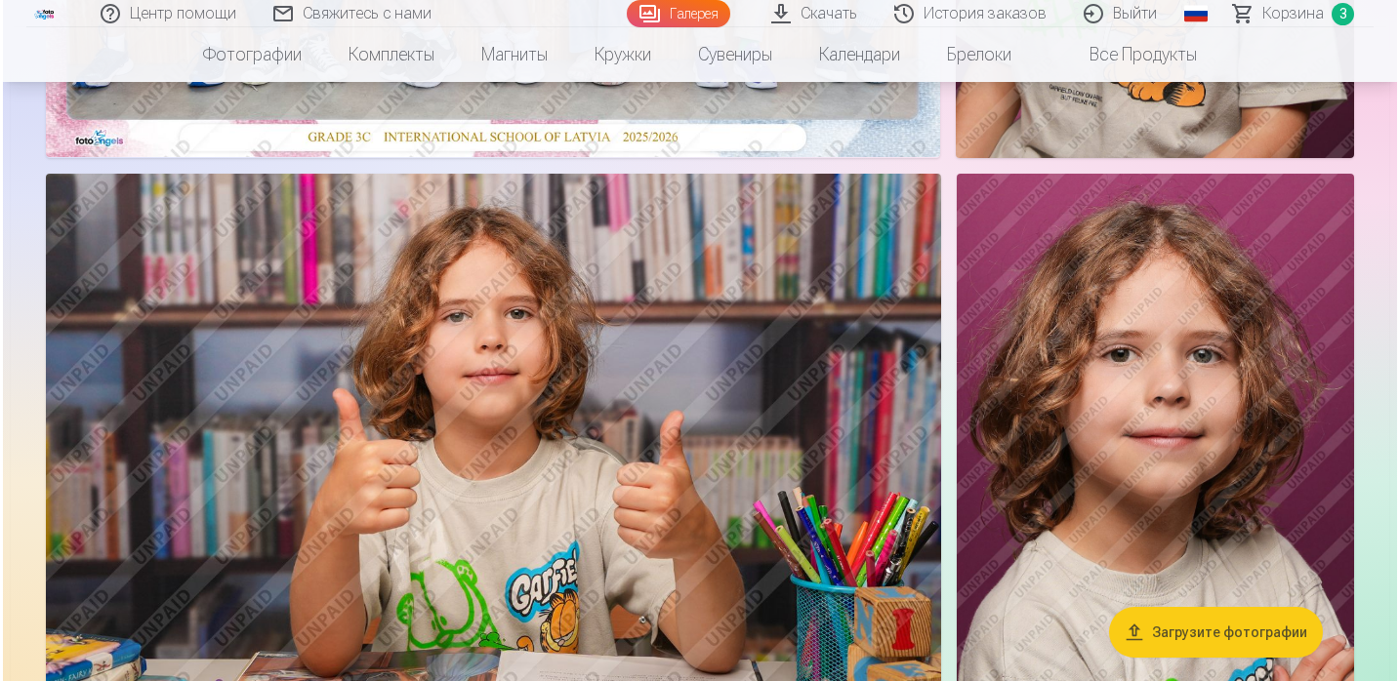
scroll to position [654, 0]
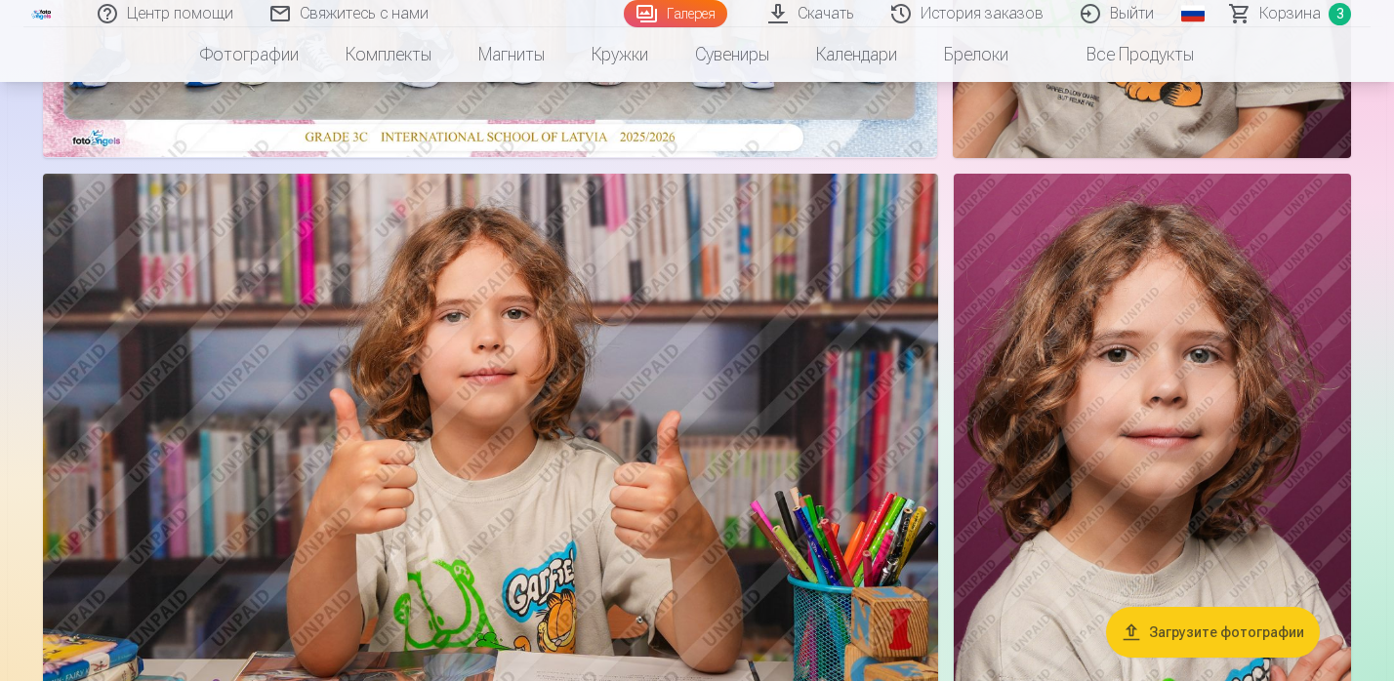
click at [1054, 343] on img at bounding box center [1152, 472] width 397 height 596
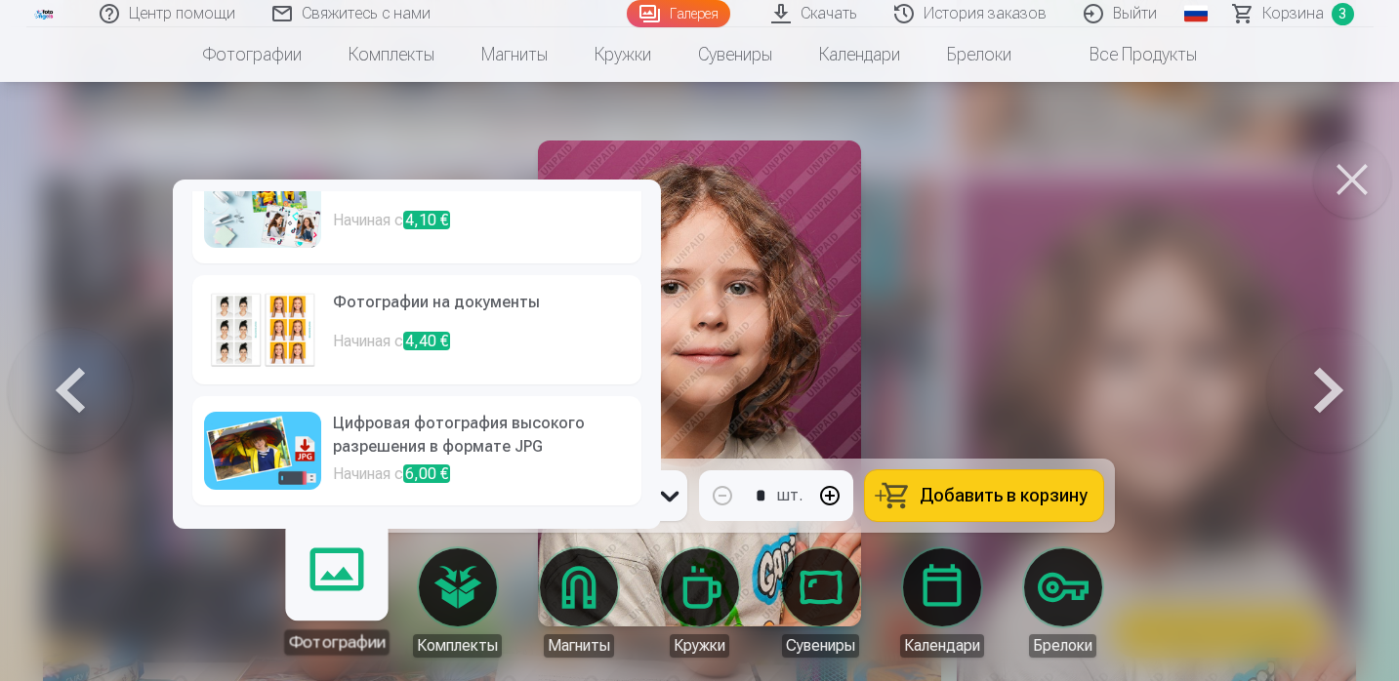
scroll to position [283, 0]
click at [534, 442] on h6 "Цифровая фотография высокого разрешения в формате JPG" at bounding box center [481, 437] width 297 height 51
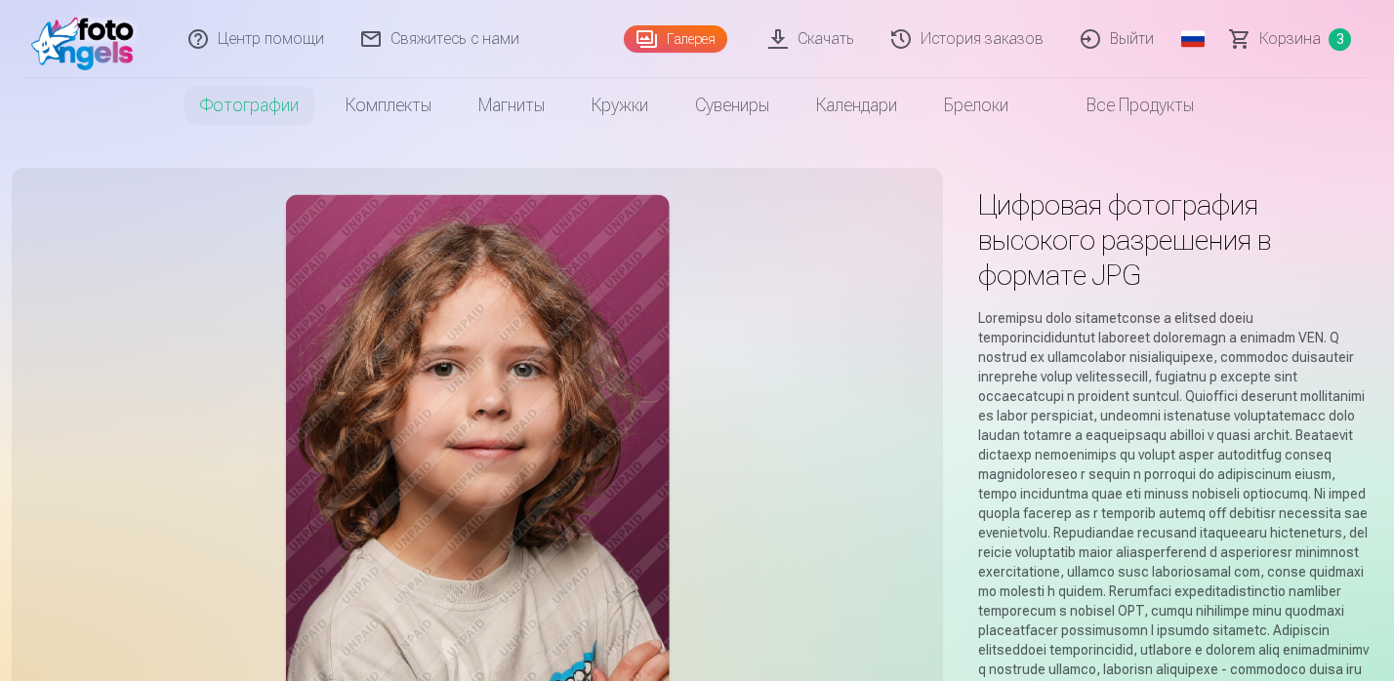
click at [692, 45] on link "Галерея" at bounding box center [675, 38] width 103 height 27
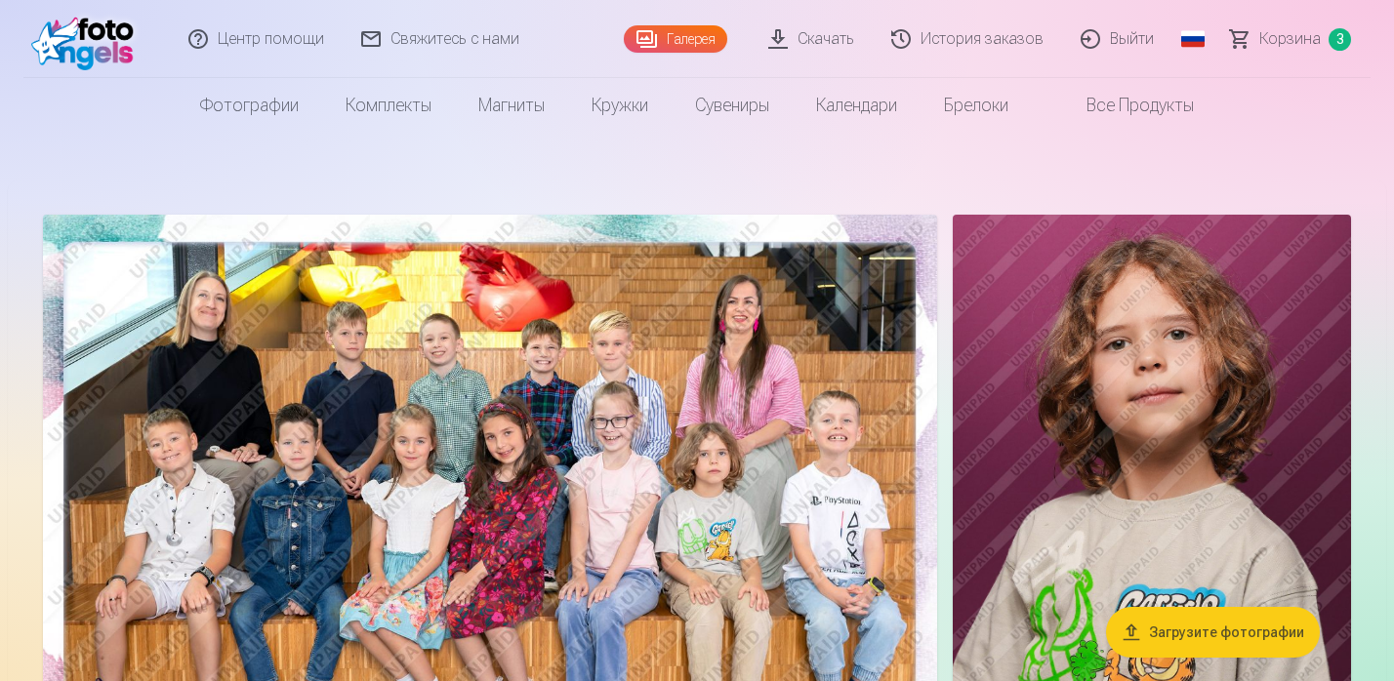
click at [1310, 39] on span "Корзина" at bounding box center [1289, 38] width 61 height 23
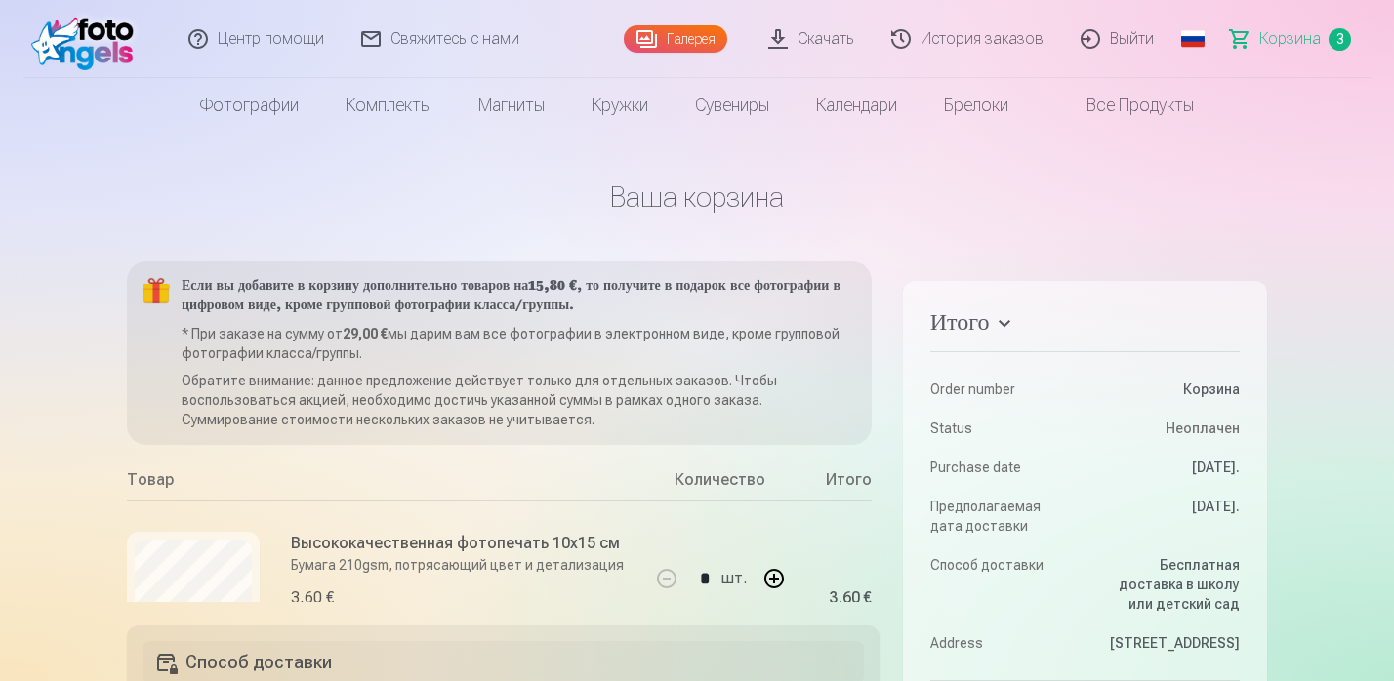
click at [693, 35] on link "Галерея" at bounding box center [675, 38] width 103 height 27
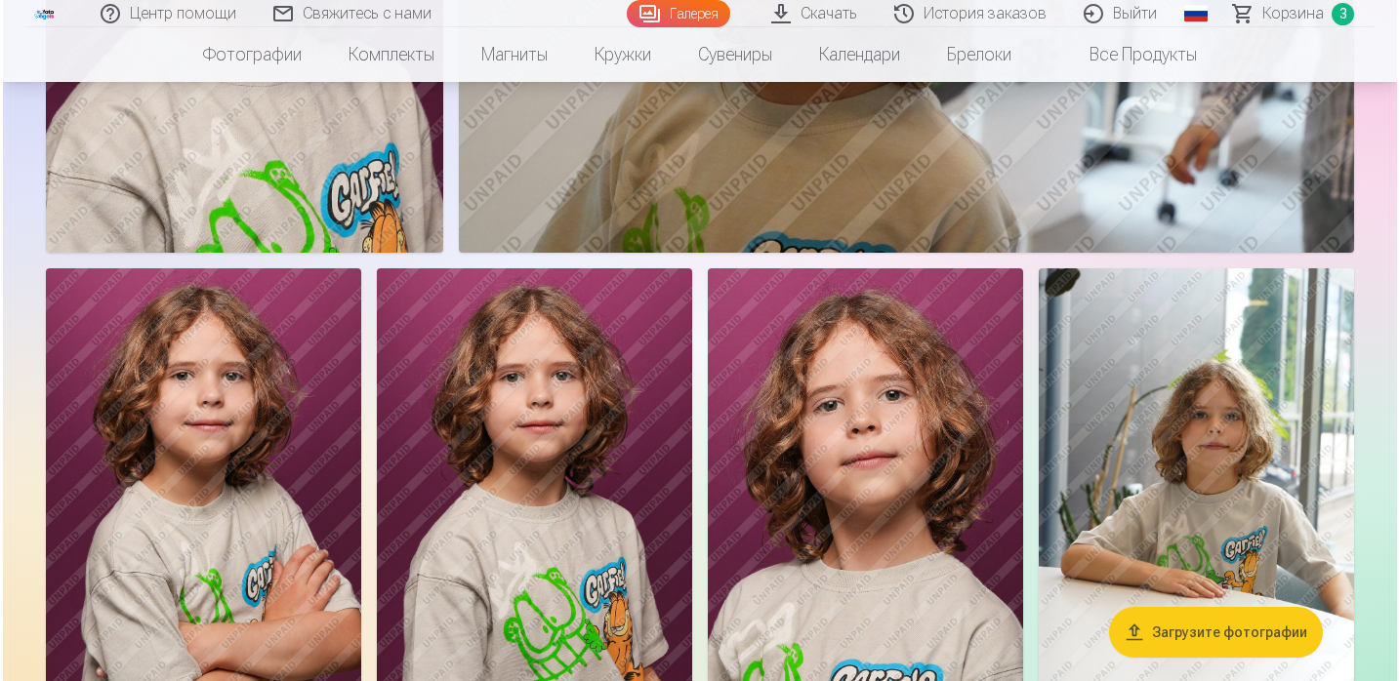
scroll to position [1786, 0]
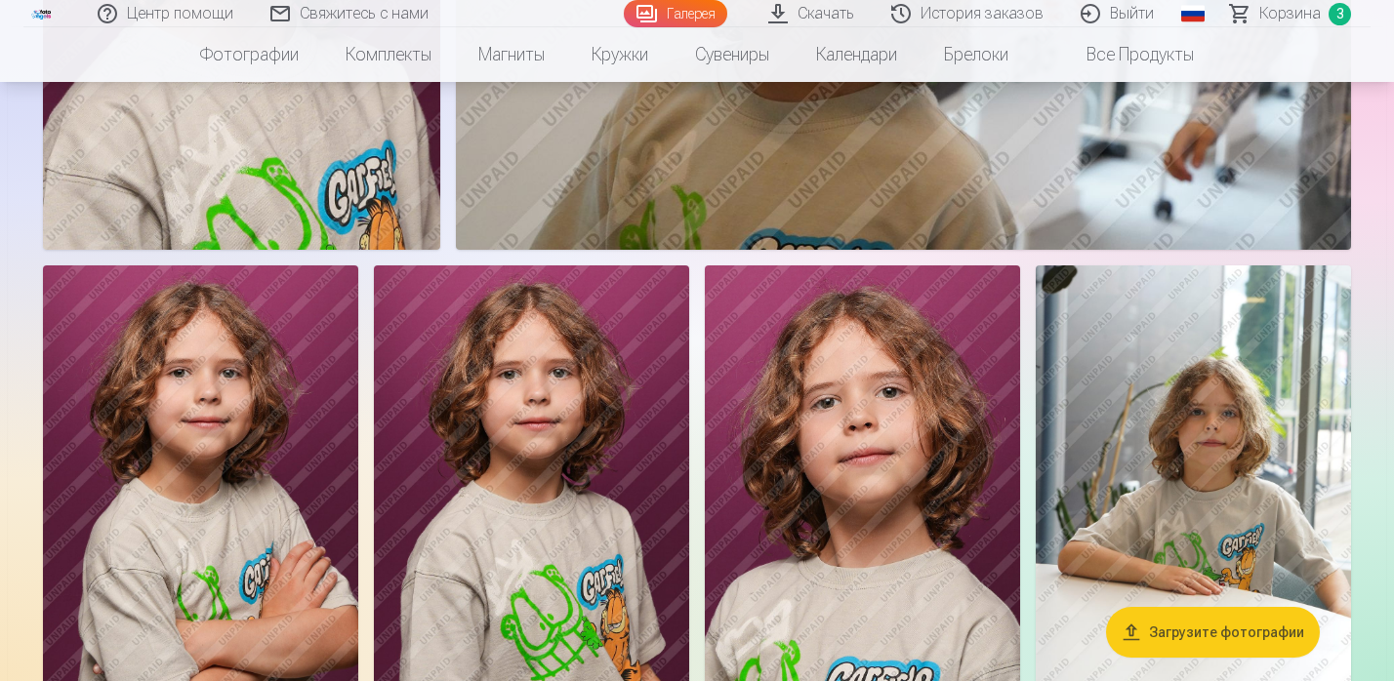
click at [265, 477] on img at bounding box center [200, 502] width 315 height 473
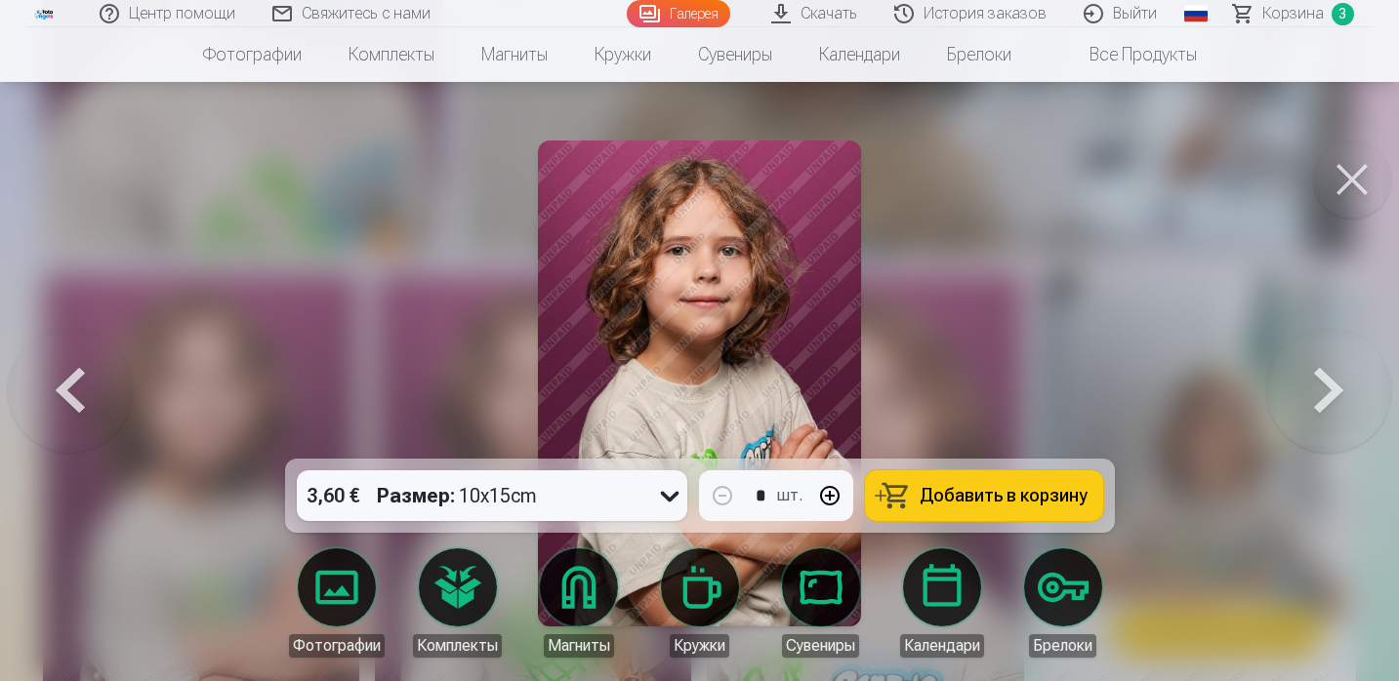
click at [597, 498] on div "3,60 € Размер : 10x15cm" at bounding box center [473, 496] width 353 height 51
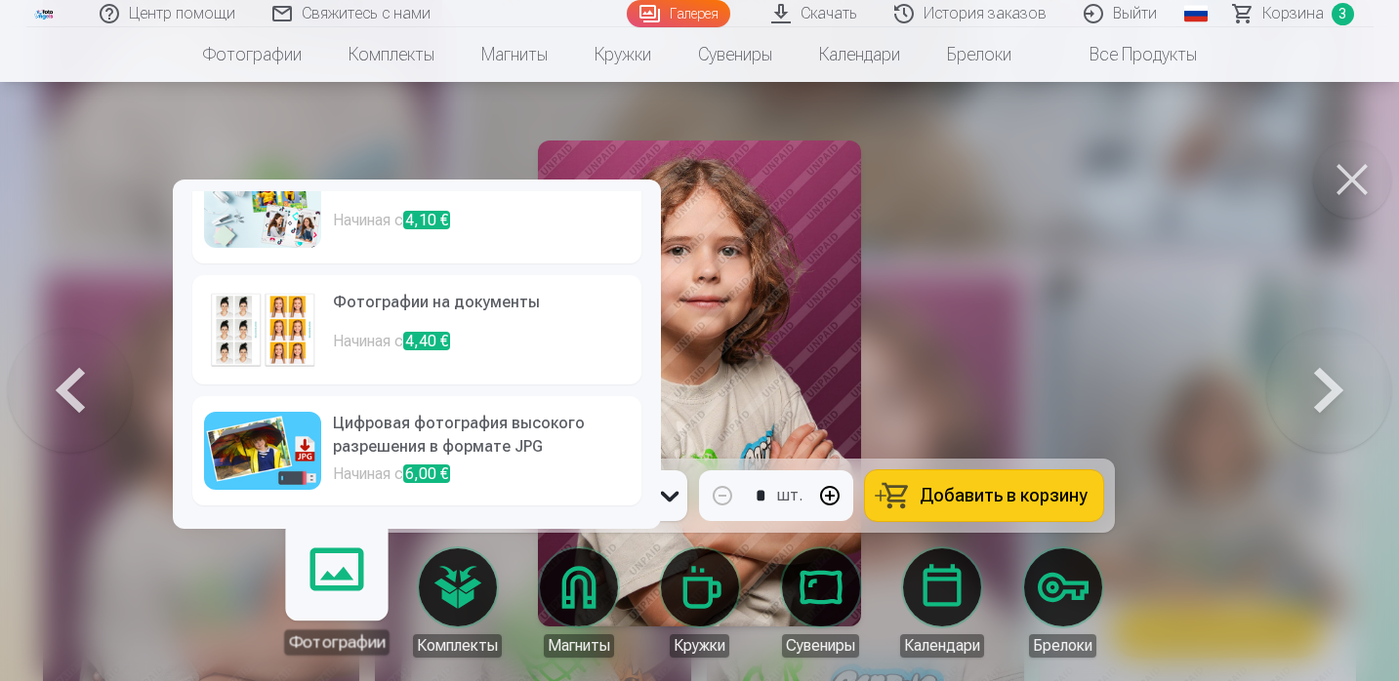
scroll to position [283, 0]
click at [440, 425] on h6 "Цифровая фотография высокого разрешения в формате JPG" at bounding box center [481, 437] width 297 height 51
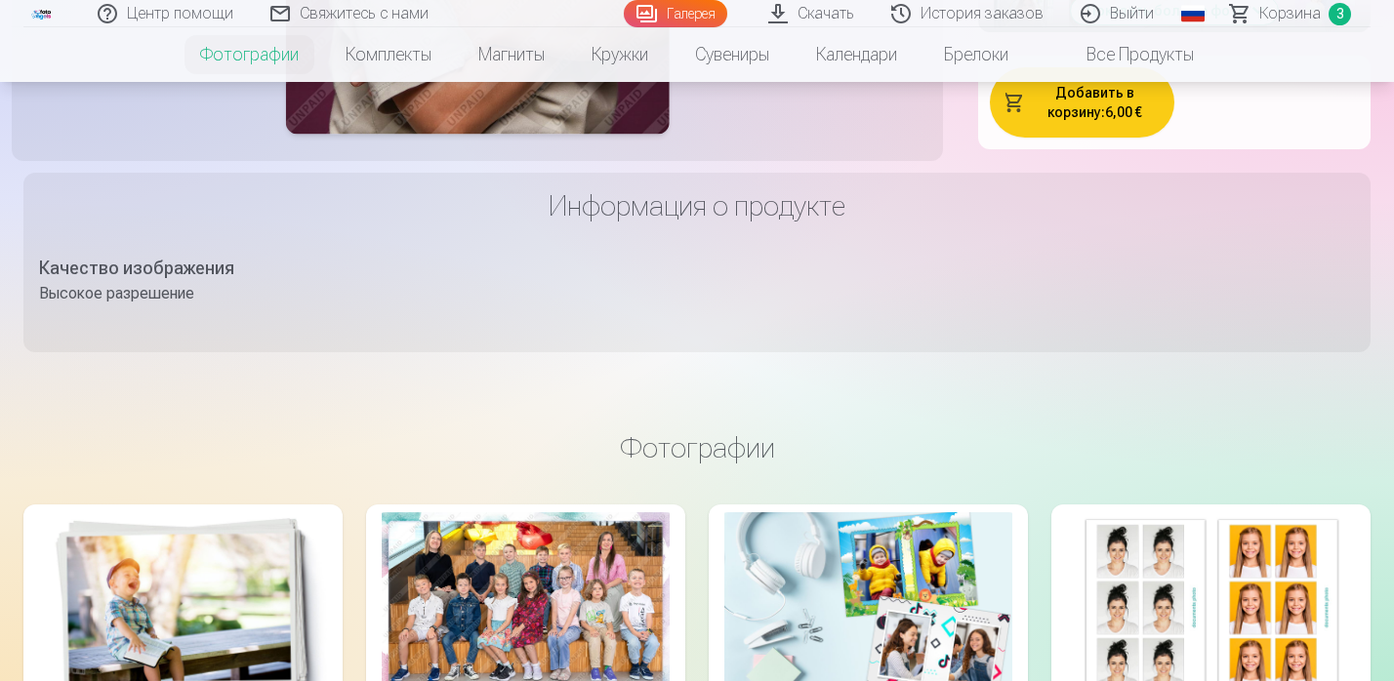
scroll to position [1084, 0]
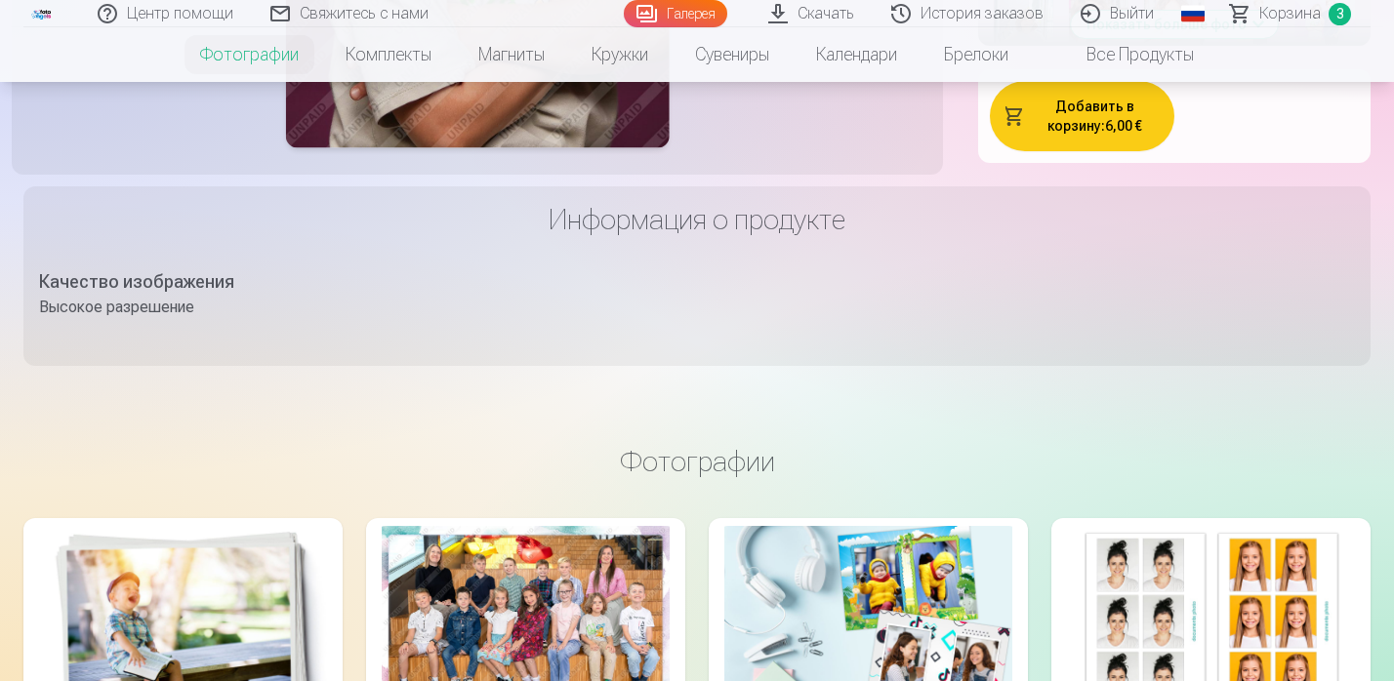
click at [1111, 151] on button "Добавить в корзину : 6,00 €" at bounding box center [1082, 116] width 184 height 70
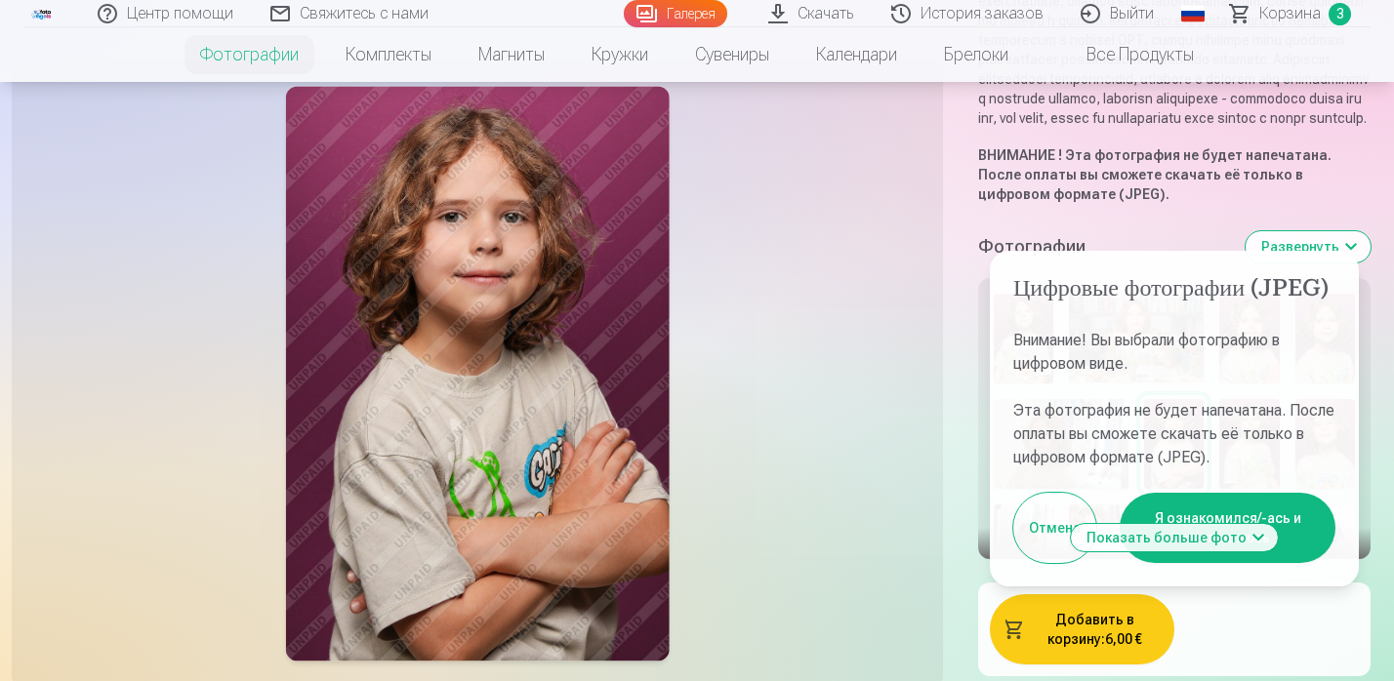
scroll to position [614, 0]
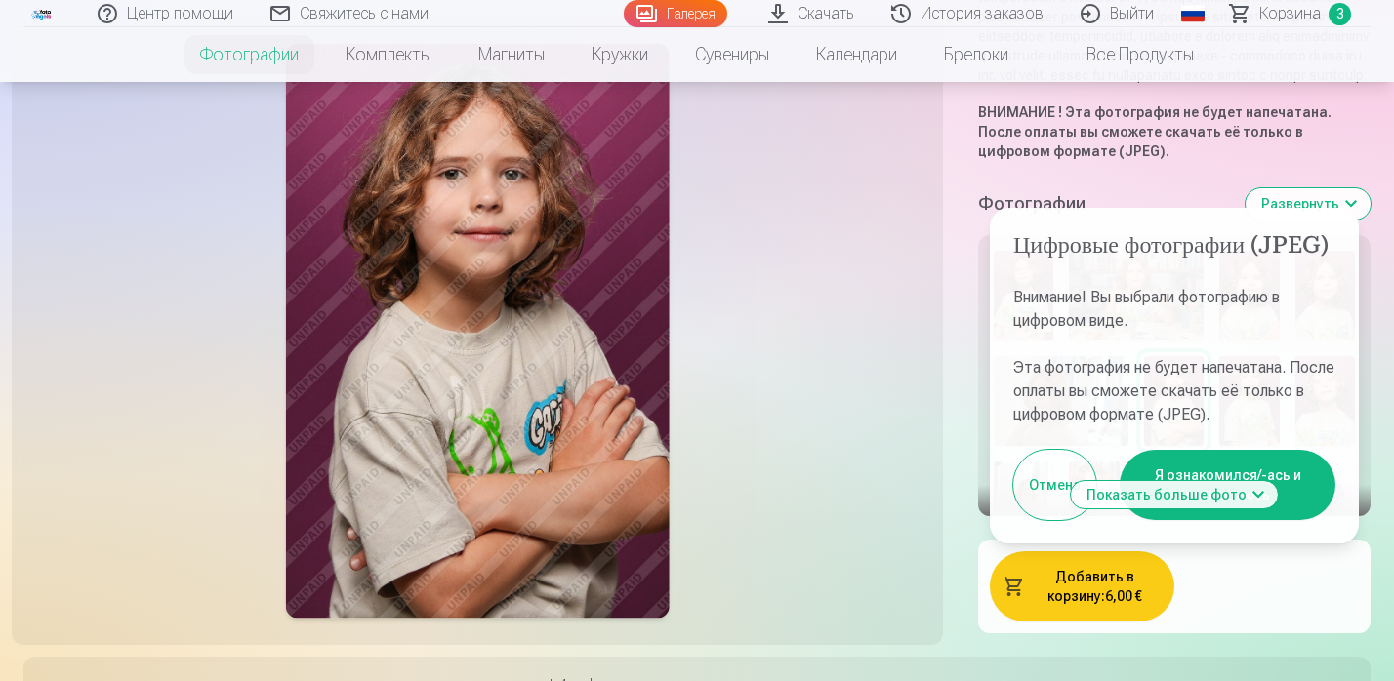
click at [1270, 520] on button "Я ознакомился/-ась и соглашаюсь" at bounding box center [1228, 485] width 216 height 70
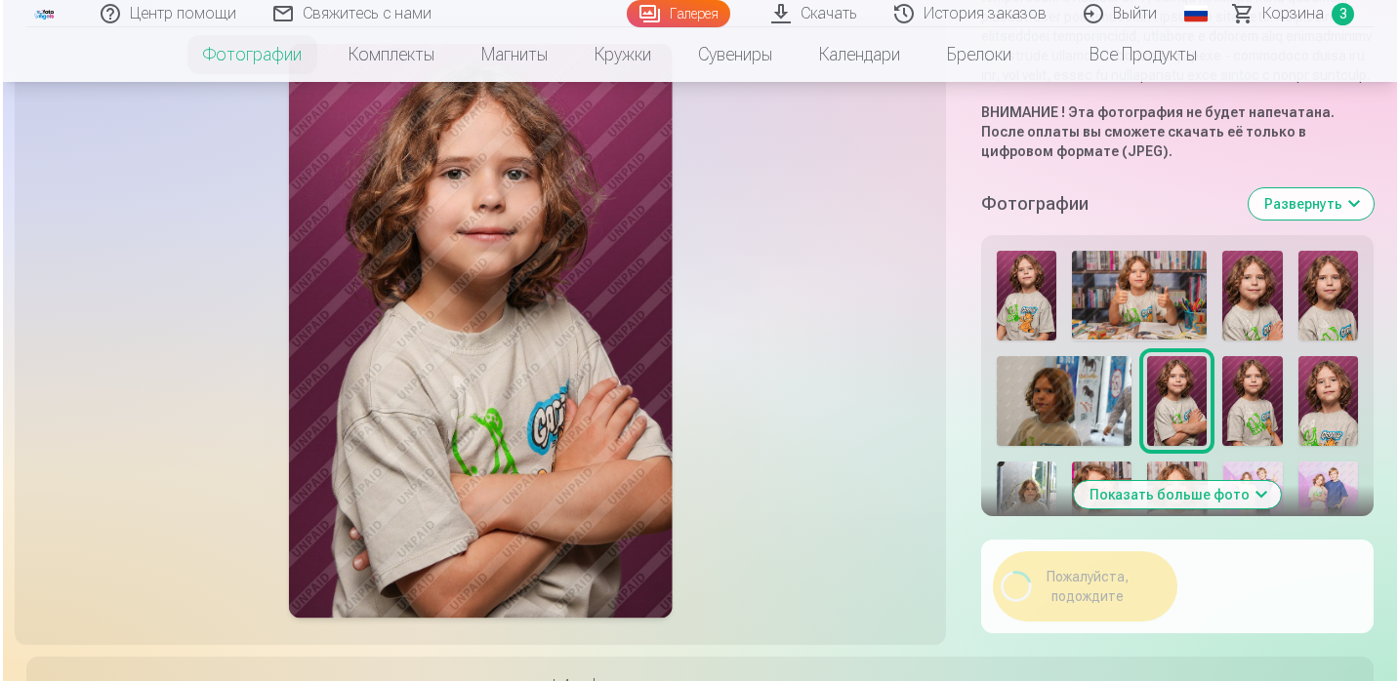
scroll to position [633, 0]
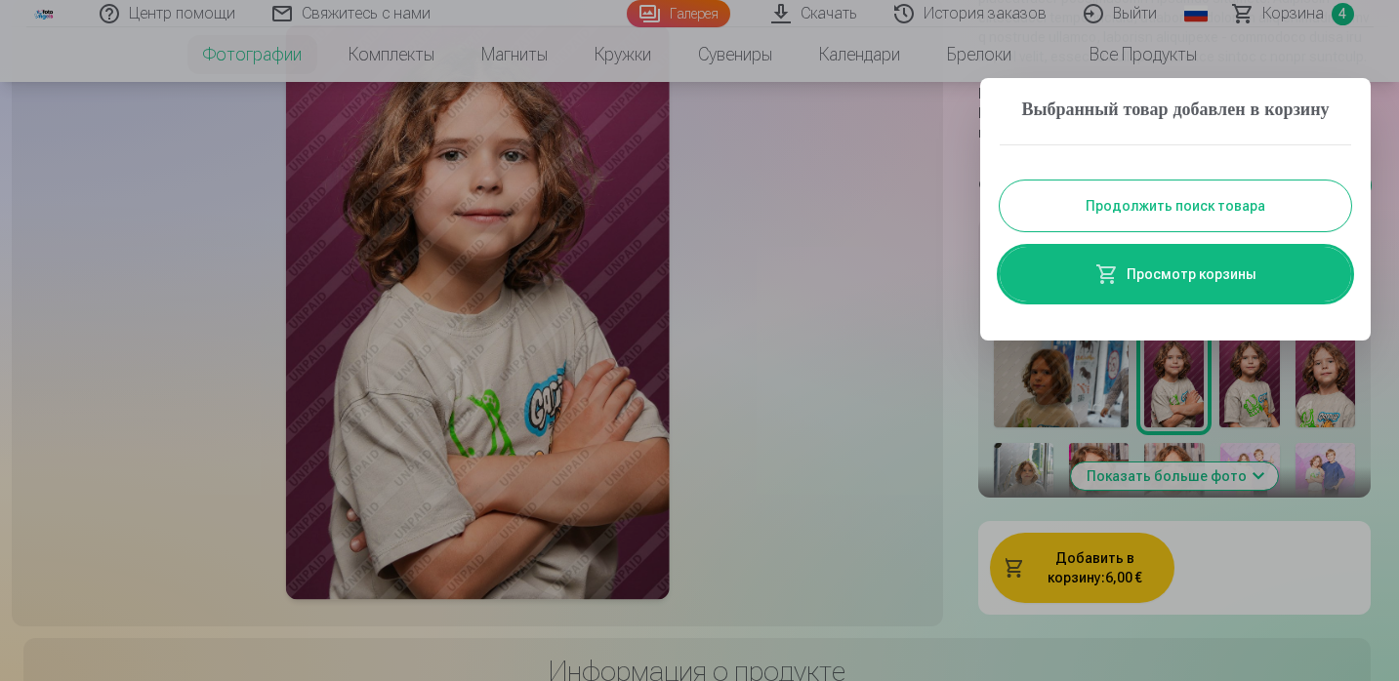
click at [1194, 302] on link "Просмотр корзины" at bounding box center [1175, 274] width 351 height 55
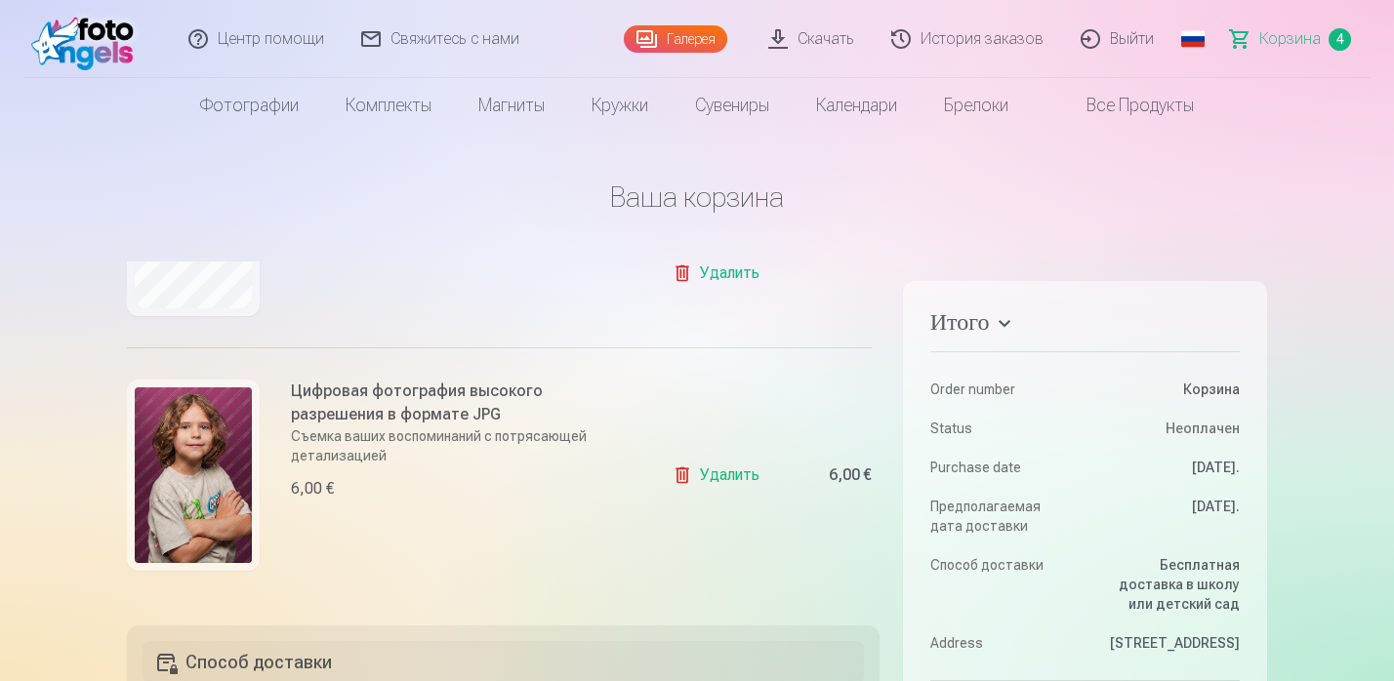
scroll to position [799, 0]
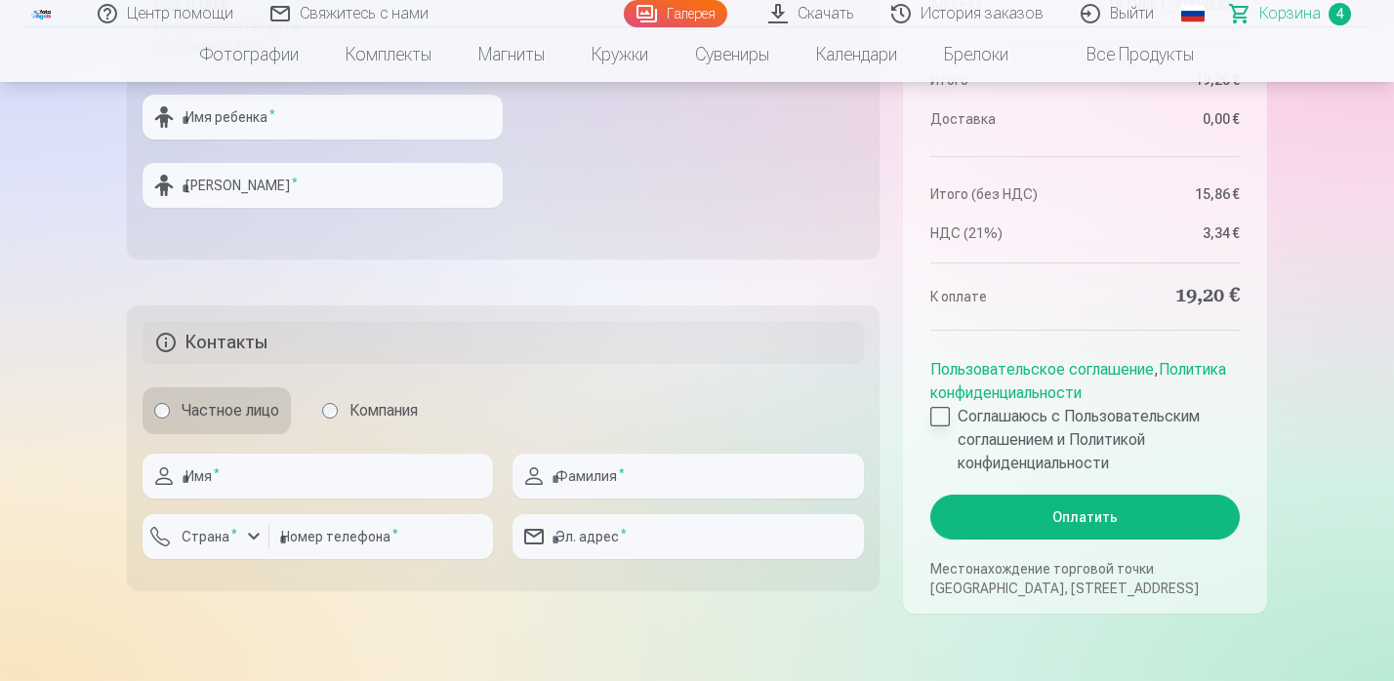
click at [949, 416] on div at bounding box center [940, 417] width 20 height 20
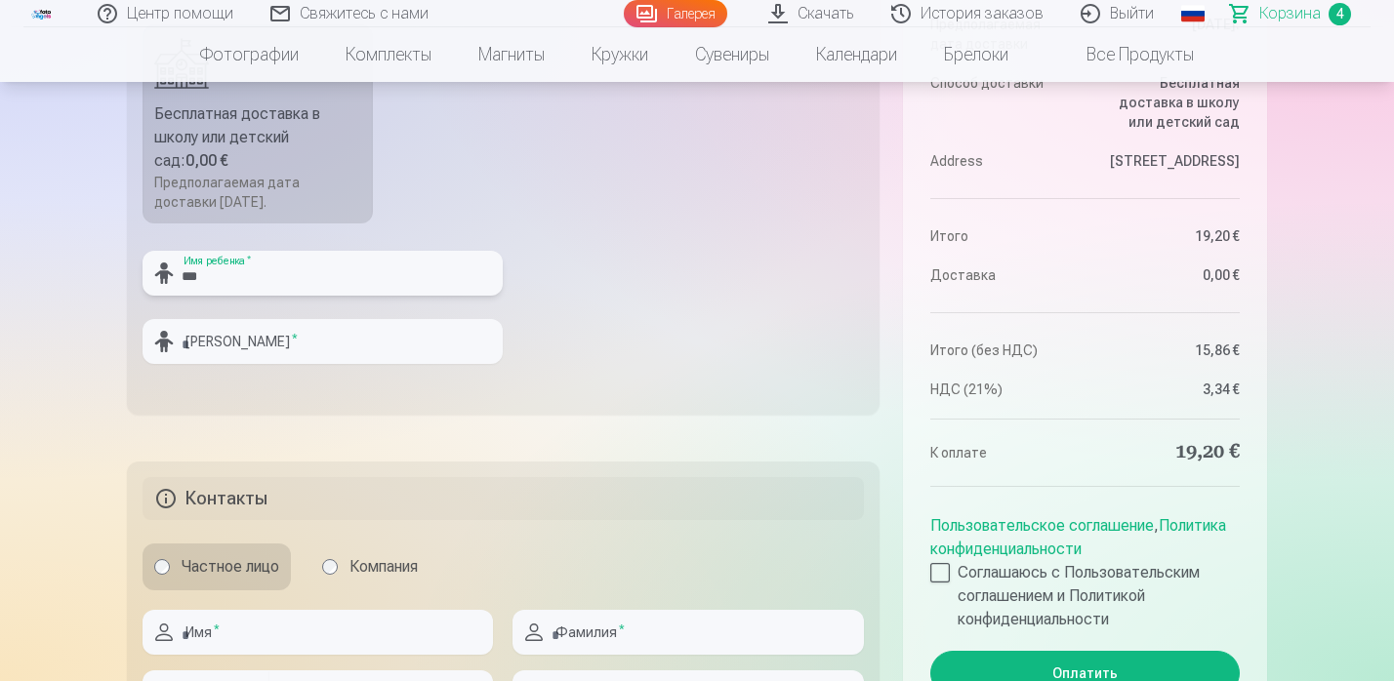
type input "***"
type input "*"
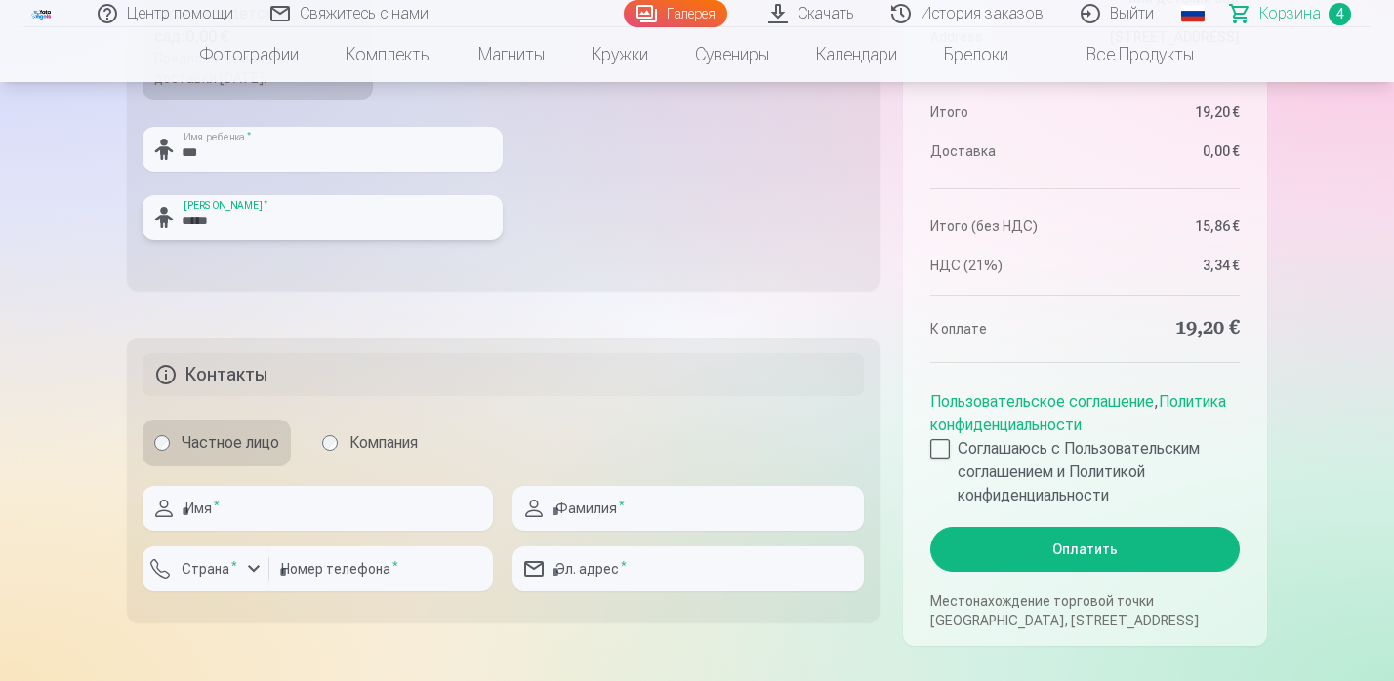
type input "*****"
type input "*********"
type input "******"
click at [401, 563] on input "number" at bounding box center [381, 569] width 224 height 45
click at [211, 578] on button "Страна *" at bounding box center [206, 569] width 127 height 45
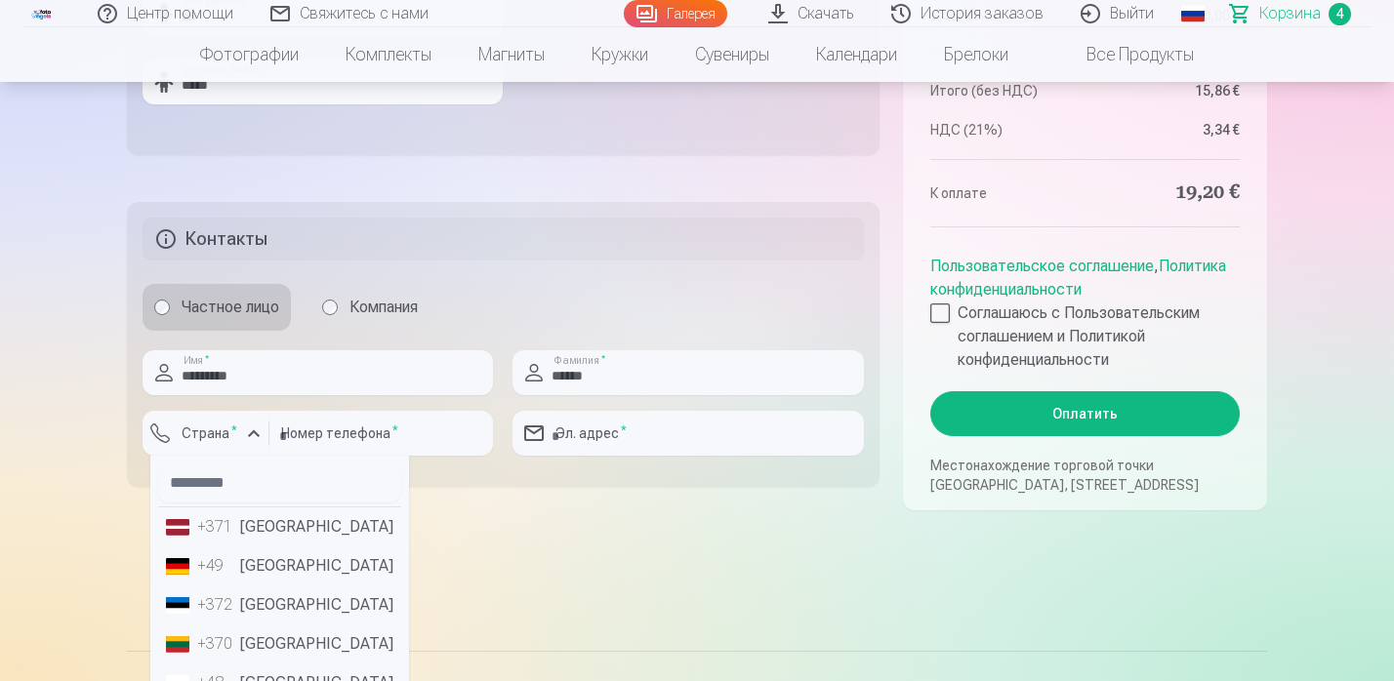
click at [251, 534] on li "+371 Латвия" at bounding box center [279, 527] width 243 height 39
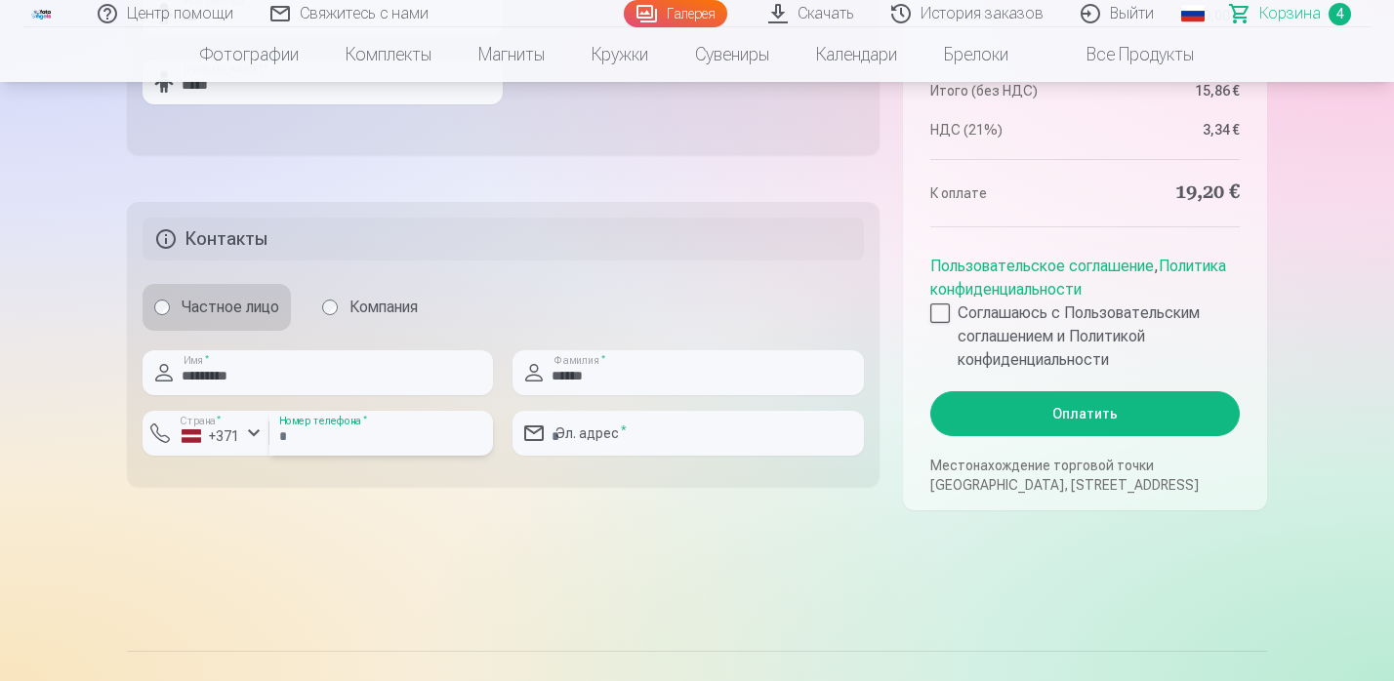
click at [324, 438] on input "number" at bounding box center [381, 433] width 224 height 45
type input "********"
type input "**********"
drag, startPoint x: 734, startPoint y: 672, endPoint x: 734, endPoint y: 661, distance: 10.7
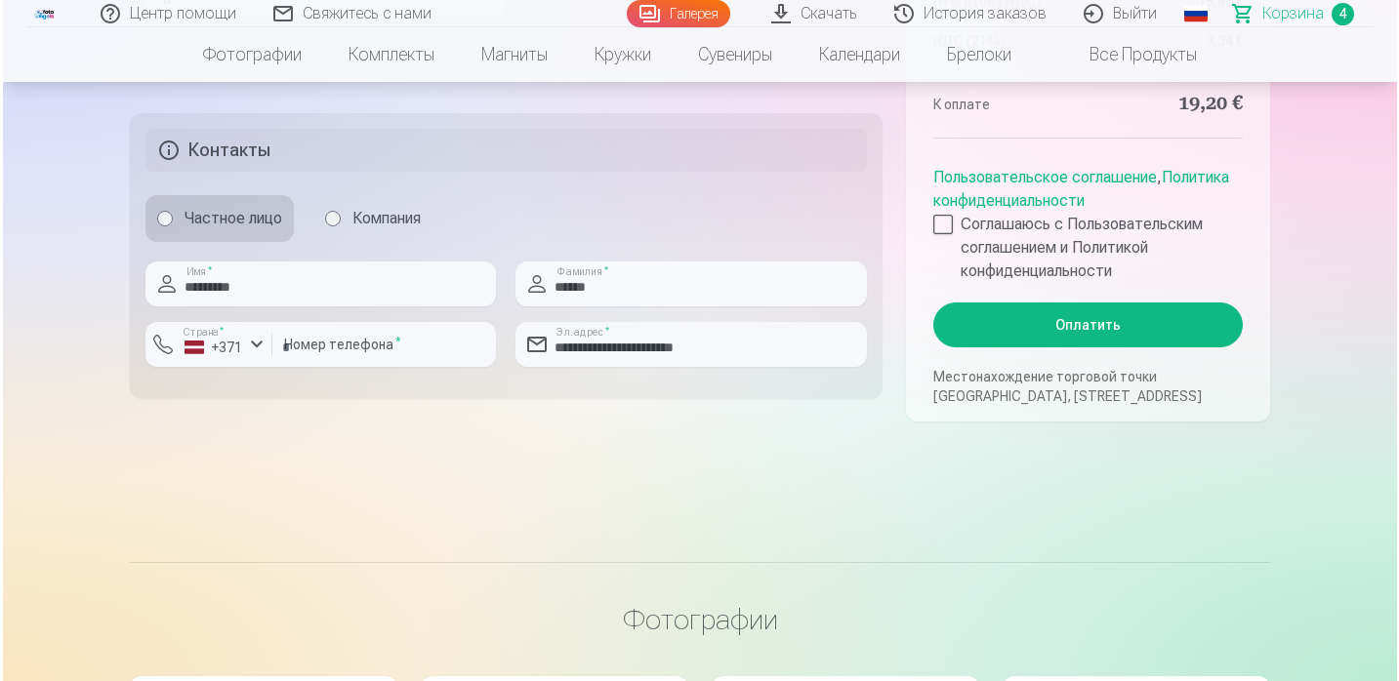
scroll to position [1055, 0]
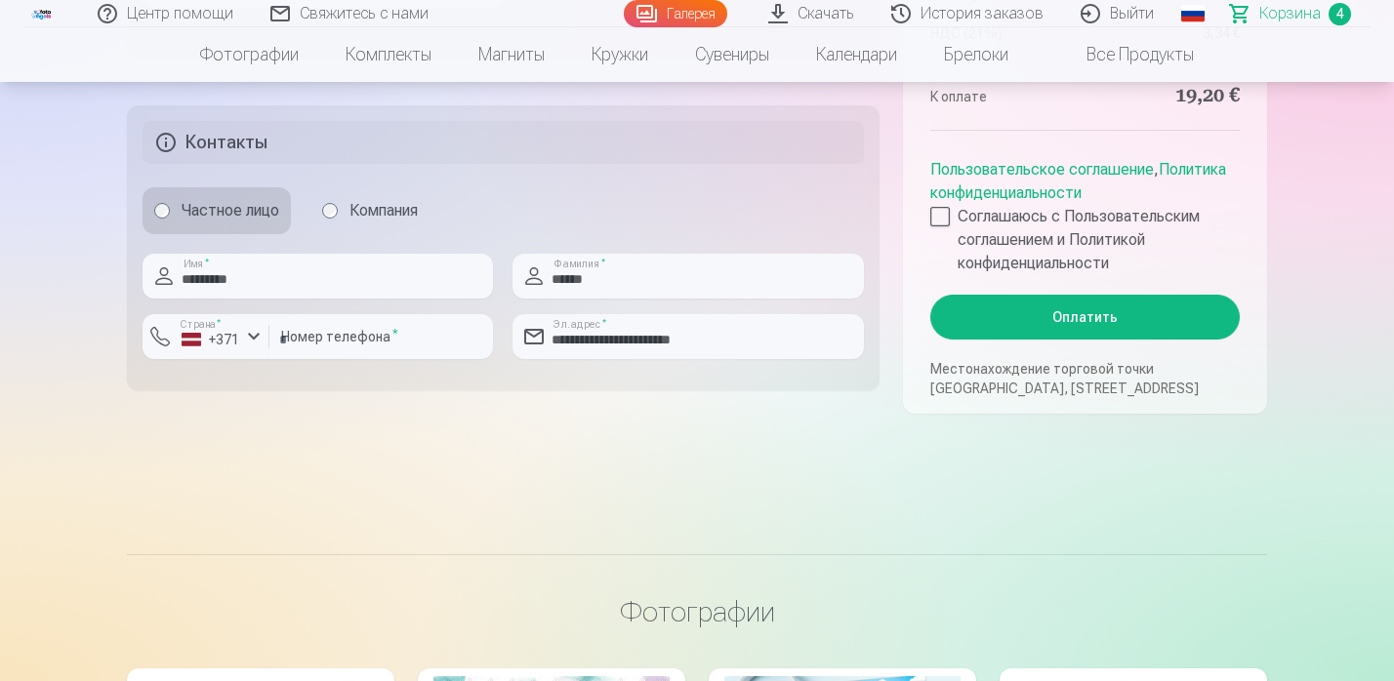
click at [1099, 317] on button "Оплатить" at bounding box center [1084, 317] width 309 height 45
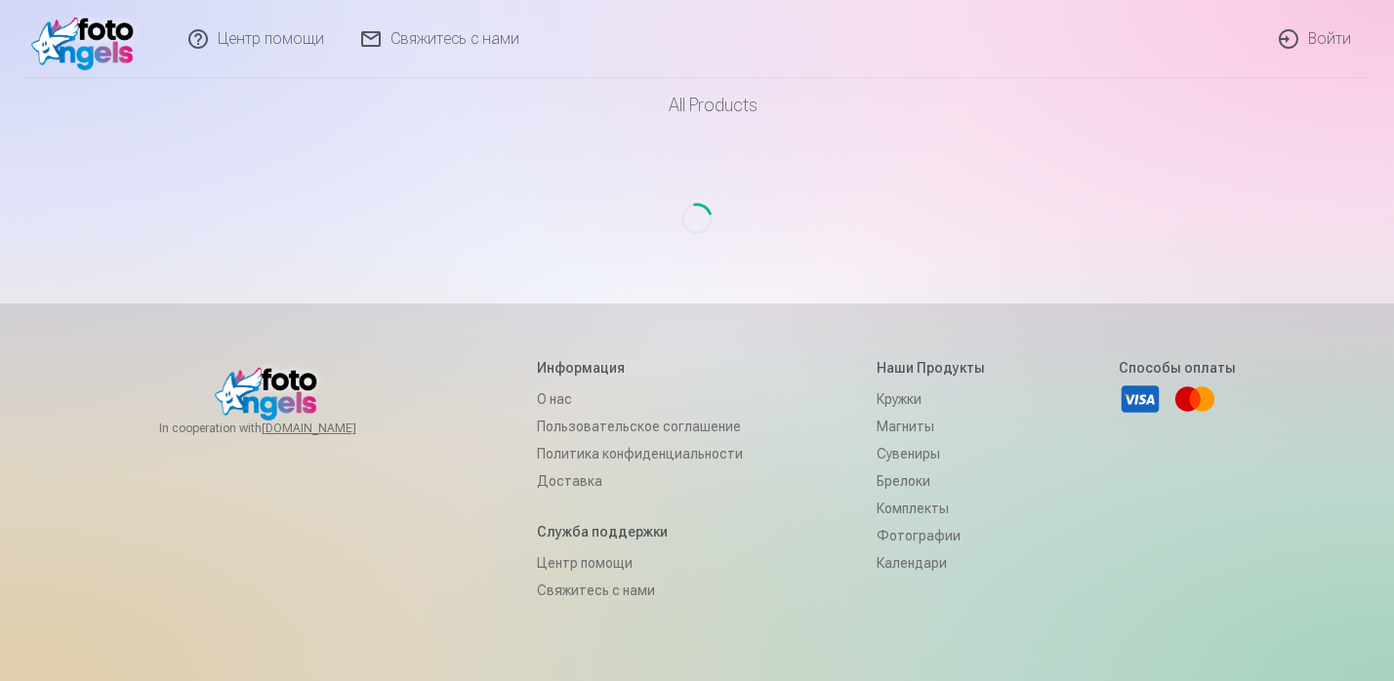
click at [1330, 39] on link "Войти" at bounding box center [1315, 39] width 109 height 78
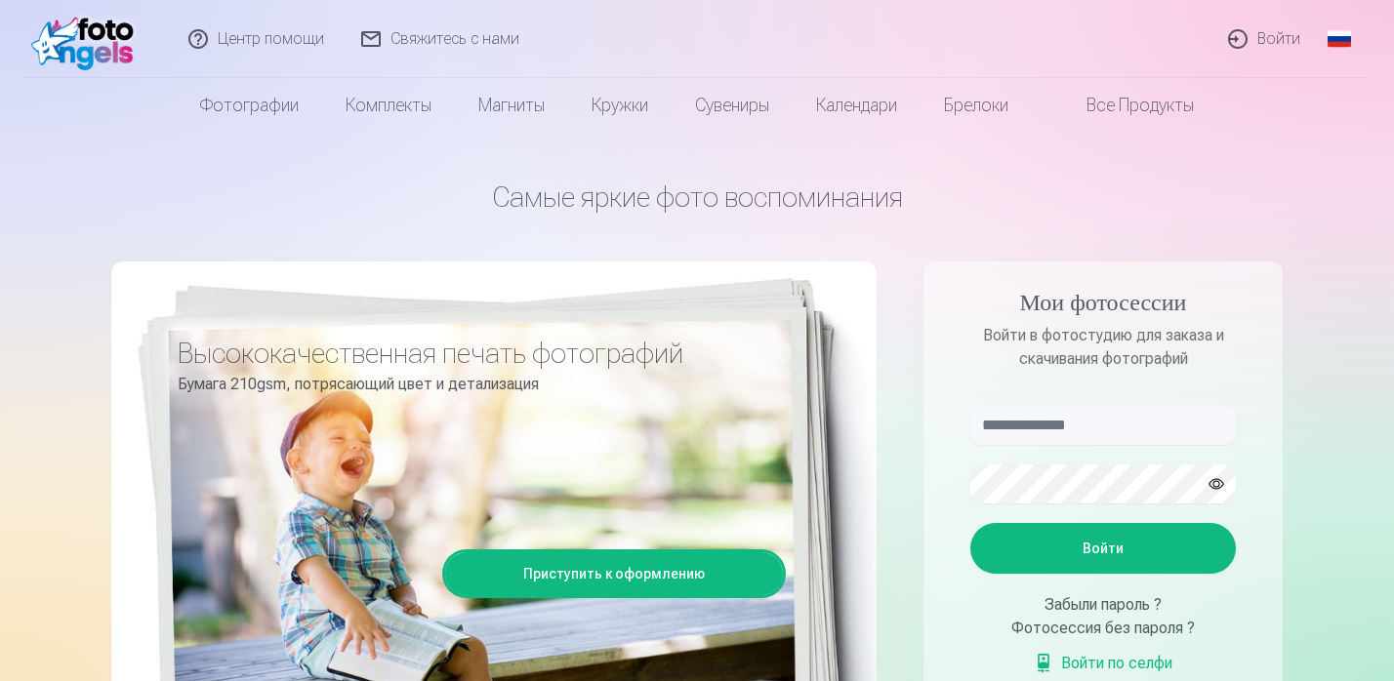
click at [1288, 35] on link "Войти" at bounding box center [1264, 39] width 109 height 78
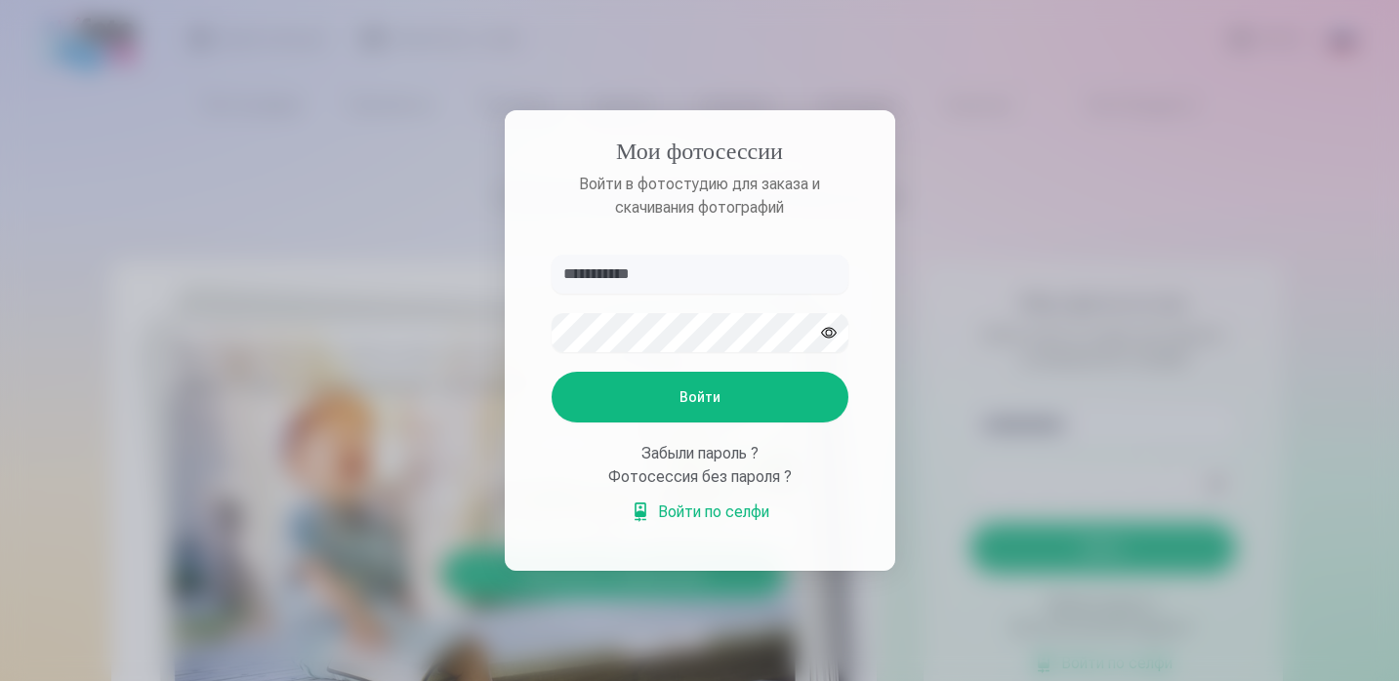
type input "**********"
click at [700, 398] on button "Войти" at bounding box center [700, 397] width 297 height 51
